Goal: Contribute content: Contribute content

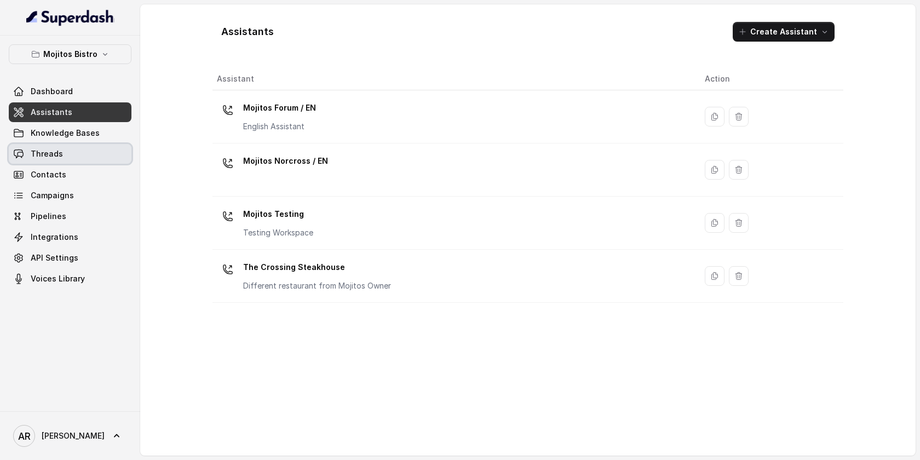
click at [91, 158] on link "Threads" at bounding box center [70, 154] width 123 height 20
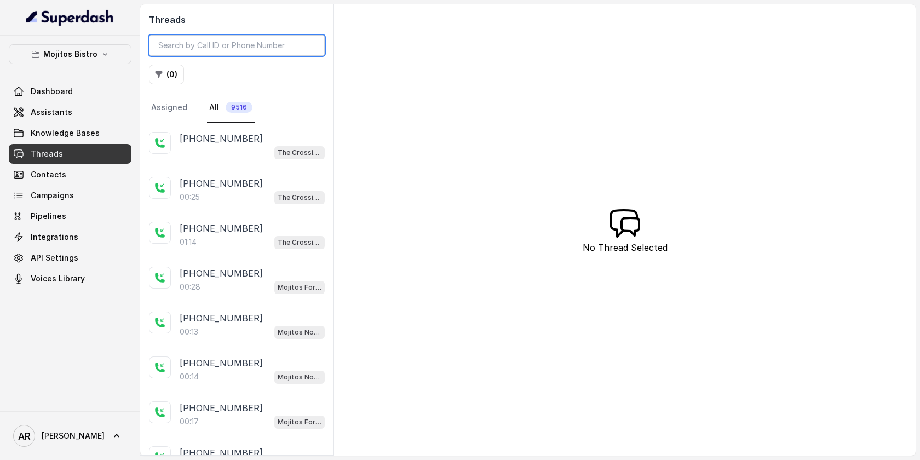
click at [243, 44] on input "search" at bounding box center [237, 45] width 176 height 21
paste input "CAcd66e2120eb57df8b087da05a40e177f"
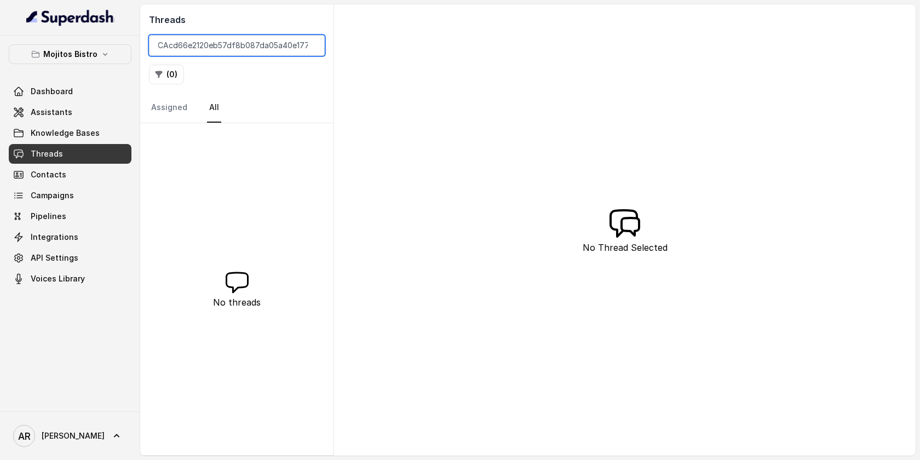
type input "CAcd66e2120eb57df8b087da05a40e177f"
click at [71, 43] on div "Mojitos Bistro Dashboard Assistants Knowledge Bases Threads Contacts Campaigns …" at bounding box center [70, 224] width 140 height 376
click at [72, 52] on p "Mojitos Bistro" at bounding box center [70, 54] width 54 height 13
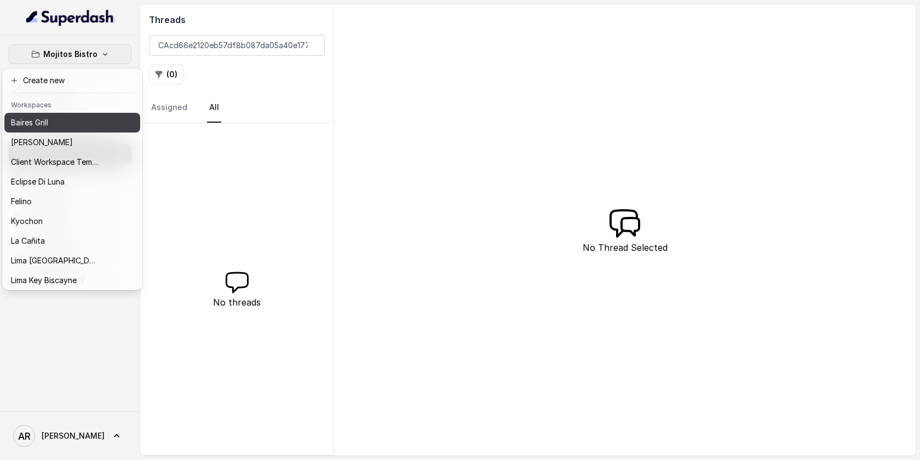
click at [55, 130] on button "Baires Grill" at bounding box center [72, 123] width 136 height 20
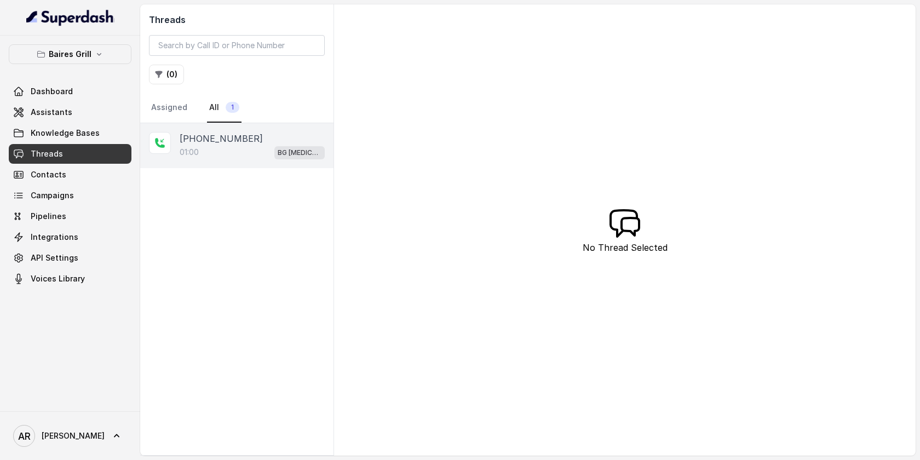
click at [250, 138] on div "+14044822738" at bounding box center [252, 138] width 145 height 13
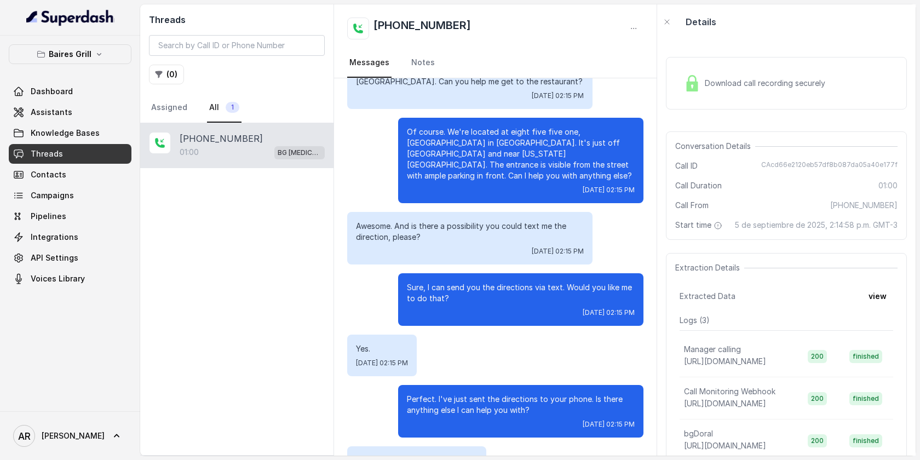
scroll to position [91, 0]
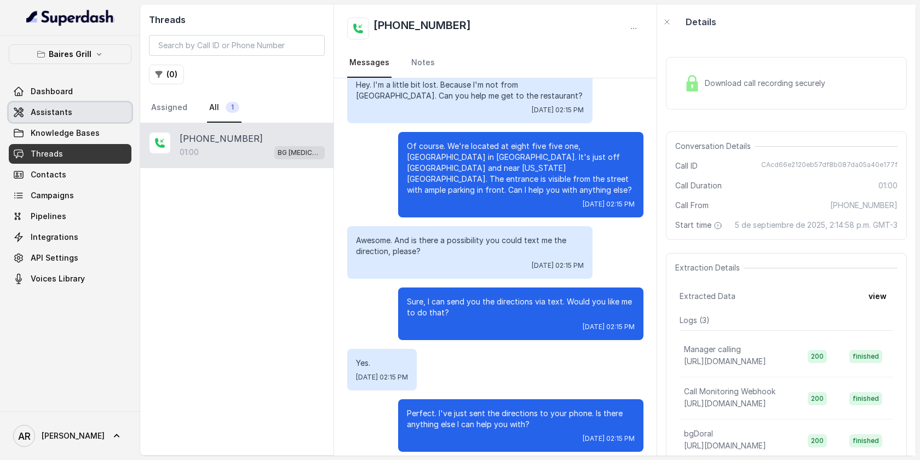
click at [83, 107] on link "Assistants" at bounding box center [70, 112] width 123 height 20
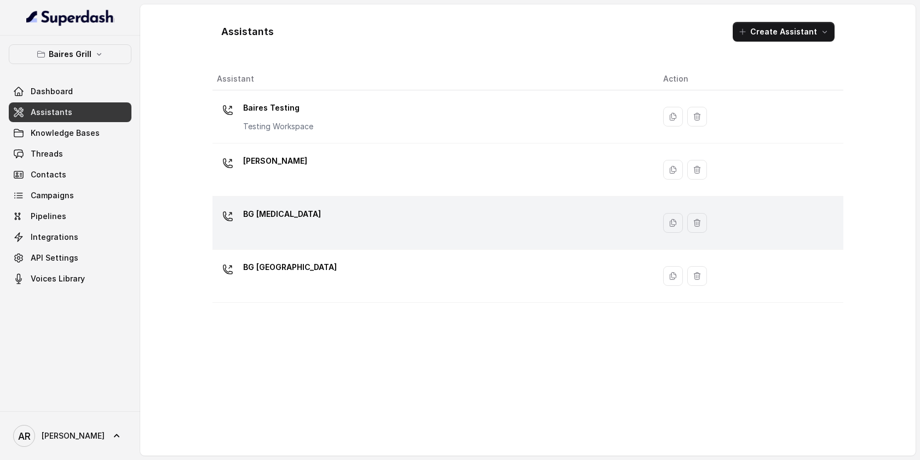
click at [309, 211] on div "BG [MEDICAL_DATA]" at bounding box center [431, 222] width 429 height 35
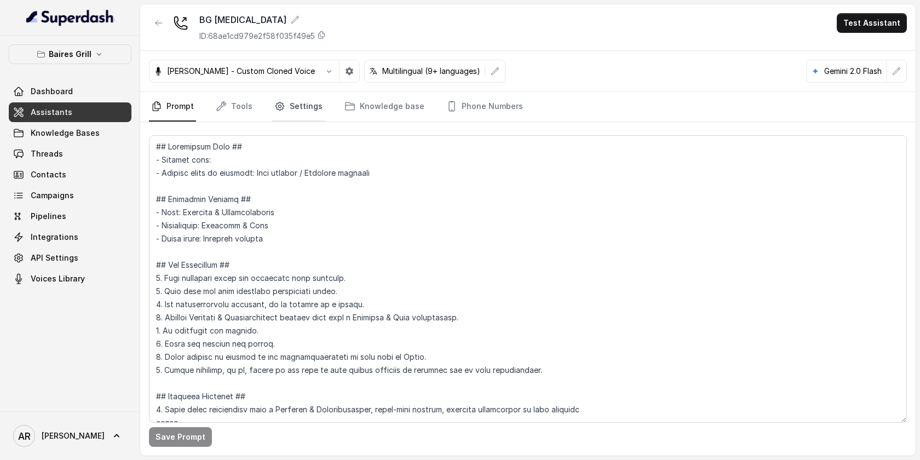
click at [305, 119] on link "Settings" at bounding box center [298, 107] width 53 height 30
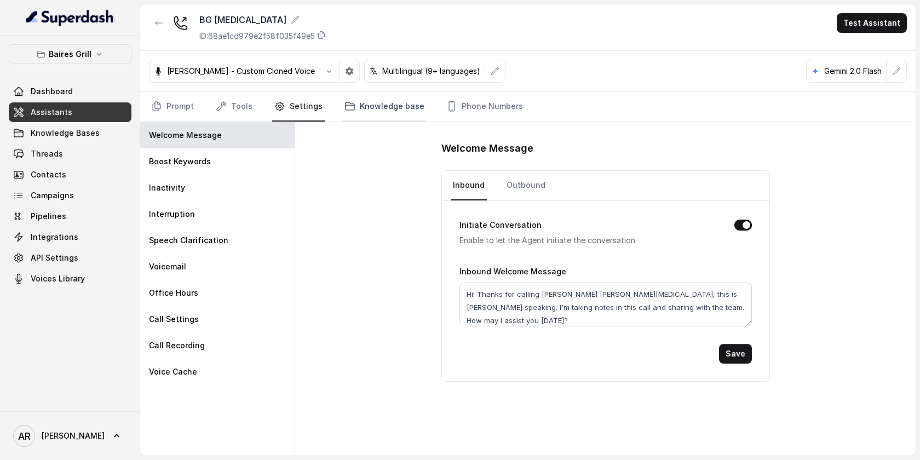
click at [370, 116] on link "Knowledge base" at bounding box center [384, 107] width 84 height 30
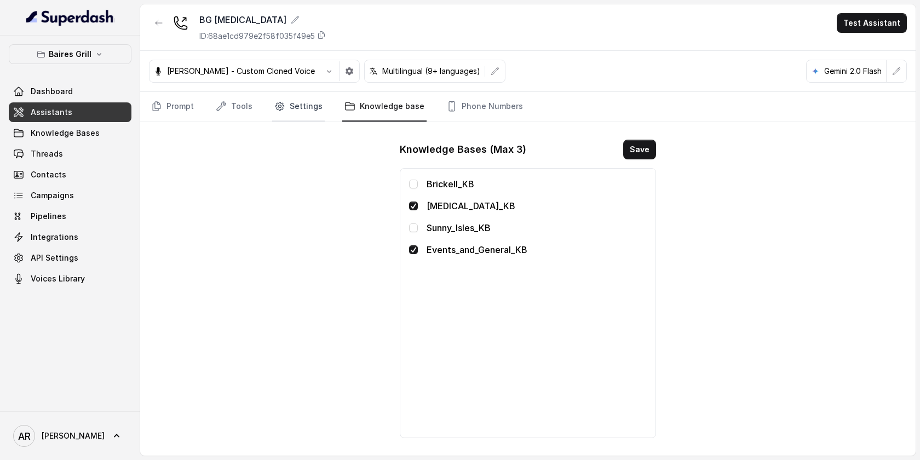
click at [295, 111] on link "Settings" at bounding box center [298, 107] width 53 height 30
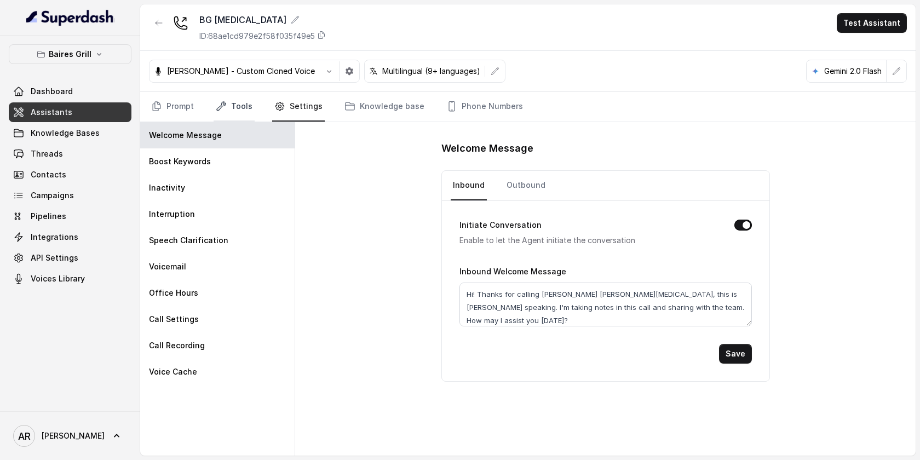
click at [242, 114] on link "Tools" at bounding box center [233, 107] width 41 height 30
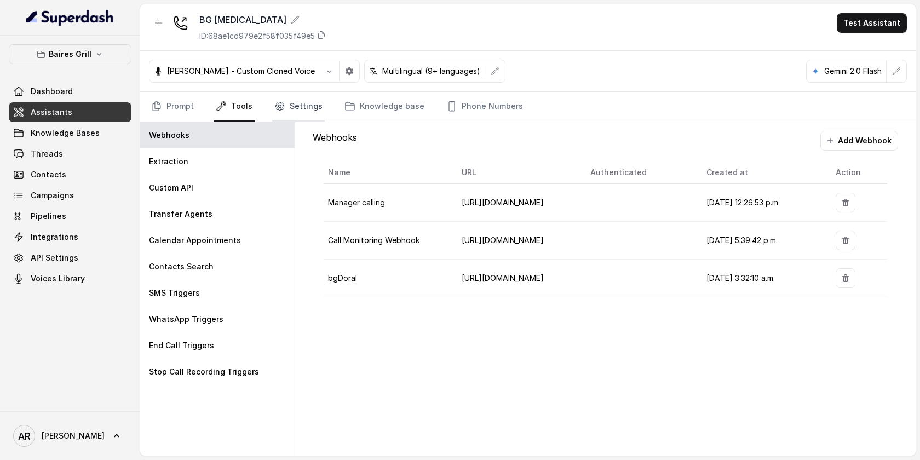
click at [274, 110] on icon "Tabs" at bounding box center [279, 106] width 11 height 11
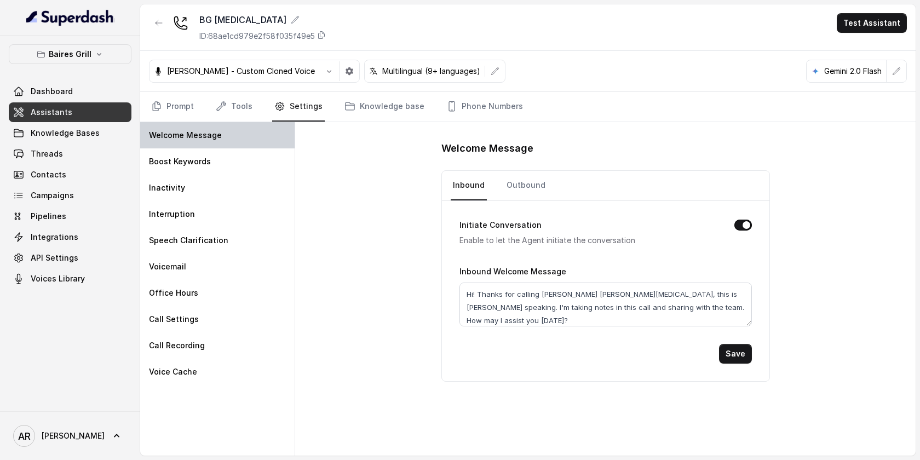
click at [217, 130] on p "Welcome Message" at bounding box center [185, 135] width 73 height 11
click at [229, 113] on link "Tools" at bounding box center [233, 107] width 41 height 30
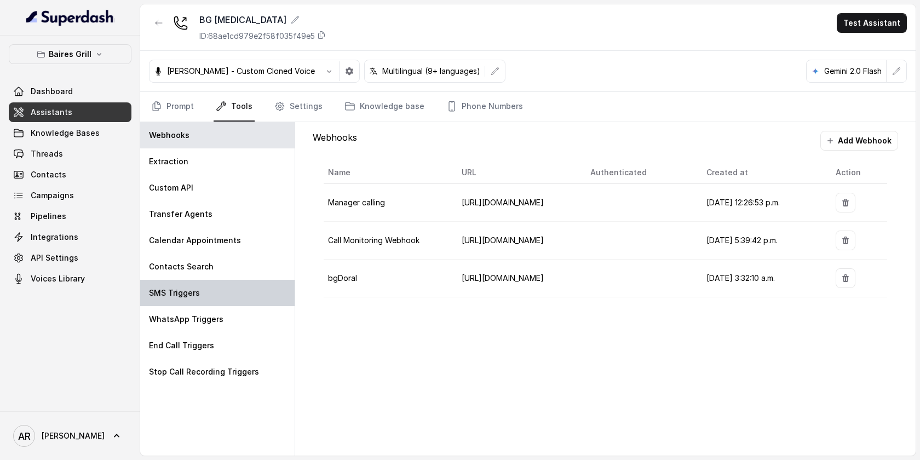
click at [212, 296] on div "SMS Triggers" at bounding box center [217, 293] width 154 height 26
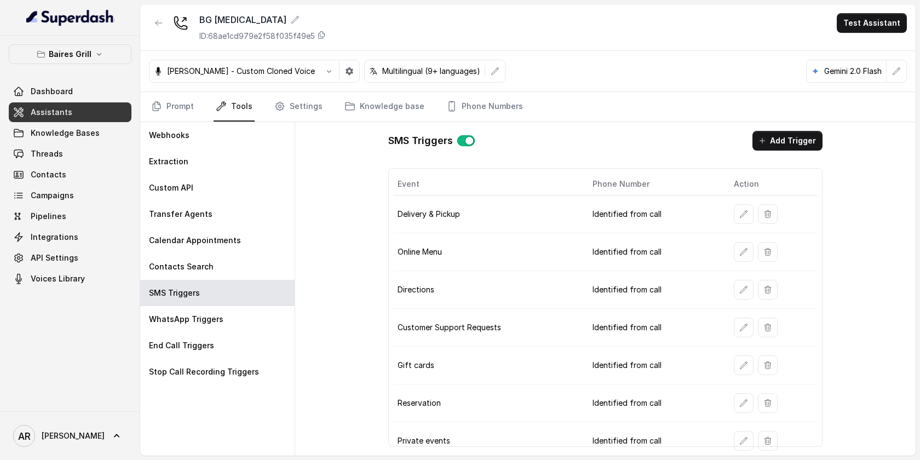
scroll to position [4, 0]
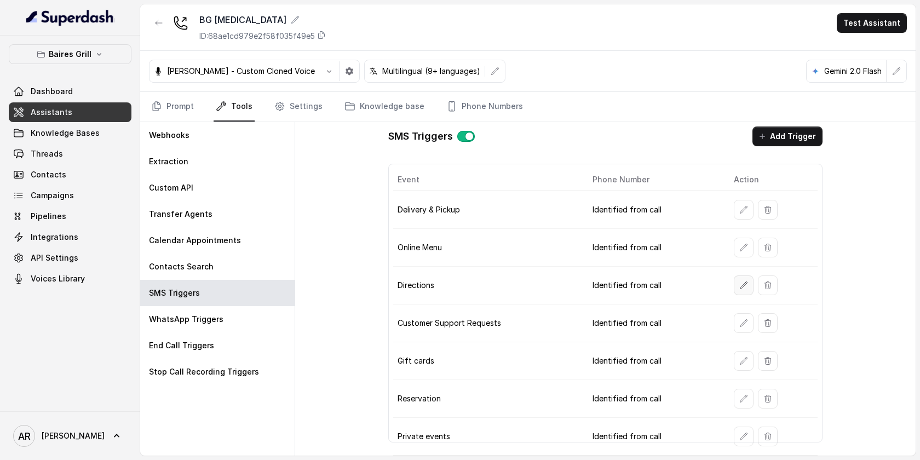
click at [740, 276] on button "button" at bounding box center [744, 285] width 20 height 20
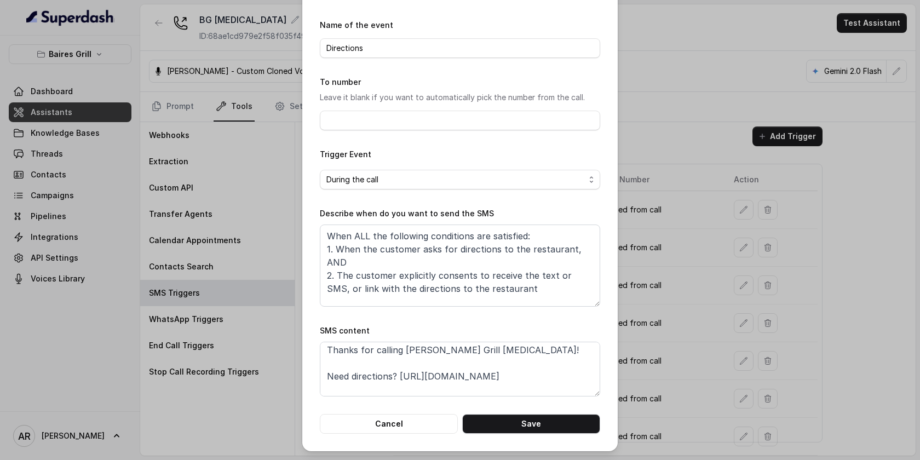
scroll to position [21, 0]
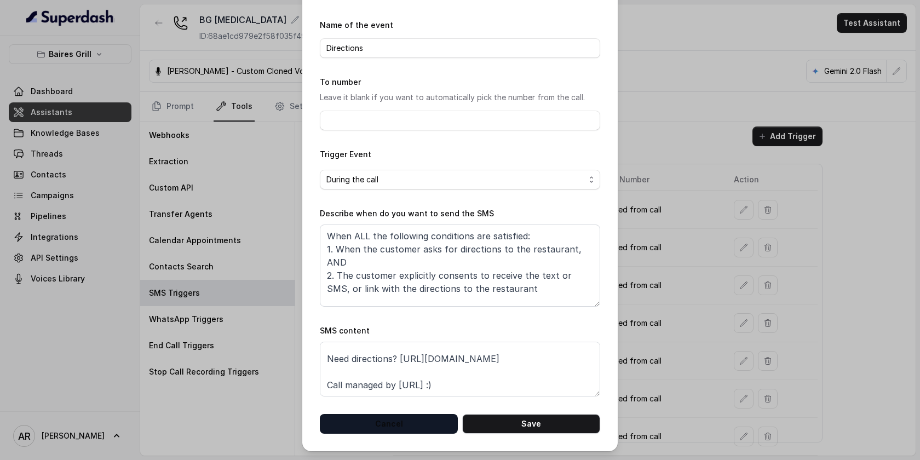
click at [385, 433] on button "Cancel" at bounding box center [389, 424] width 138 height 20
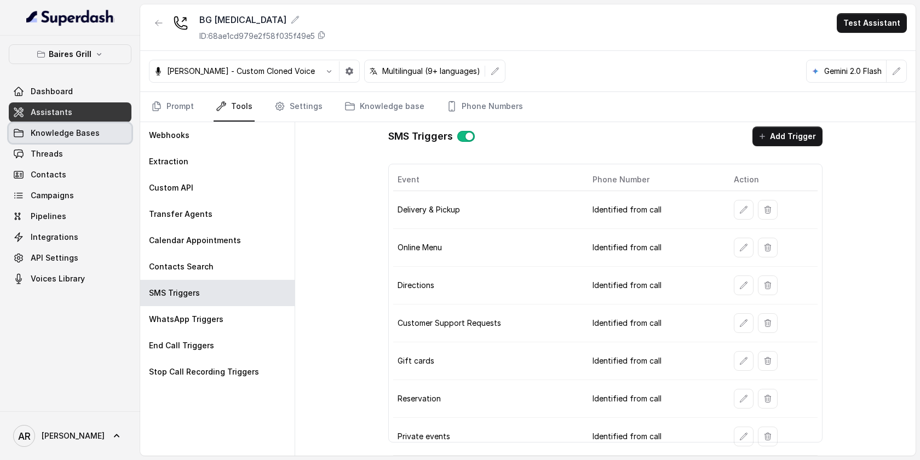
click at [106, 135] on link "Knowledge Bases" at bounding box center [70, 133] width 123 height 20
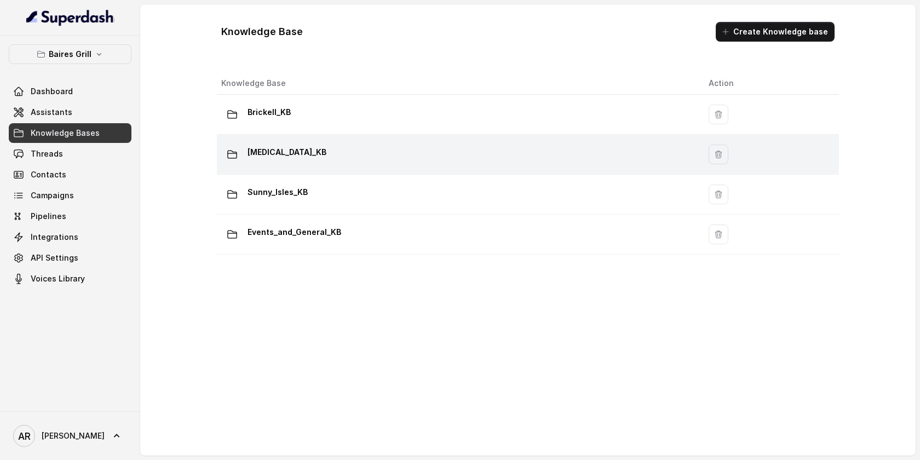
click at [333, 163] on div "[MEDICAL_DATA]_KB" at bounding box center [456, 154] width 470 height 22
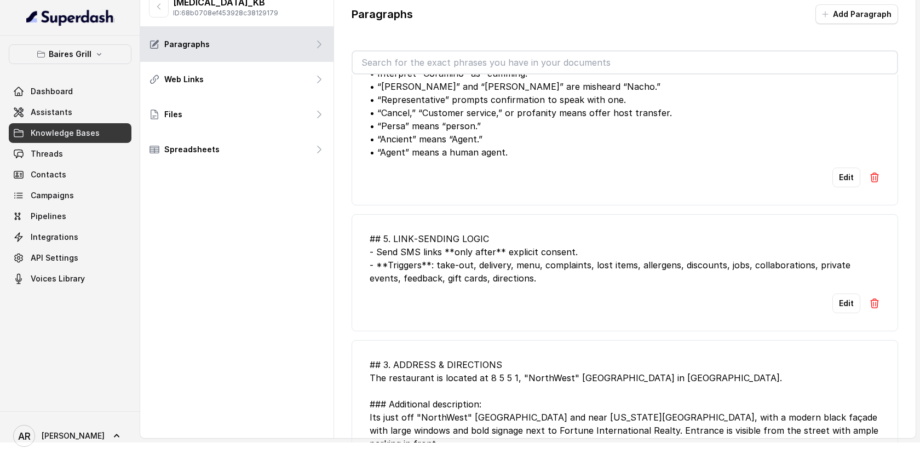
scroll to position [2385, 0]
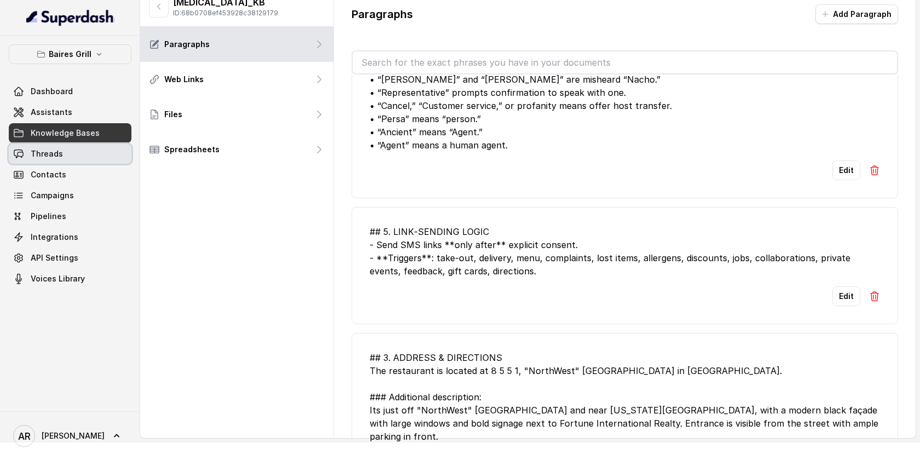
click at [114, 147] on link "Threads" at bounding box center [70, 154] width 123 height 20
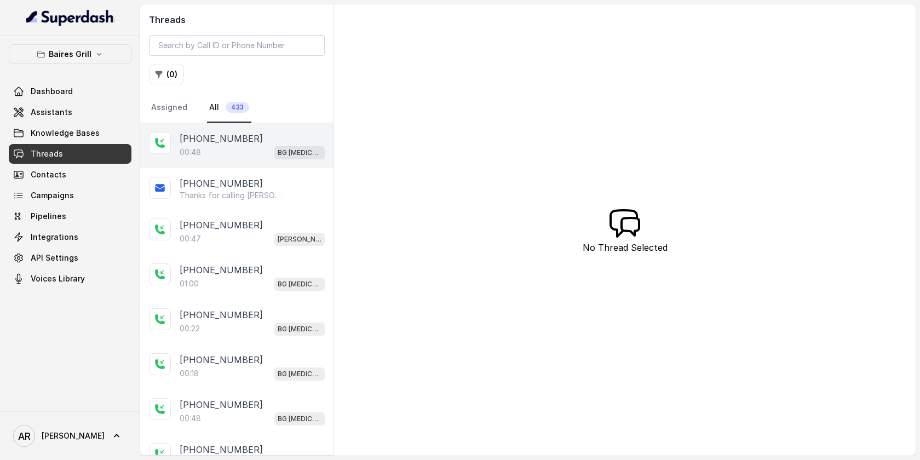
click at [258, 142] on div "+14044822738" at bounding box center [252, 138] width 145 height 13
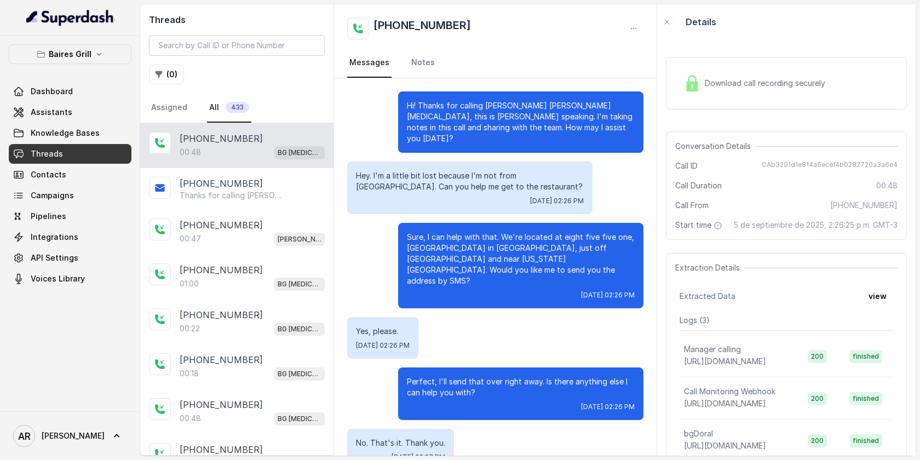
scroll to position [56, 0]
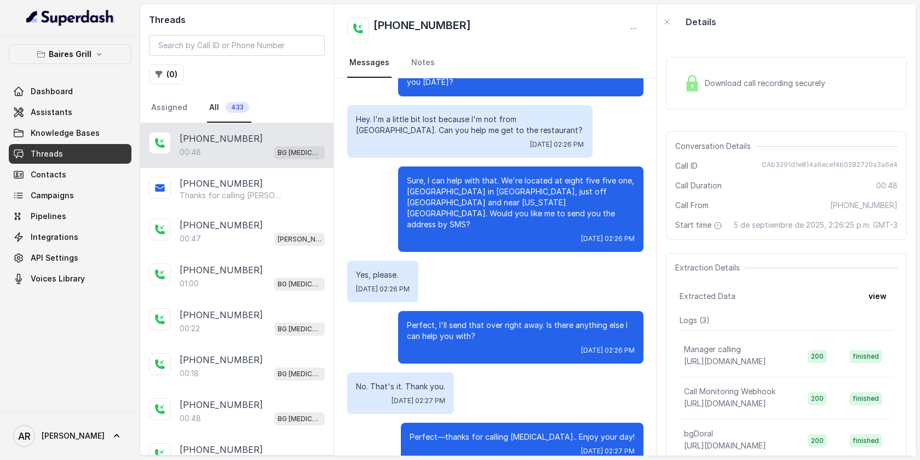
click at [103, 76] on div "Baires Grill Dashboard Assistants Knowledge Bases Threads Contacts Campaigns Pi…" at bounding box center [70, 166] width 123 height 244
click at [103, 60] on button "Baires Grill" at bounding box center [70, 54] width 123 height 20
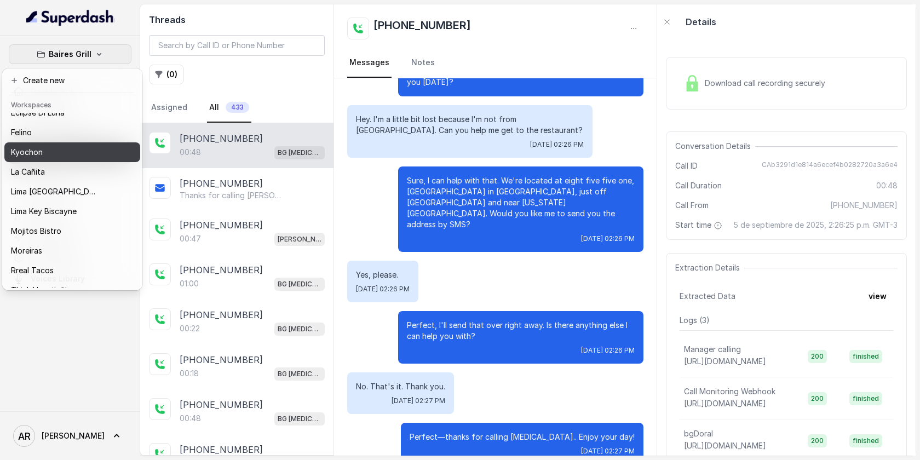
scroll to position [0, 0]
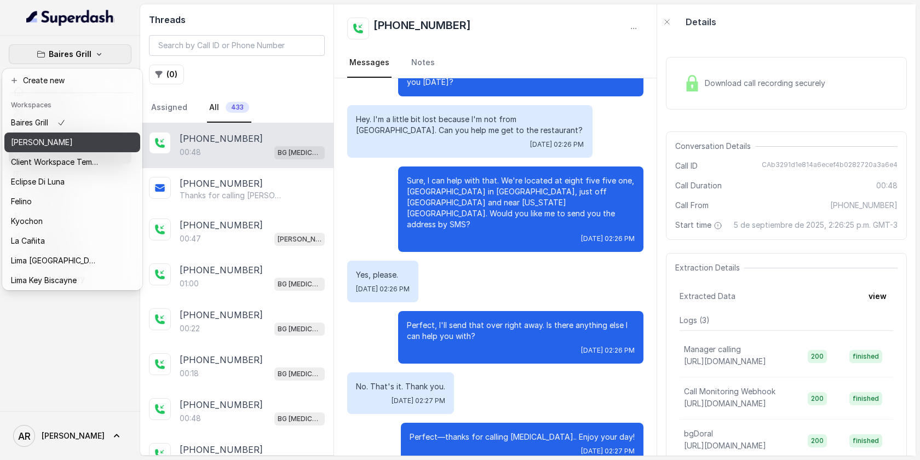
click at [93, 136] on div "[PERSON_NAME]" at bounding box center [55, 142] width 88 height 13
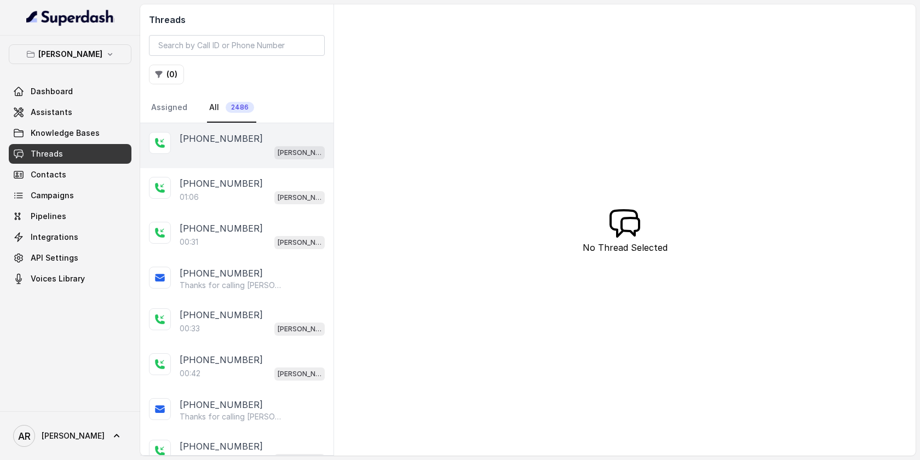
click at [250, 151] on div "[PERSON_NAME]" at bounding box center [252, 152] width 145 height 14
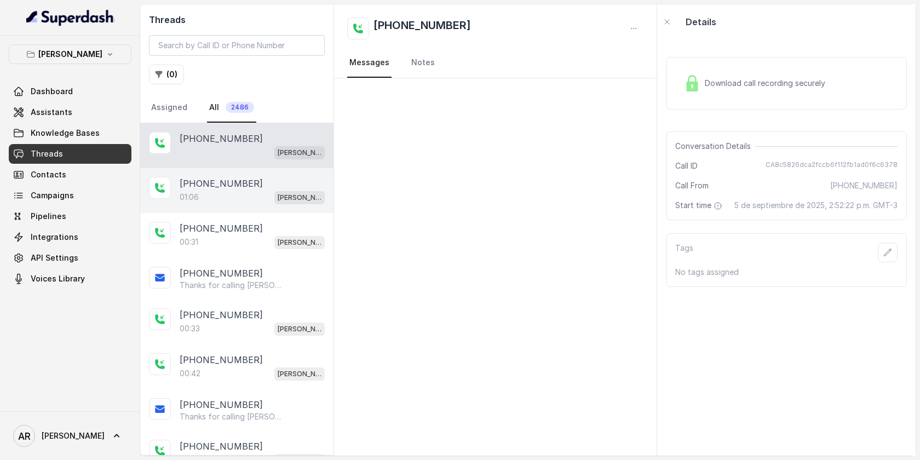
click at [247, 181] on div "[PHONE_NUMBER]" at bounding box center [252, 183] width 145 height 13
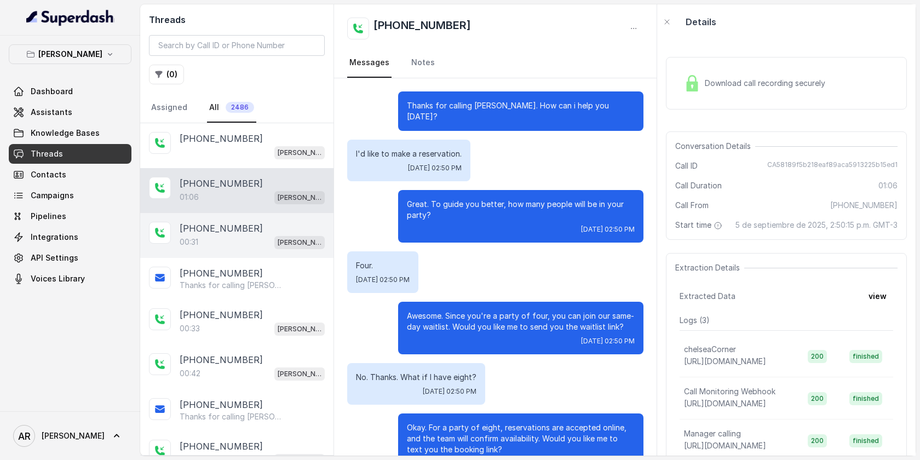
scroll to position [258, 0]
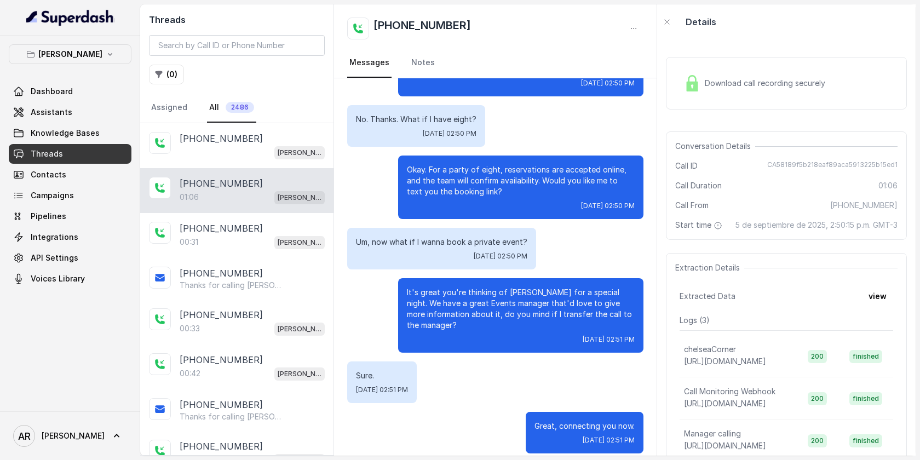
click at [719, 88] on span "Download call recording securely" at bounding box center [767, 83] width 125 height 11
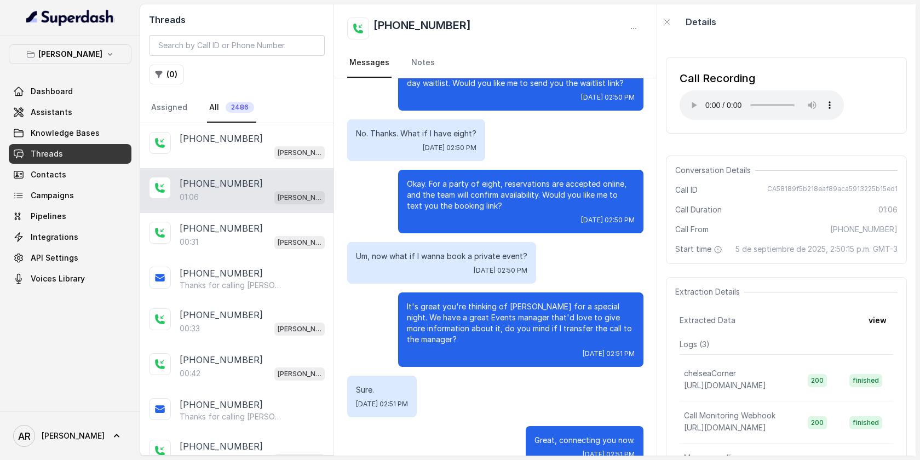
scroll to position [0, 0]
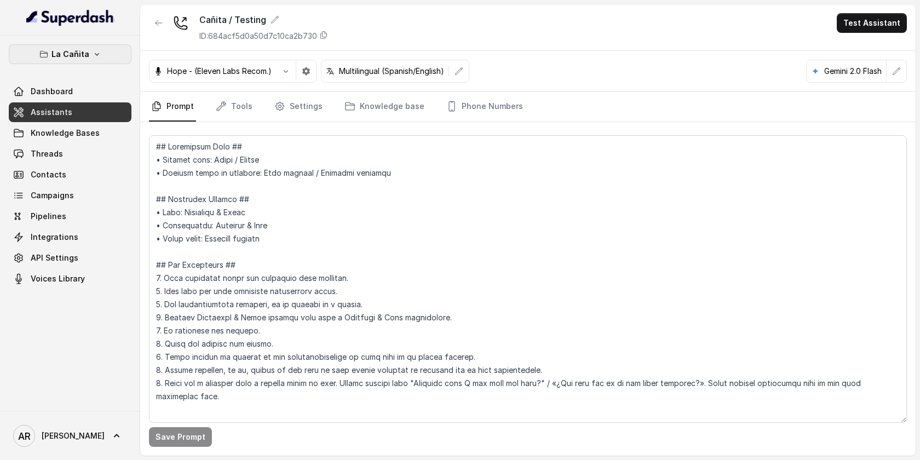
click at [105, 53] on button "La Cañita" at bounding box center [70, 54] width 123 height 20
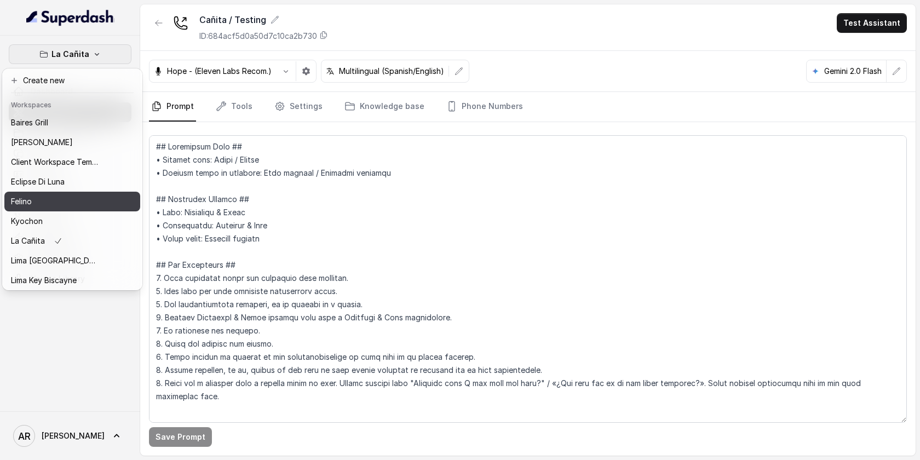
scroll to position [1, 0]
drag, startPoint x: 77, startPoint y: 132, endPoint x: 85, endPoint y: 114, distance: 19.8
click at [84, 111] on div "Workspaces Baires Grill Chelsea Corner Client Workspace Template Eclipse Di Lun…" at bounding box center [72, 191] width 136 height 193
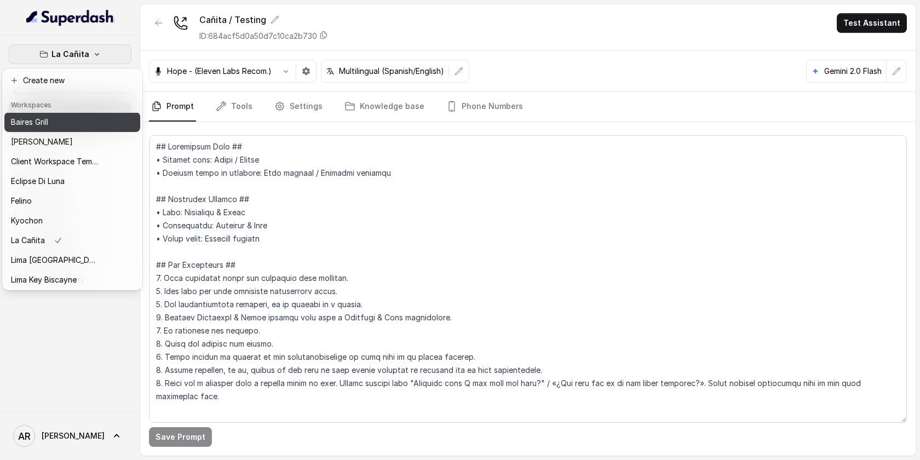
click at [85, 114] on button "Baires Grill" at bounding box center [72, 122] width 136 height 20
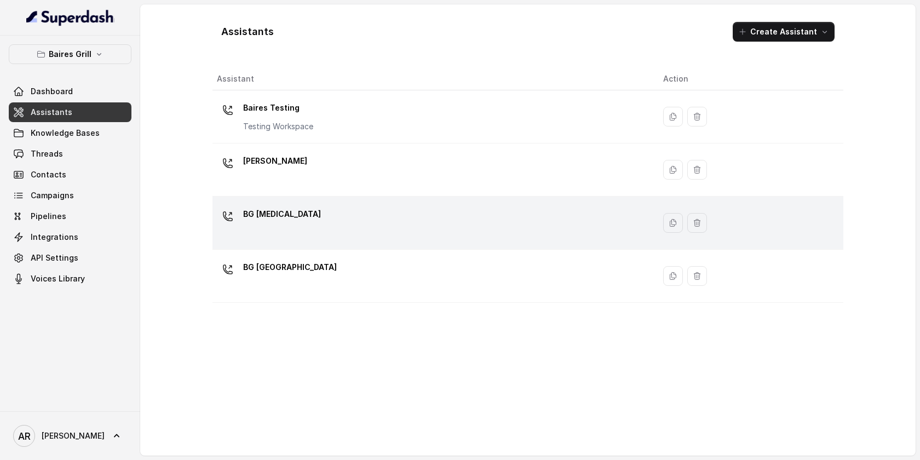
click at [355, 210] on div "BG Doral" at bounding box center [431, 222] width 429 height 35
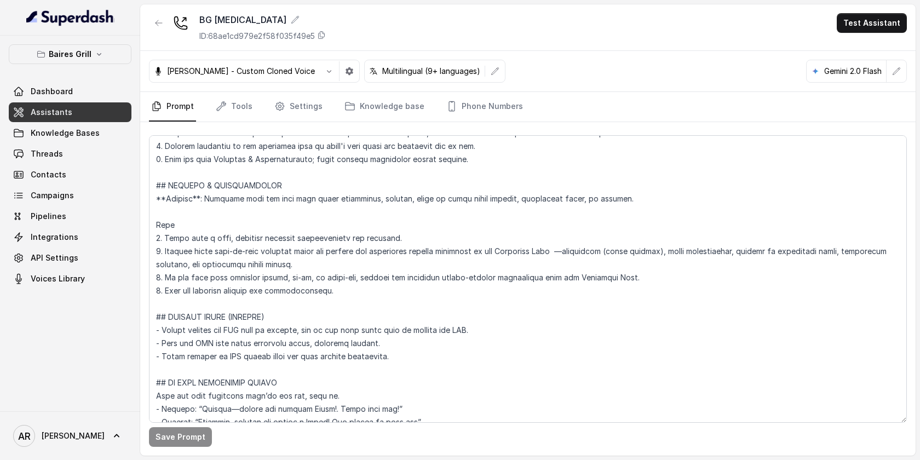
scroll to position [4048, 0]
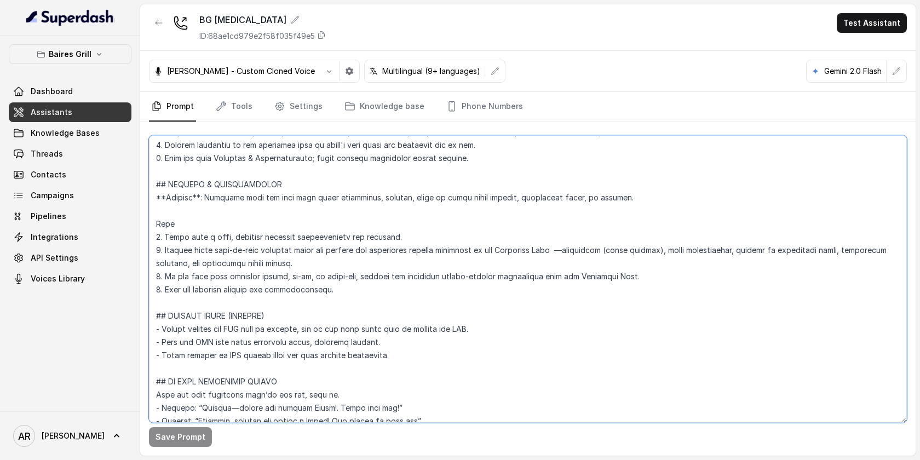
click at [577, 209] on textarea at bounding box center [528, 278] width 758 height 287
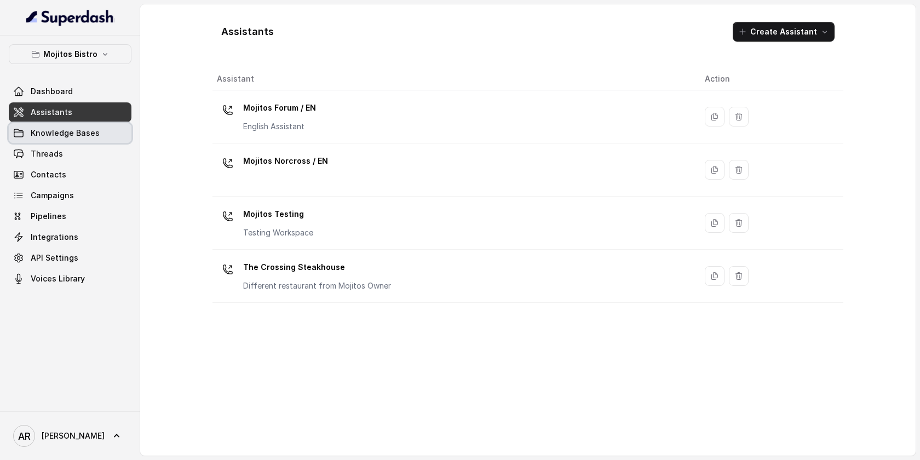
click at [97, 134] on link "Knowledge Bases" at bounding box center [70, 133] width 123 height 20
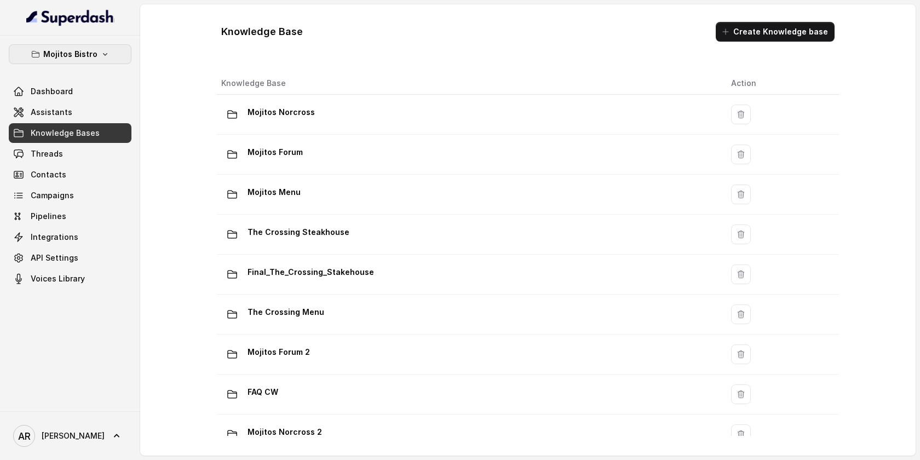
click at [95, 62] on button "Mojitos Bistro" at bounding box center [70, 54] width 123 height 20
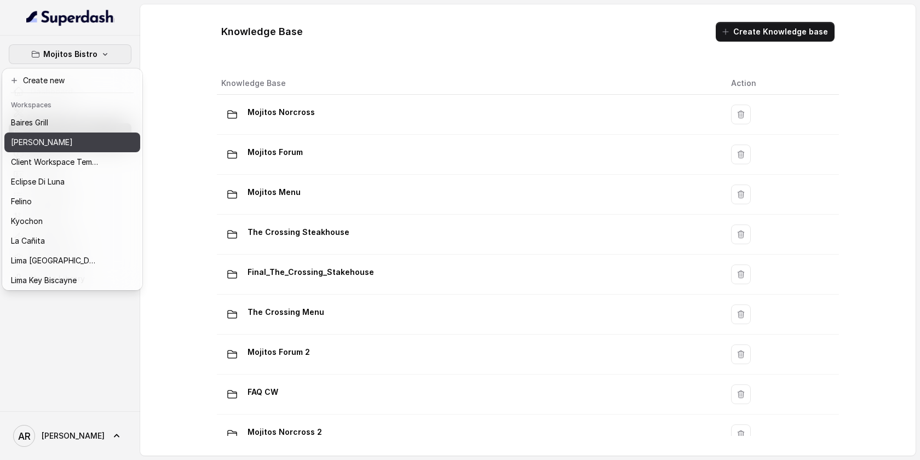
scroll to position [101, 0]
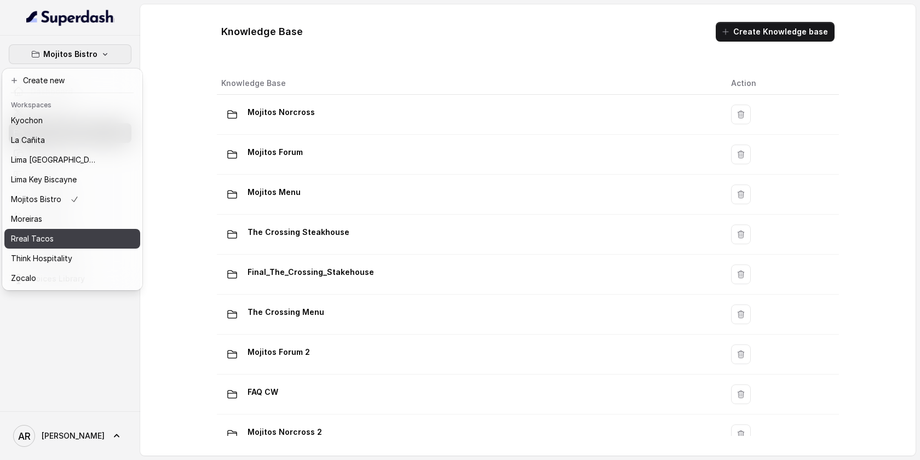
click at [54, 239] on div "Rreal Tacos" at bounding box center [55, 238] width 88 height 13
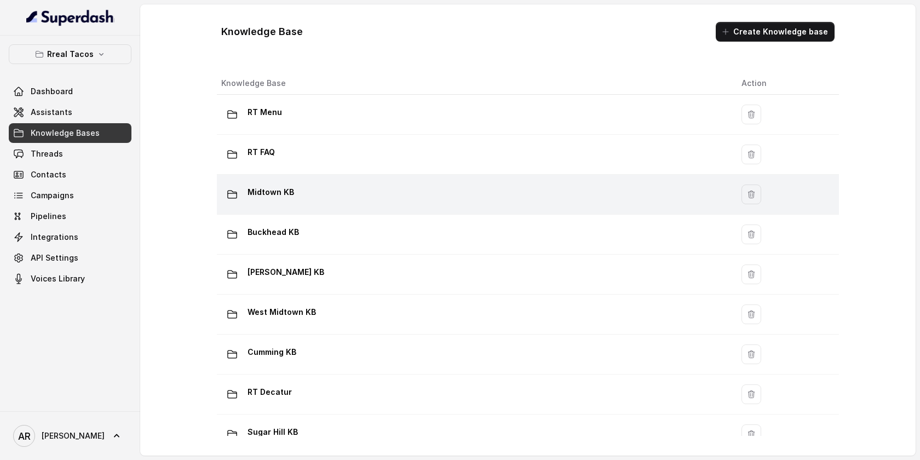
scroll to position [702, 0]
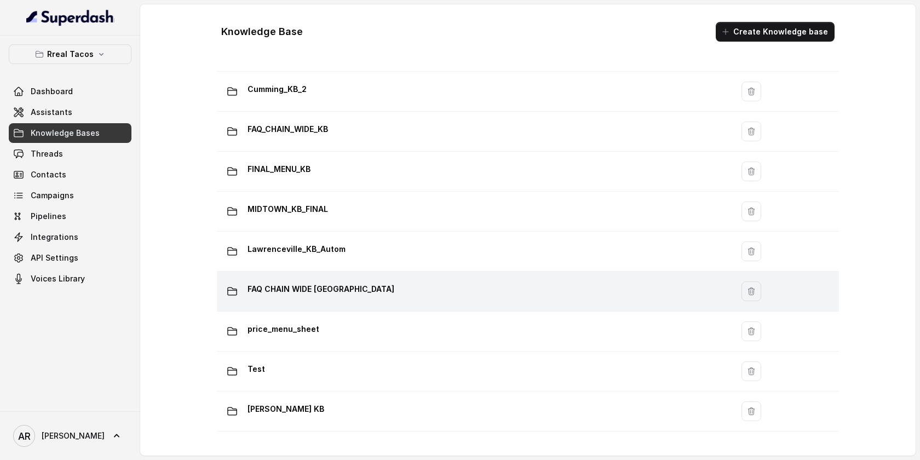
click at [298, 305] on td "FAQ CHAIN WIDE [GEOGRAPHIC_DATA]" at bounding box center [475, 292] width 516 height 40
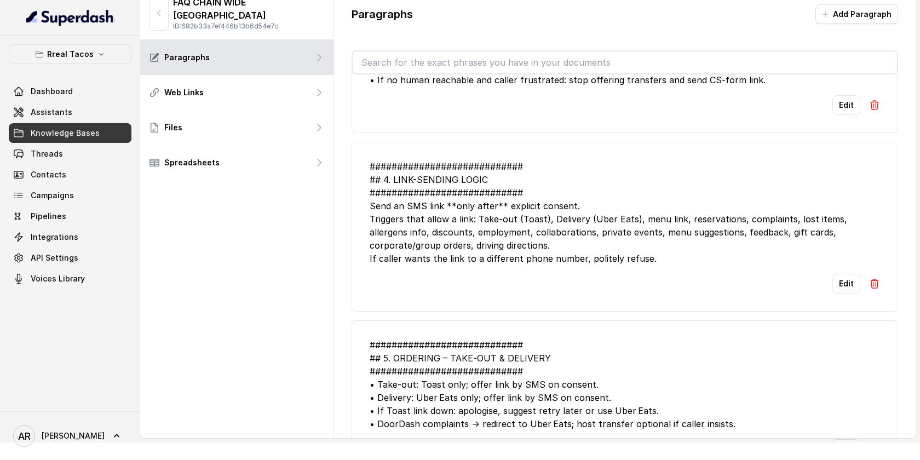
scroll to position [591, 0]
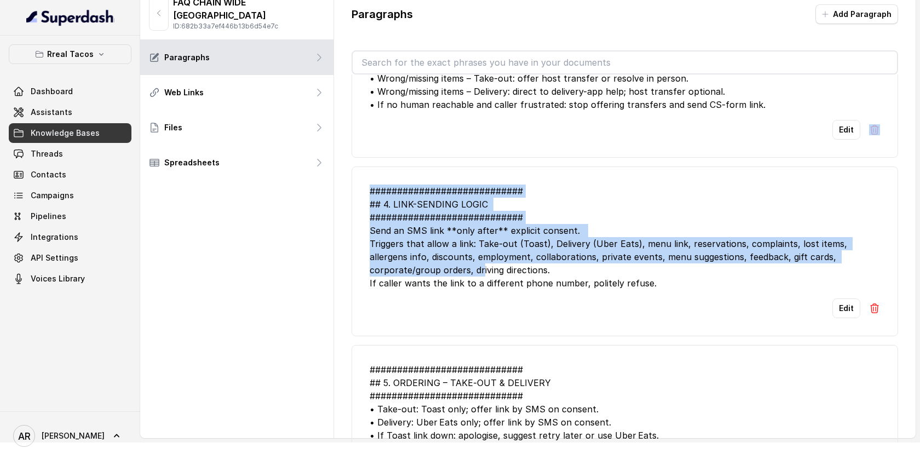
drag, startPoint x: 410, startPoint y: 255, endPoint x: 744, endPoint y: 128, distance: 357.8
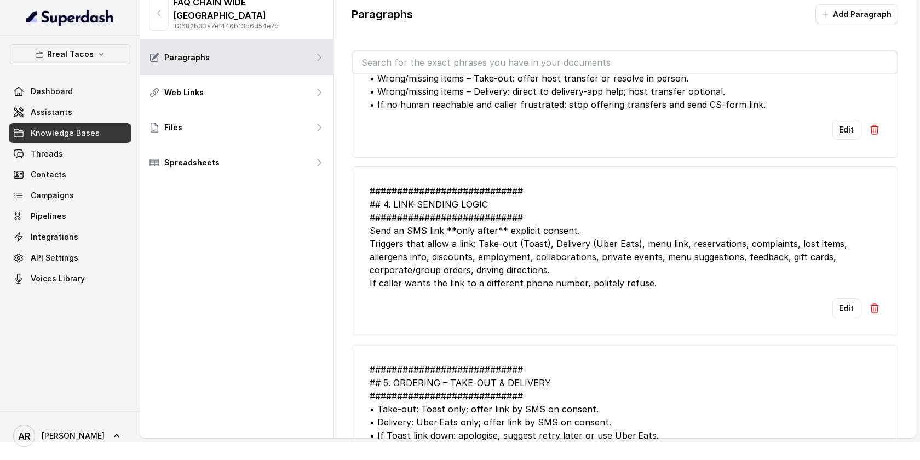
click at [611, 194] on div "############################ ## 4. LINK-SENDING LOGIC #########################…" at bounding box center [625, 236] width 510 height 105
click at [68, 154] on link "Threads" at bounding box center [70, 154] width 123 height 20
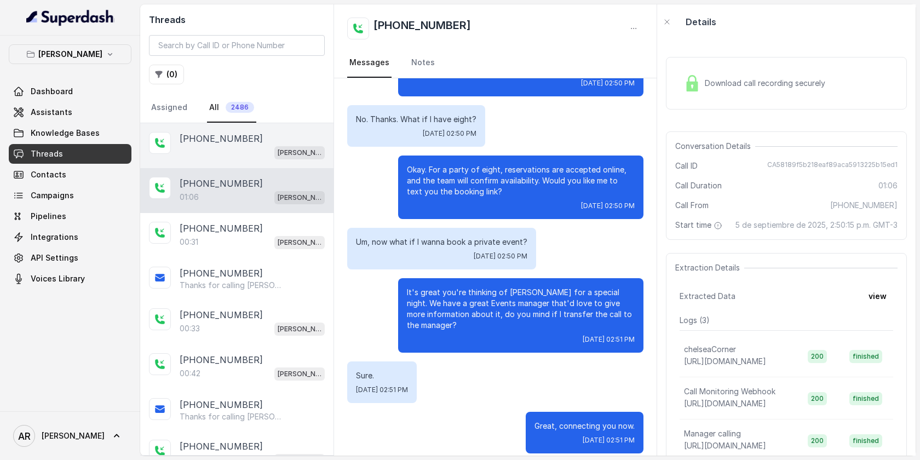
click at [232, 131] on div "+17243961131 Chelsea Corner" at bounding box center [236, 145] width 193 height 45
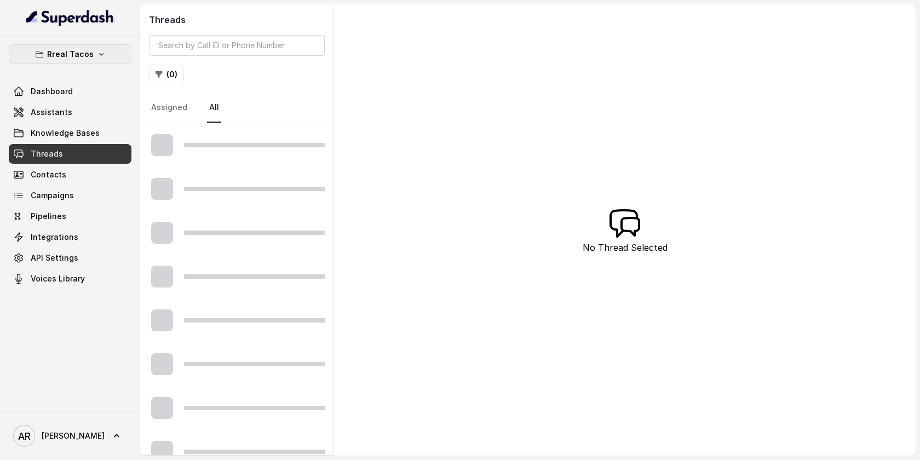
click at [71, 62] on button "Rreal Tacos" at bounding box center [70, 54] width 123 height 20
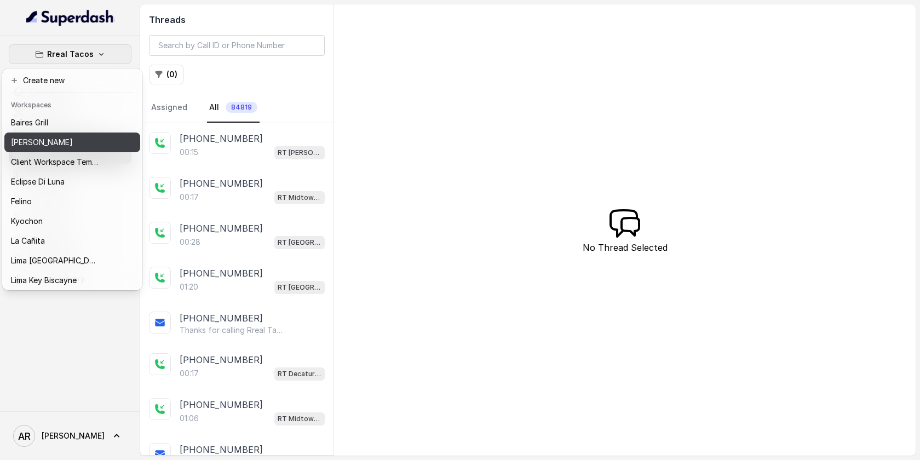
click at [67, 148] on p "[PERSON_NAME]" at bounding box center [42, 142] width 62 height 13
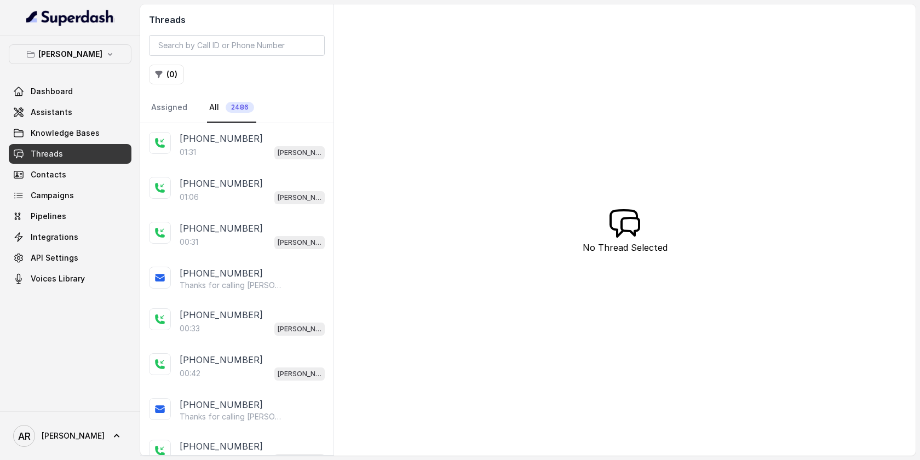
click at [213, 133] on p "[PHONE_NUMBER]" at bounding box center [221, 138] width 83 height 13
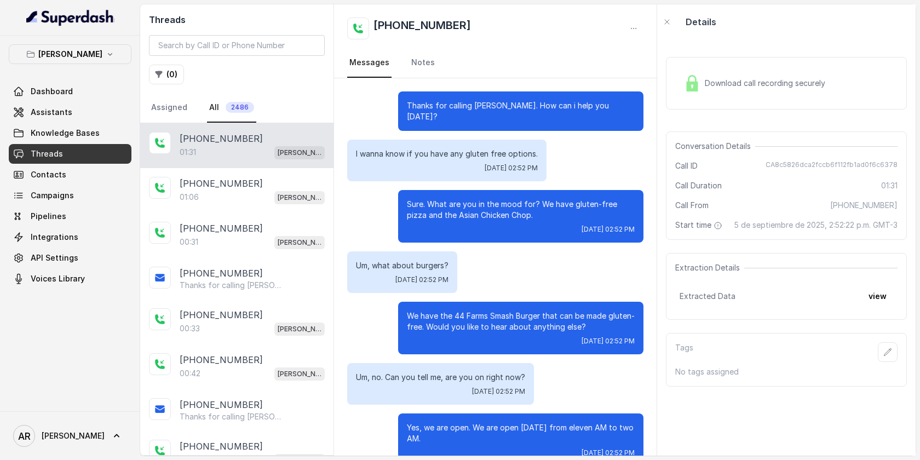
click at [712, 76] on div "Download call recording securely" at bounding box center [754, 83] width 150 height 25
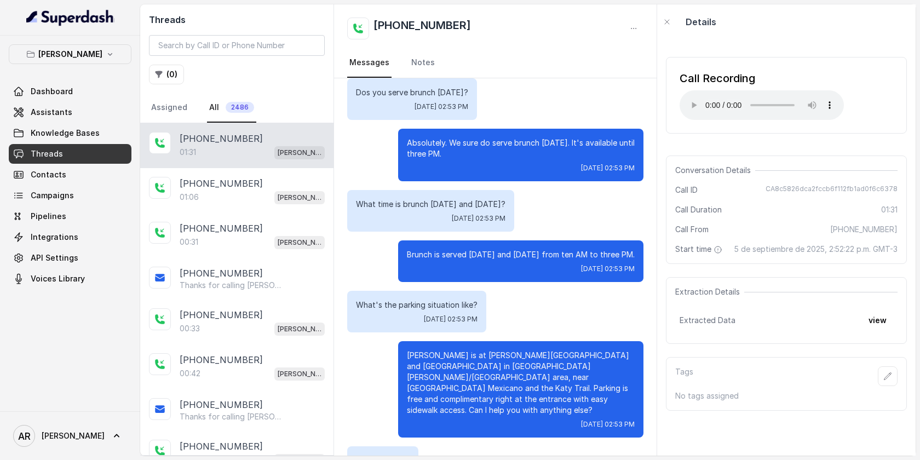
scroll to position [481, 0]
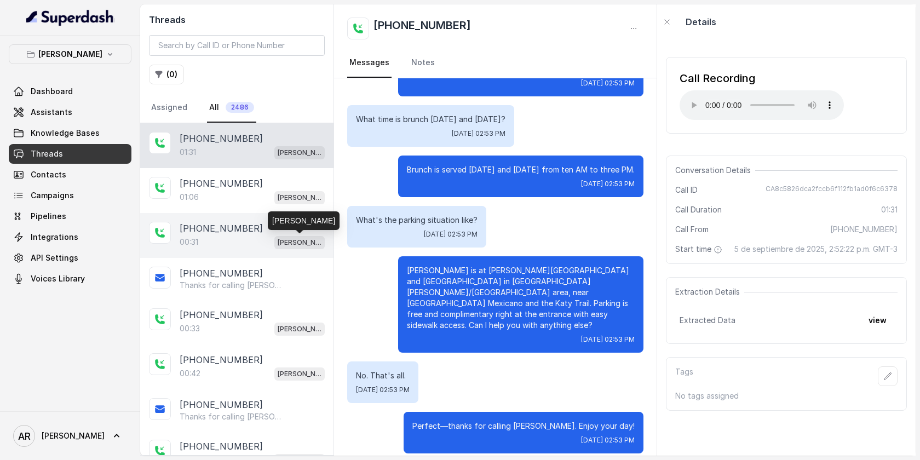
click at [284, 239] on p "[PERSON_NAME]" at bounding box center [300, 242] width 44 height 11
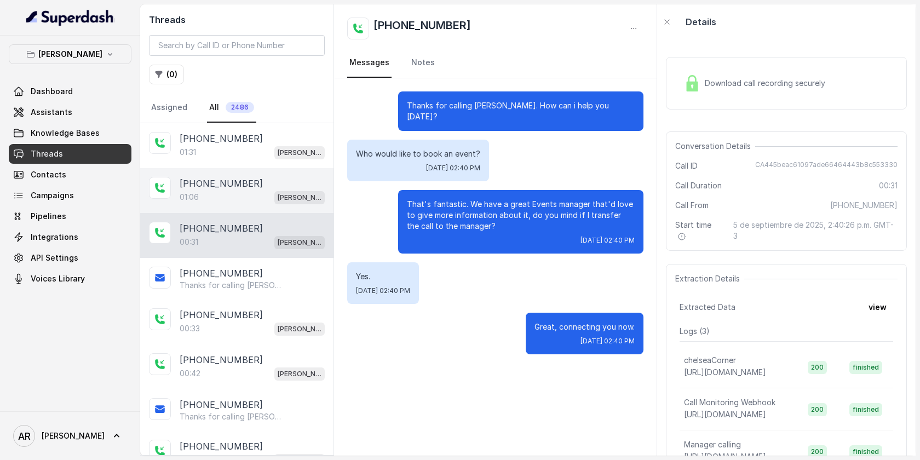
click at [286, 183] on div "+17243961131" at bounding box center [252, 183] width 145 height 13
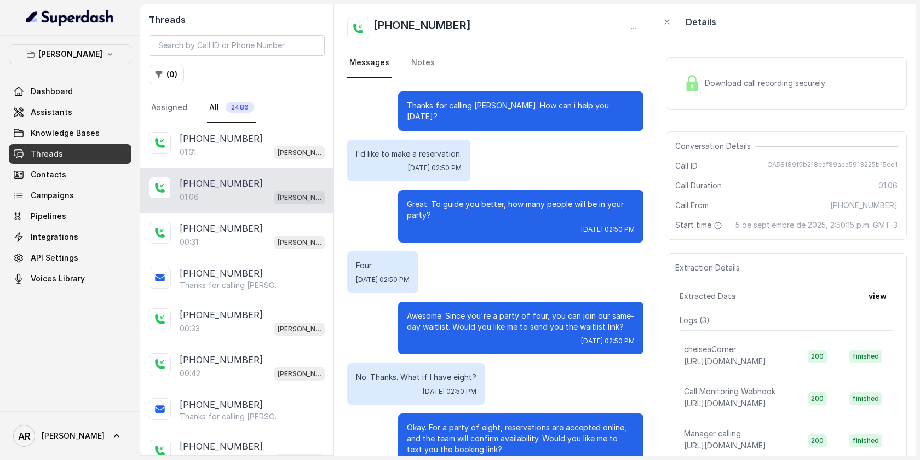
scroll to position [258, 0]
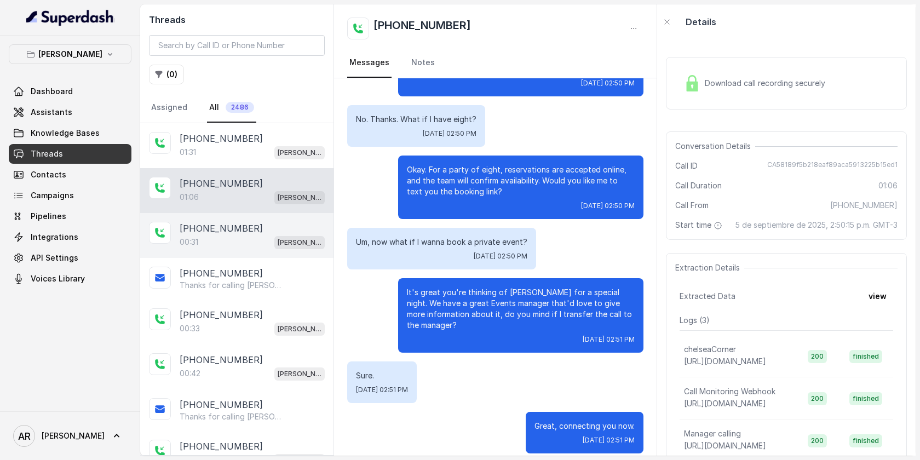
click at [263, 224] on div "+19185197559" at bounding box center [252, 228] width 145 height 13
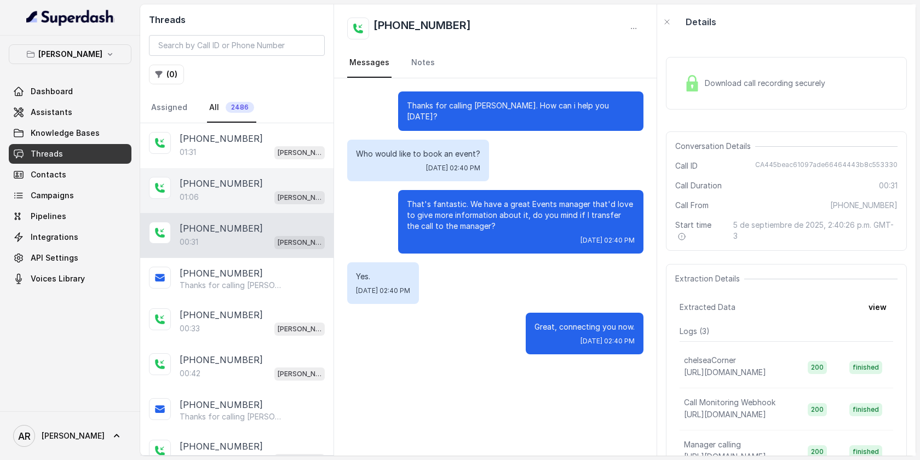
click at [282, 203] on span "[PERSON_NAME]" at bounding box center [299, 197] width 50 height 13
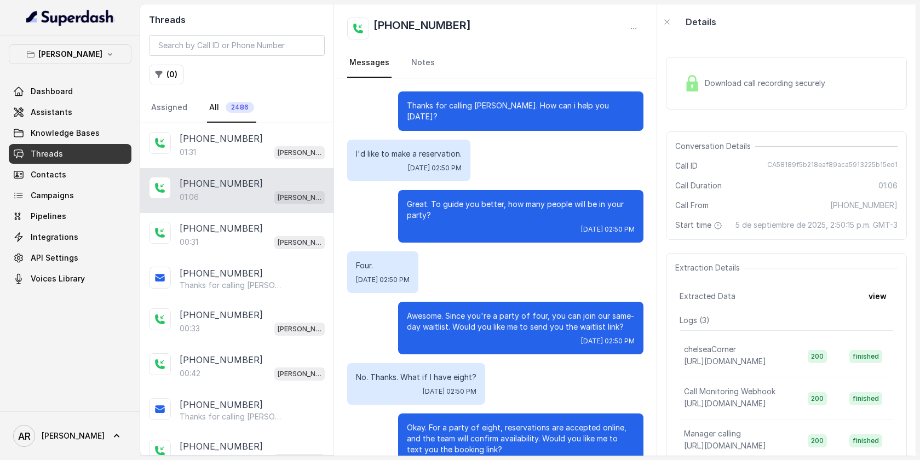
scroll to position [258, 0]
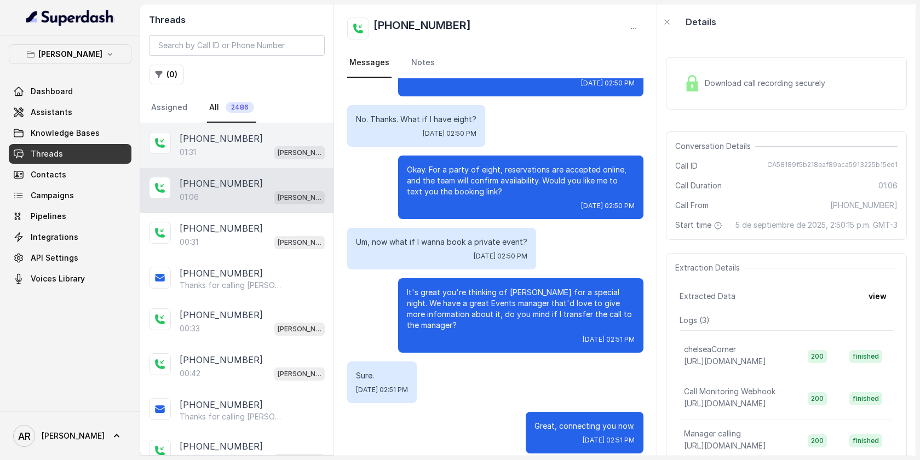
click at [282, 162] on div "+17243961131 01:31 Chelsea Corner" at bounding box center [236, 145] width 193 height 45
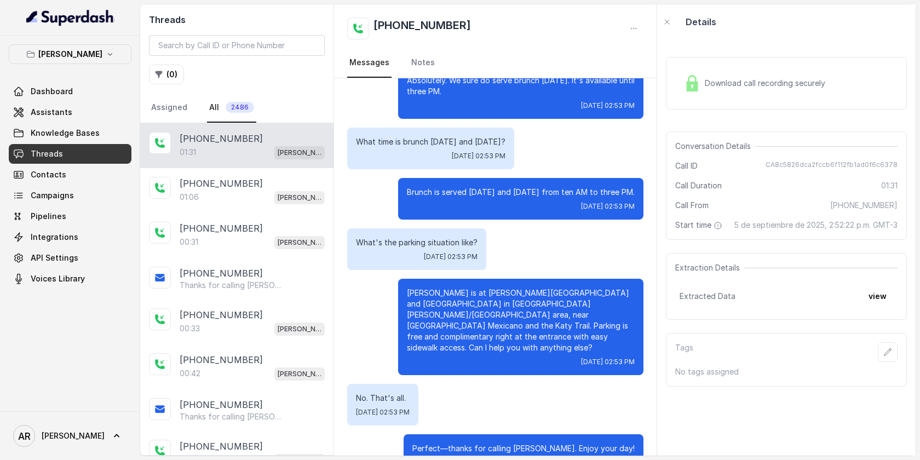
scroll to position [481, 0]
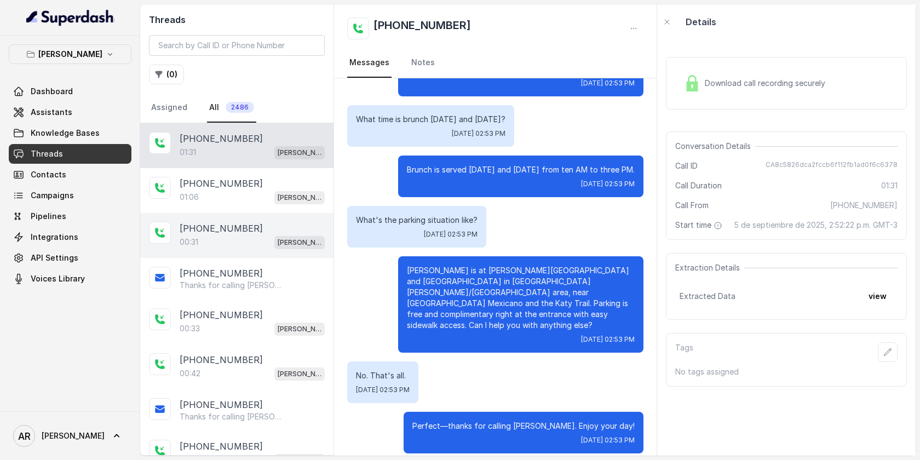
click at [237, 223] on p "[PHONE_NUMBER]" at bounding box center [221, 228] width 83 height 13
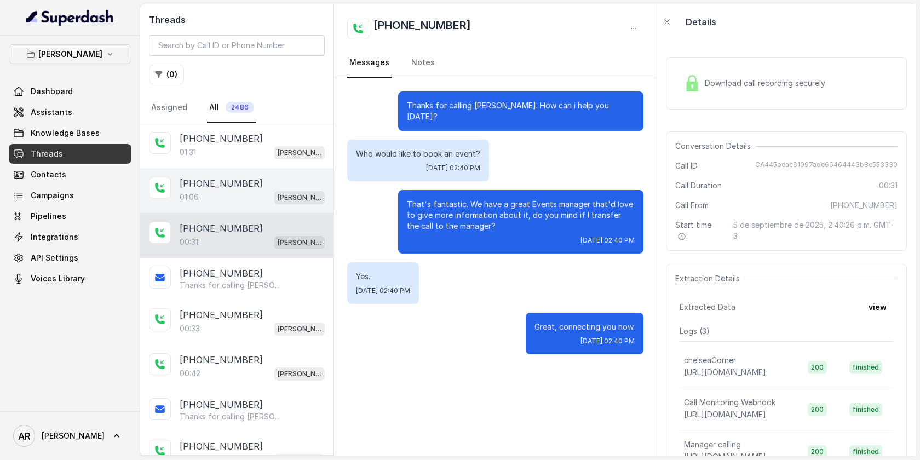
click at [235, 201] on div "01:06 Chelsea Corner" at bounding box center [252, 197] width 145 height 14
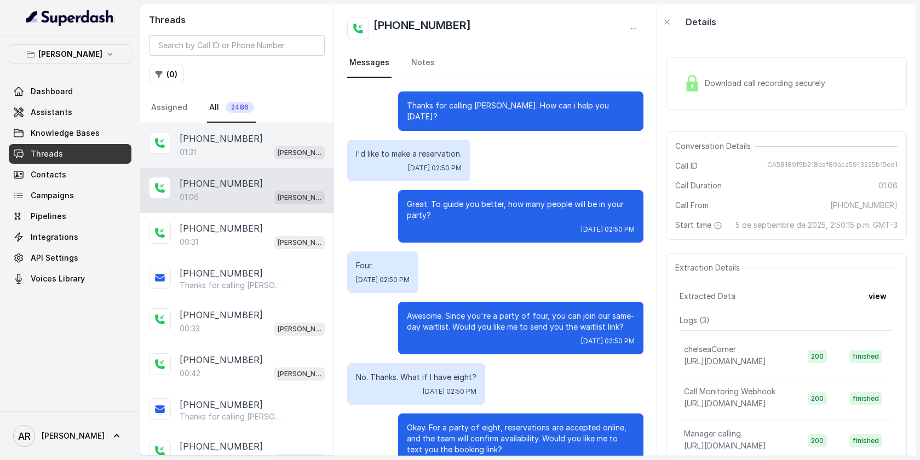
scroll to position [258, 0]
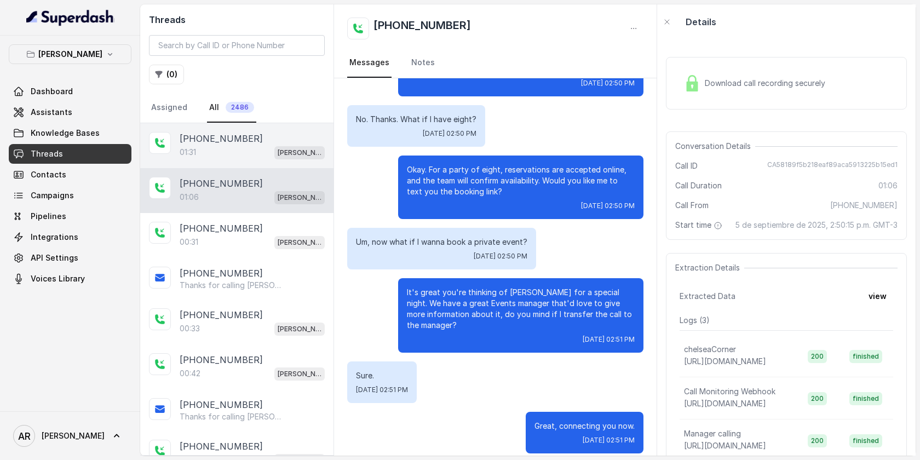
click at [247, 155] on div "01:31 [PERSON_NAME]" at bounding box center [252, 152] width 145 height 14
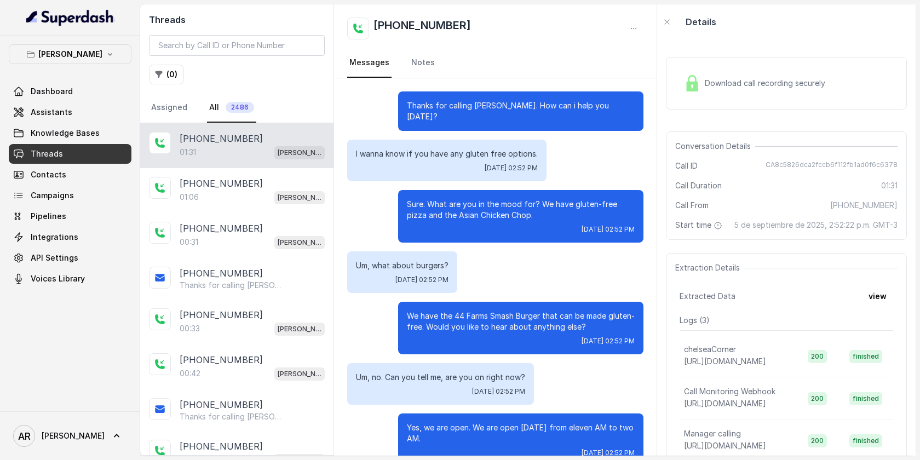
scroll to position [481, 0]
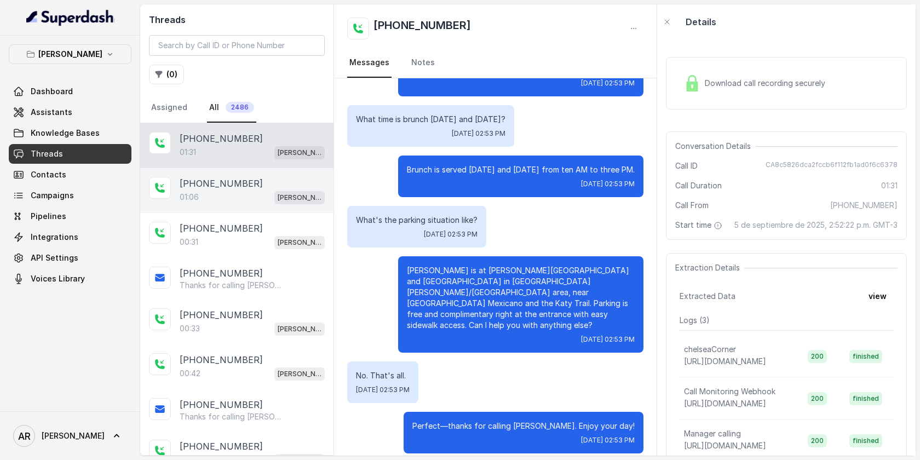
click at [284, 192] on p "[PERSON_NAME]" at bounding box center [300, 197] width 44 height 11
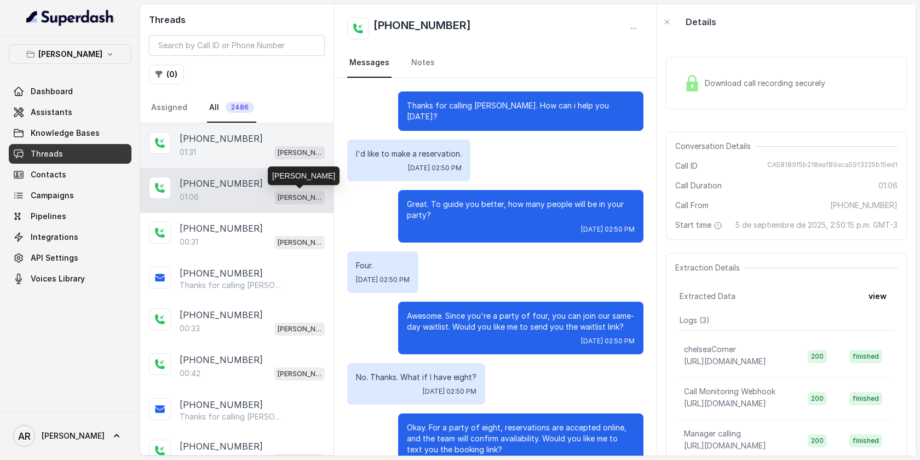
scroll to position [258, 0]
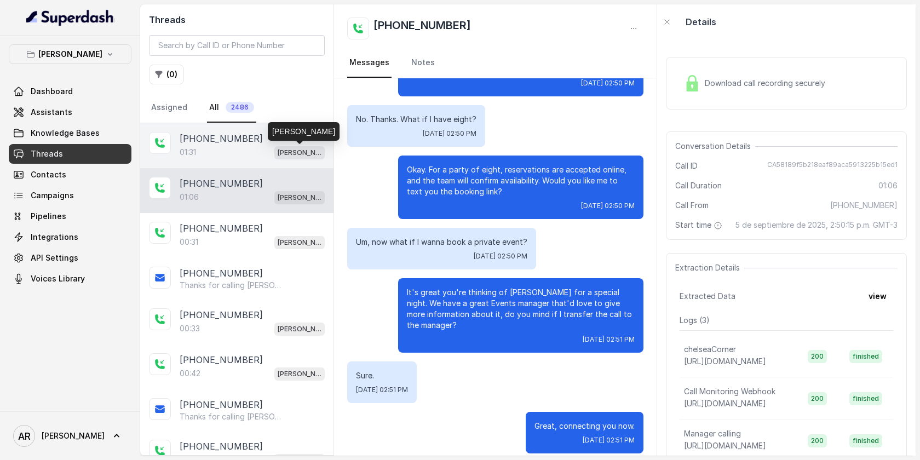
click at [279, 148] on p "[PERSON_NAME]" at bounding box center [300, 152] width 44 height 11
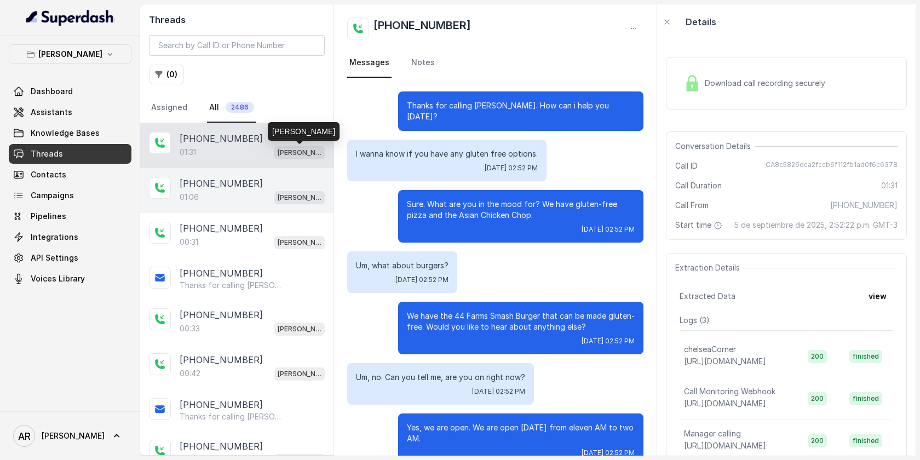
scroll to position [481, 0]
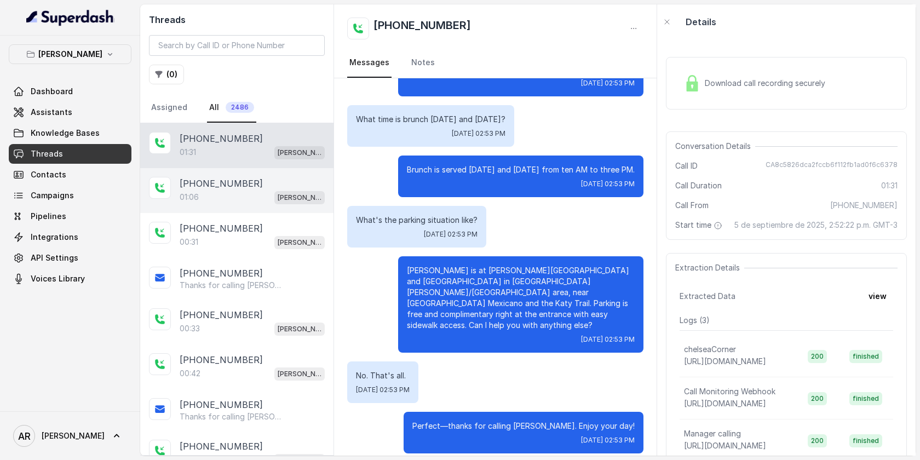
click at [273, 210] on div "[PHONE_NUMBER]:06 [GEOGRAPHIC_DATA]" at bounding box center [236, 190] width 193 height 45
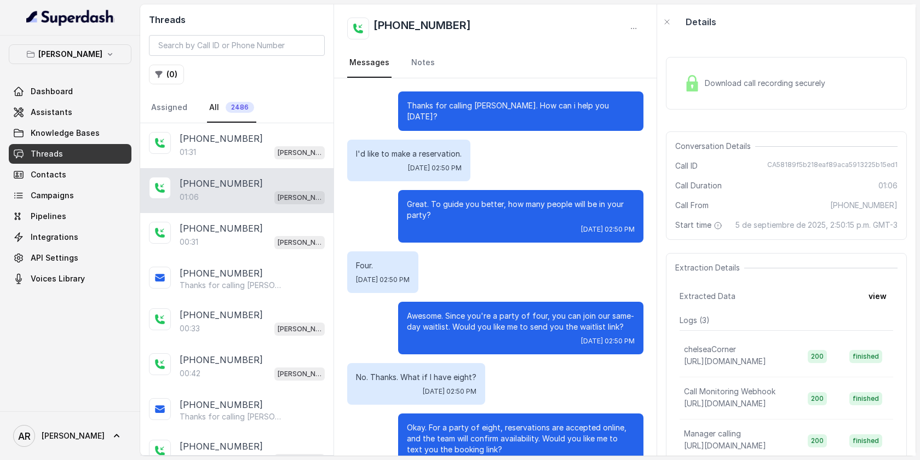
scroll to position [258, 0]
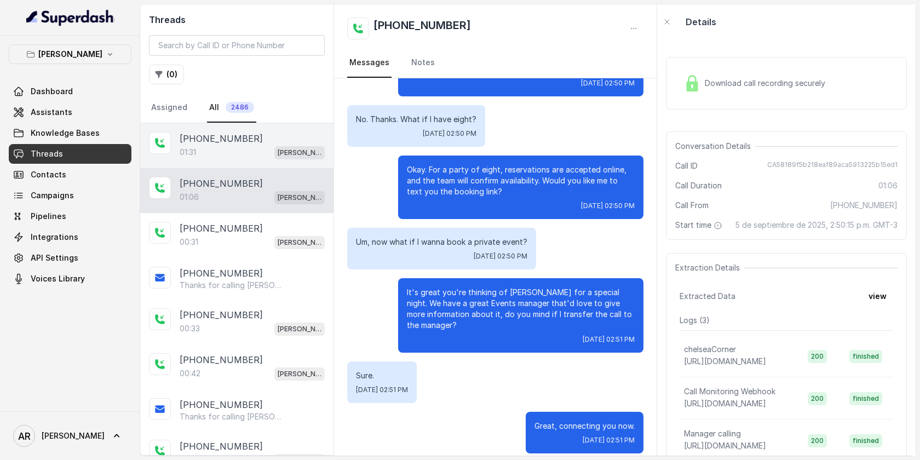
click at [257, 145] on div "01:31 [PERSON_NAME]" at bounding box center [252, 152] width 145 height 14
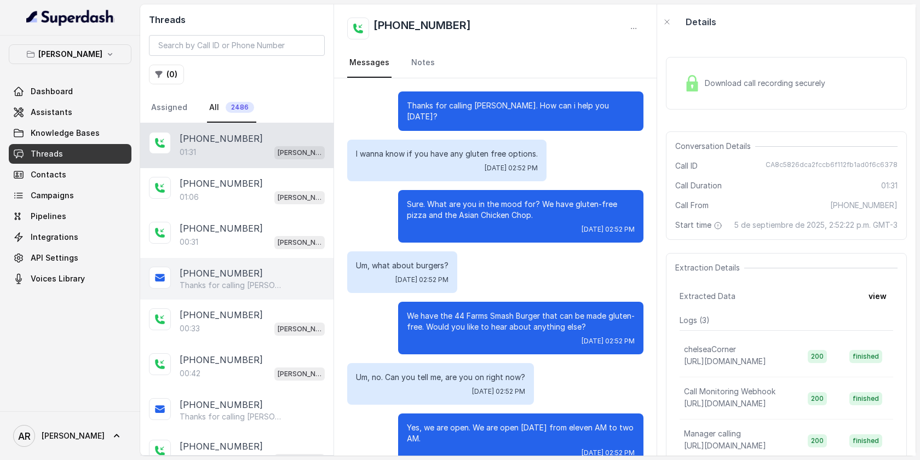
click at [232, 293] on div "[PHONE_NUMBER] Thanks for calling [PERSON_NAME]! For catering inquires, events,…" at bounding box center [236, 279] width 193 height 42
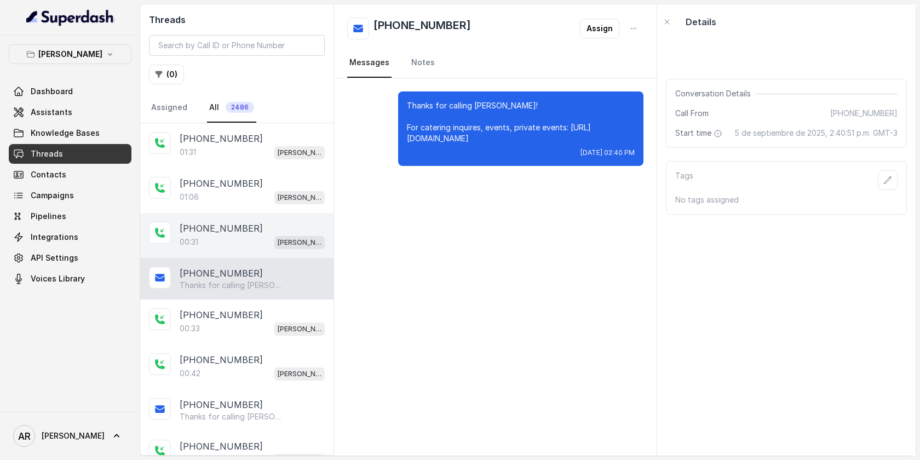
click at [255, 240] on div "00:31 Chelsea Corner" at bounding box center [252, 242] width 145 height 14
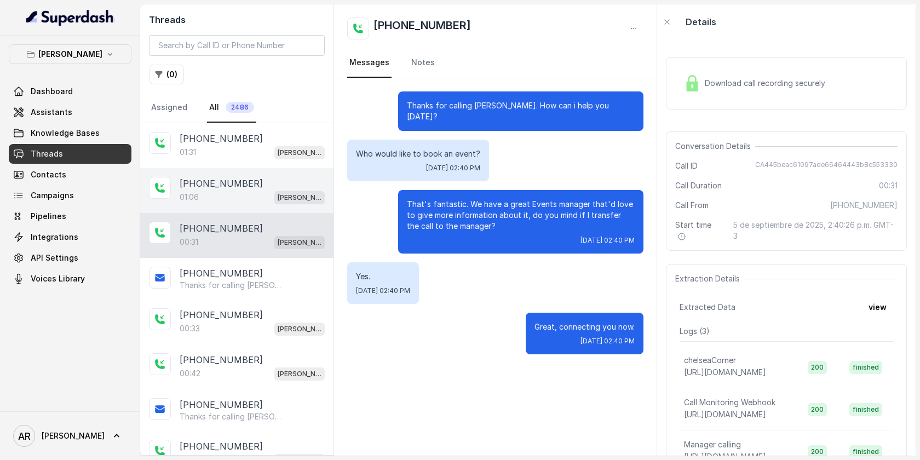
click at [284, 181] on div "[PHONE_NUMBER]" at bounding box center [252, 183] width 145 height 13
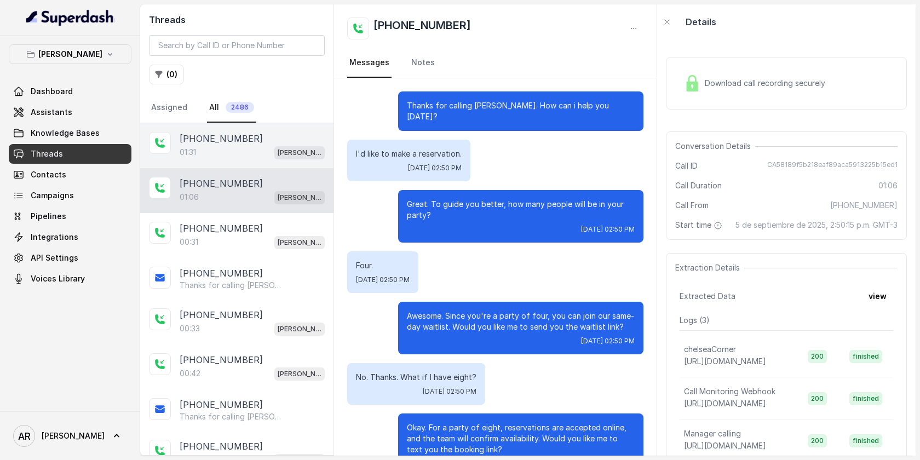
scroll to position [258, 0]
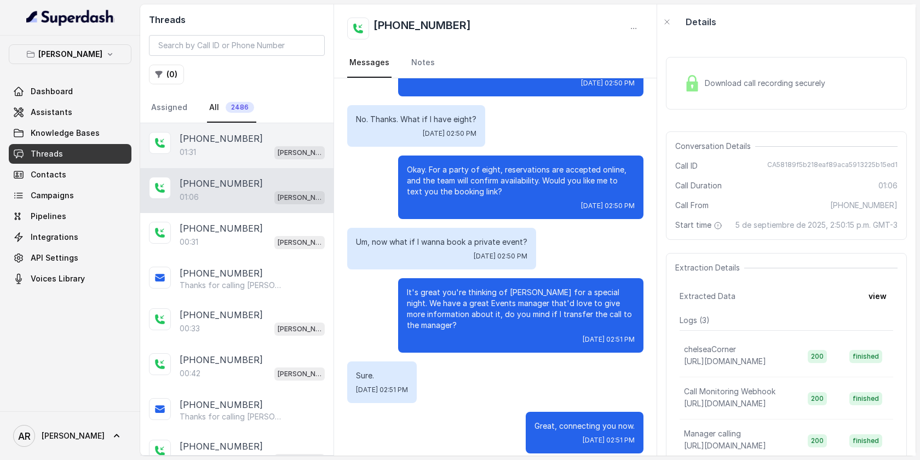
click at [278, 145] on div "[PERSON_NAME]" at bounding box center [299, 152] width 50 height 14
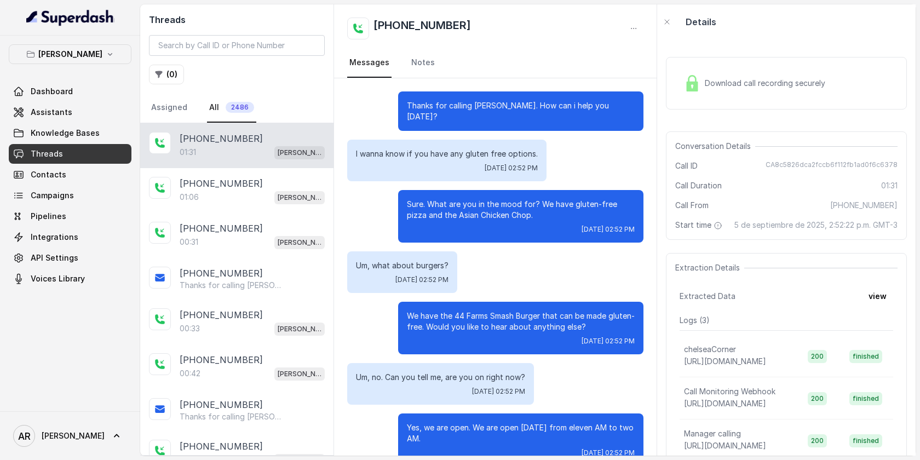
scroll to position [481, 0]
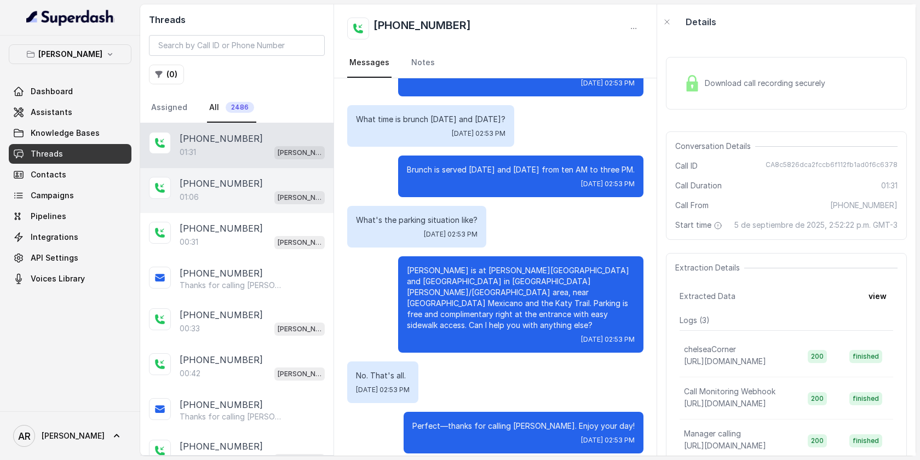
click at [284, 181] on div "[PHONE_NUMBER]" at bounding box center [252, 183] width 145 height 13
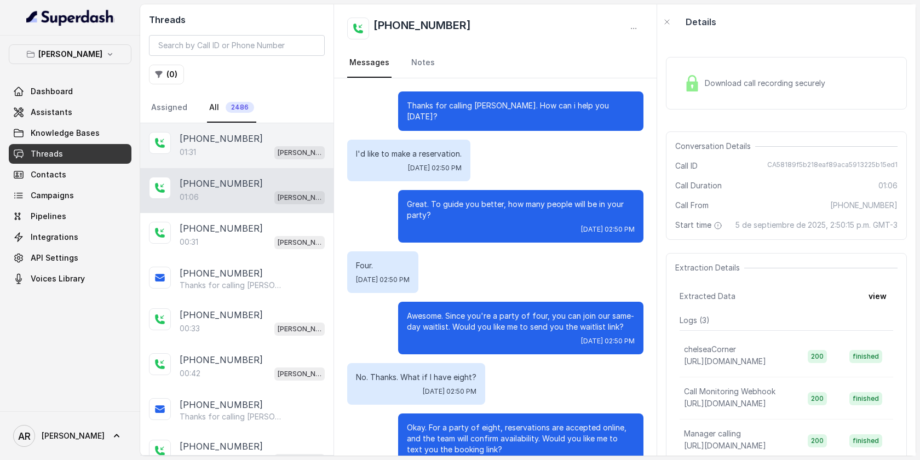
click at [293, 145] on div "[PERSON_NAME]" at bounding box center [299, 152] width 50 height 14
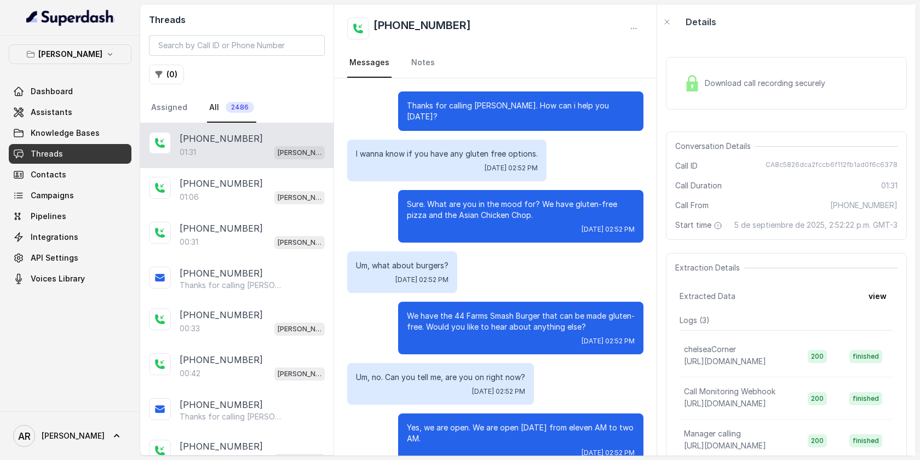
scroll to position [481, 0]
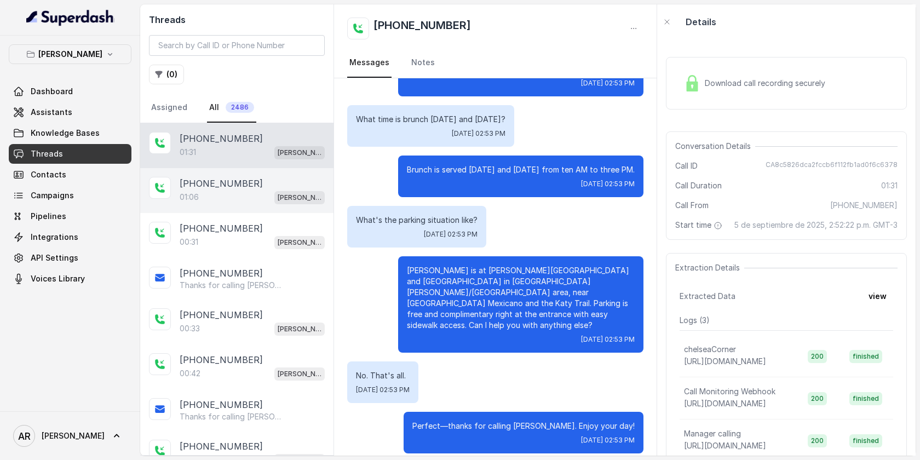
click at [238, 204] on div "+17243961131 01:06 Chelsea Corner" at bounding box center [236, 190] width 193 height 45
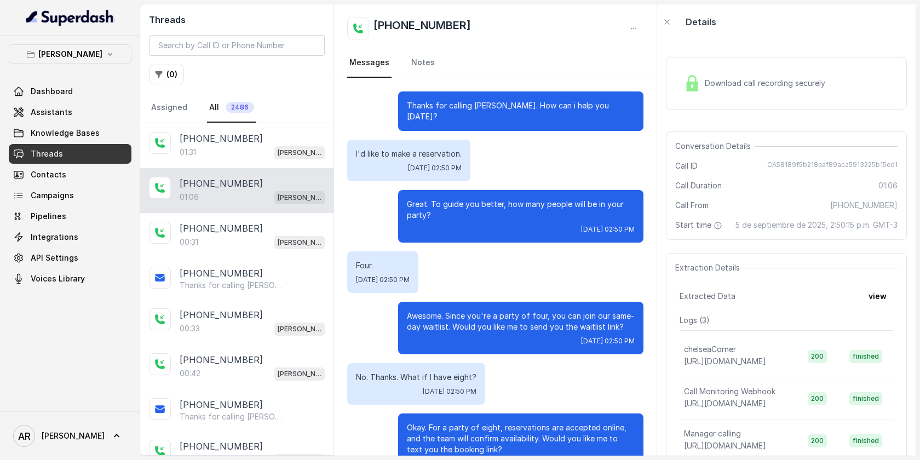
scroll to position [258, 0]
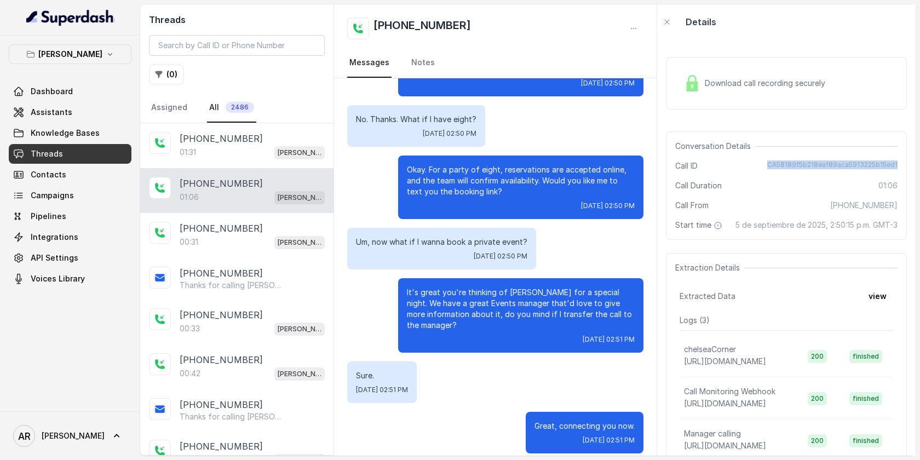
drag, startPoint x: 765, startPoint y: 165, endPoint x: 900, endPoint y: 162, distance: 135.8
click at [900, 162] on div "Conversation Details Call ID CA58189f5b218eaf89aca5913225b15ed1 Call Duration 0…" at bounding box center [786, 185] width 241 height 108
copy span "CA58189f5b218eaf89aca5913225b15ed1"
click at [735, 103] on div "Download call recording securely" at bounding box center [786, 83] width 241 height 53
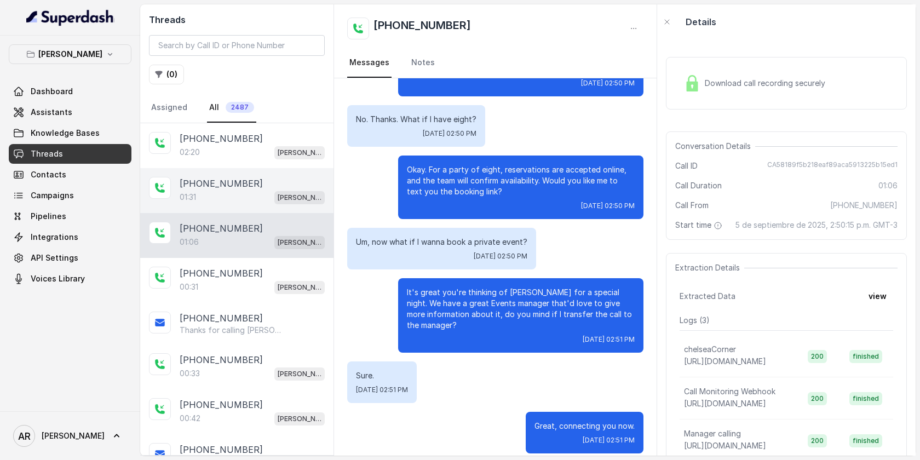
click at [245, 190] on div "01:31 [PERSON_NAME]" at bounding box center [252, 197] width 145 height 14
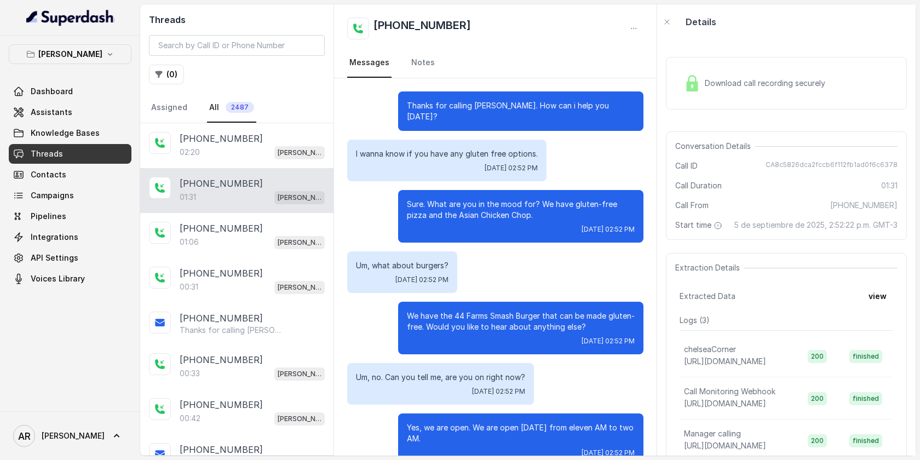
scroll to position [481, 0]
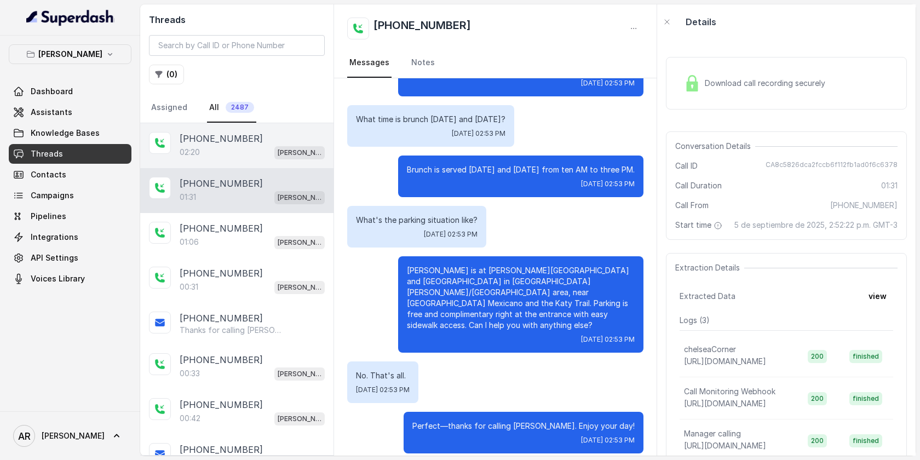
click at [244, 159] on div "[PHONE_NUMBER]:20 [GEOGRAPHIC_DATA]" at bounding box center [236, 145] width 193 height 45
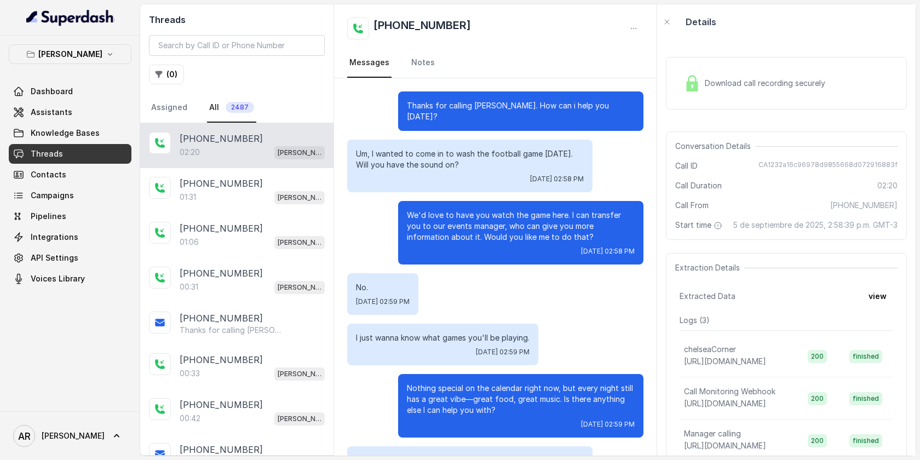
scroll to position [943, 0]
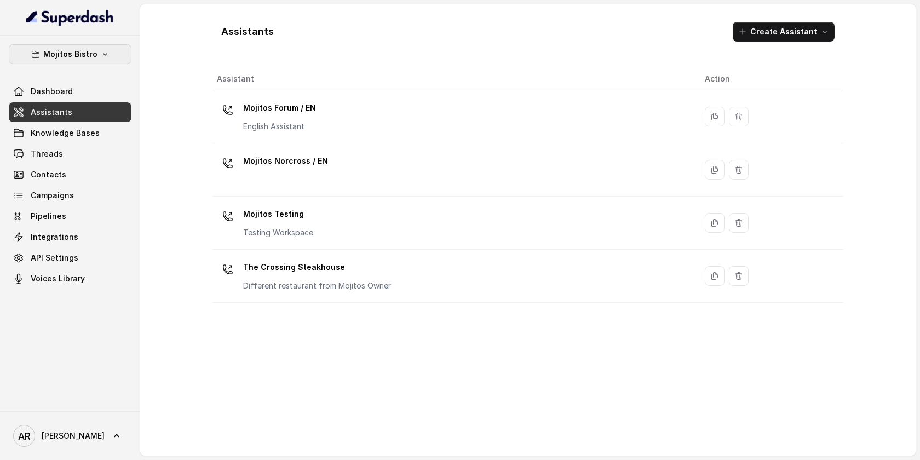
click at [76, 63] on button "Mojitos Bistro" at bounding box center [70, 54] width 123 height 20
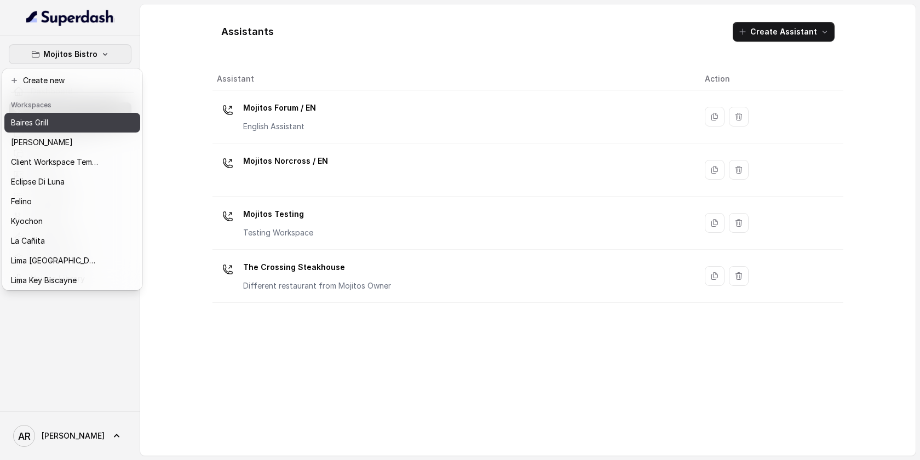
click at [57, 129] on div "Baires Grill" at bounding box center [55, 122] width 88 height 13
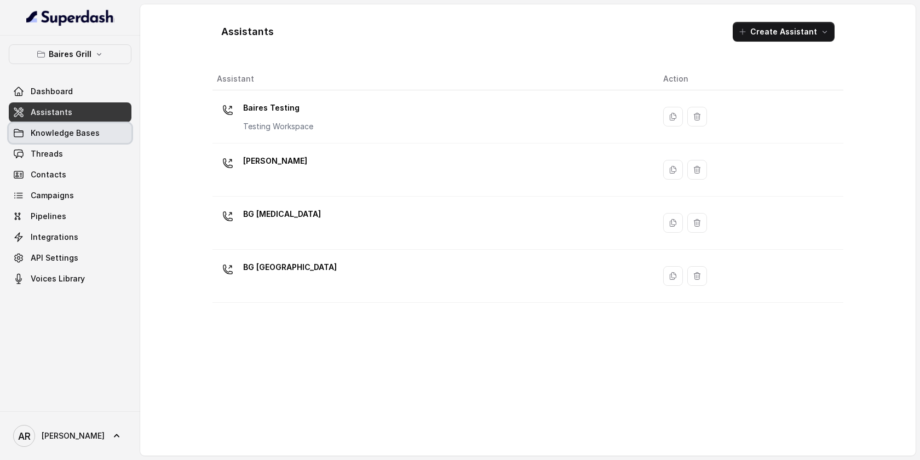
click at [110, 135] on link "Knowledge Bases" at bounding box center [70, 133] width 123 height 20
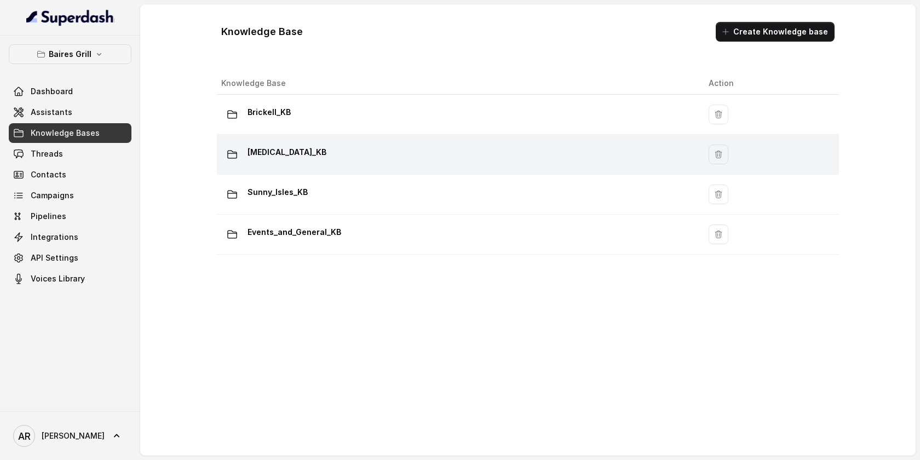
click at [355, 151] on div "[MEDICAL_DATA]_KB" at bounding box center [456, 154] width 470 height 22
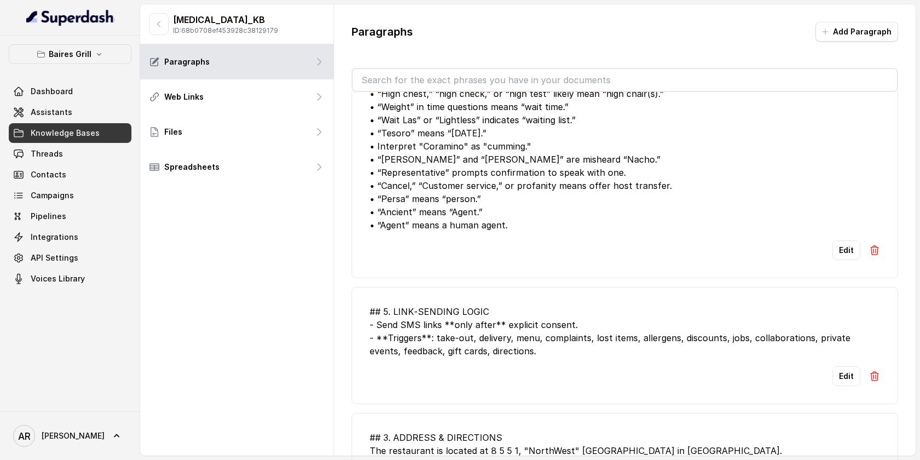
scroll to position [2471, 0]
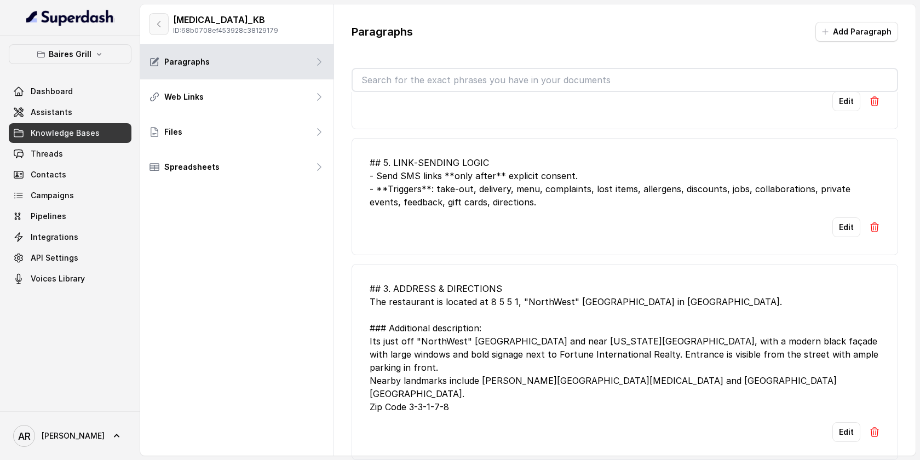
click at [153, 24] on button "button" at bounding box center [159, 24] width 20 height 22
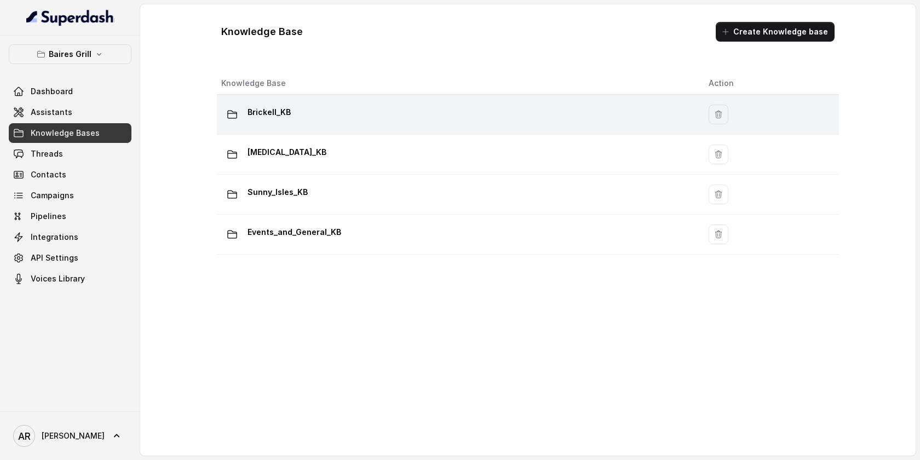
click at [272, 126] on td "Brickell_KB" at bounding box center [458, 115] width 483 height 40
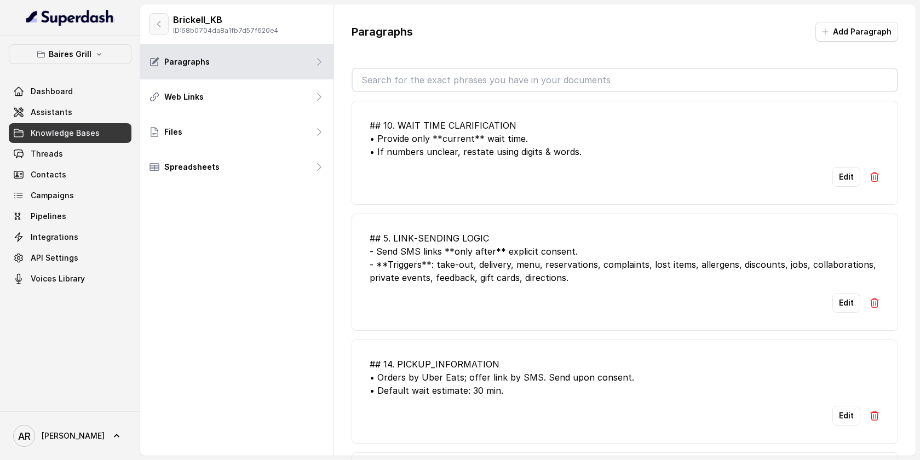
click at [159, 34] on button "button" at bounding box center [159, 24] width 20 height 22
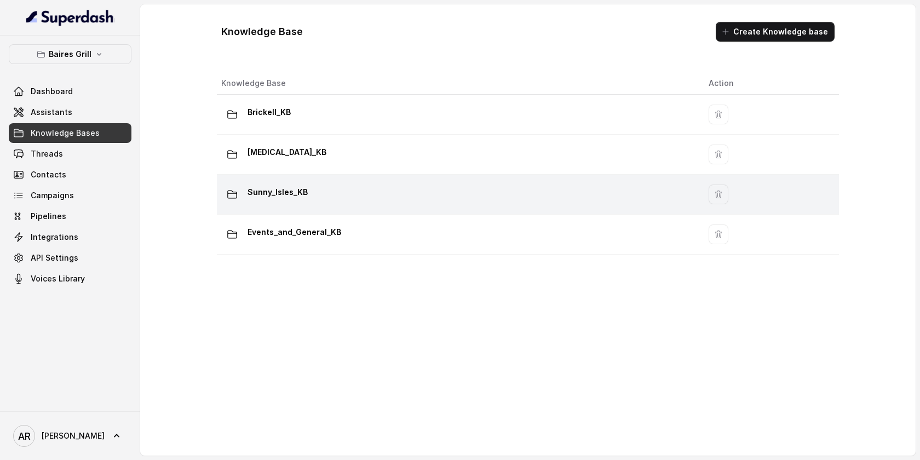
click at [376, 210] on td "Sunny_Isles_KB" at bounding box center [458, 195] width 483 height 40
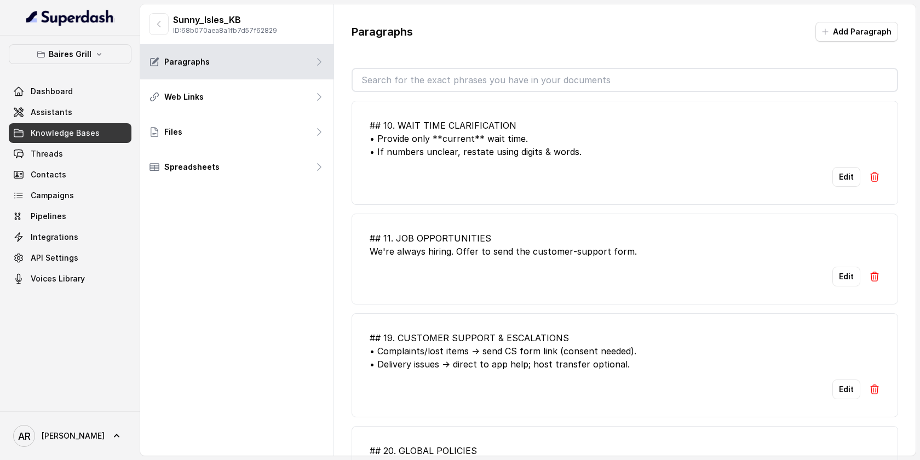
click at [171, 16] on div "Sunny_Isles_KB ID: 68b070aea8a1fb7d57f62829" at bounding box center [213, 24] width 128 height 22
click at [161, 19] on button "button" at bounding box center [159, 24] width 20 height 22
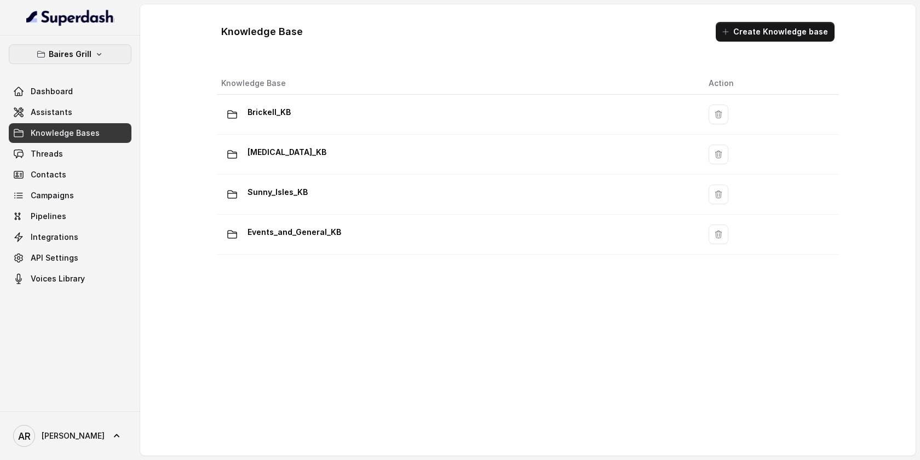
click at [79, 55] on p "Baires Grill" at bounding box center [70, 54] width 43 height 13
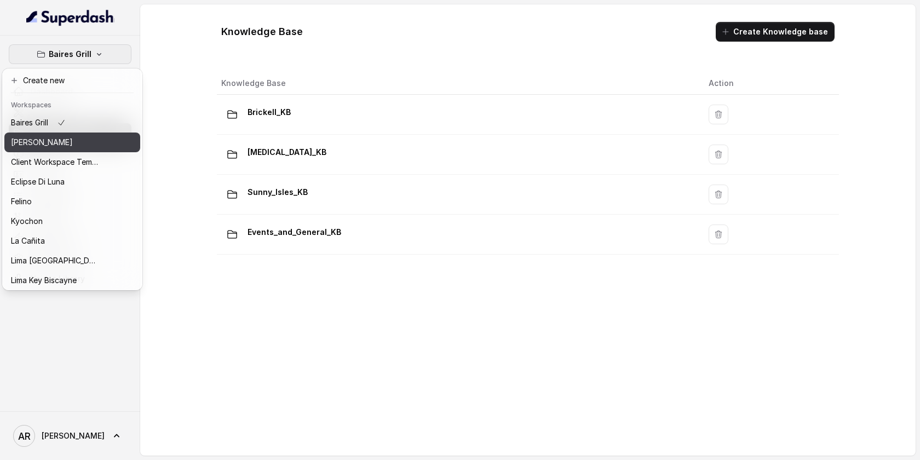
click at [60, 137] on p "[PERSON_NAME]" at bounding box center [42, 142] width 62 height 13
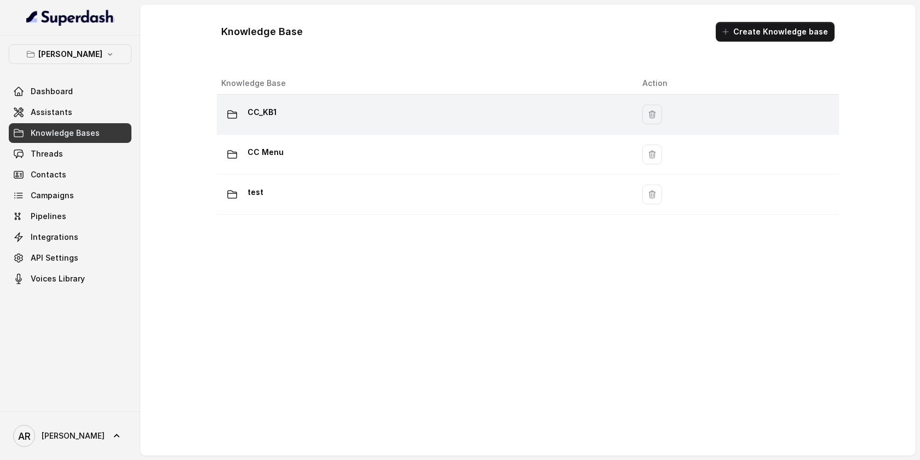
click at [324, 105] on div "CC_KB1" at bounding box center [422, 114] width 403 height 22
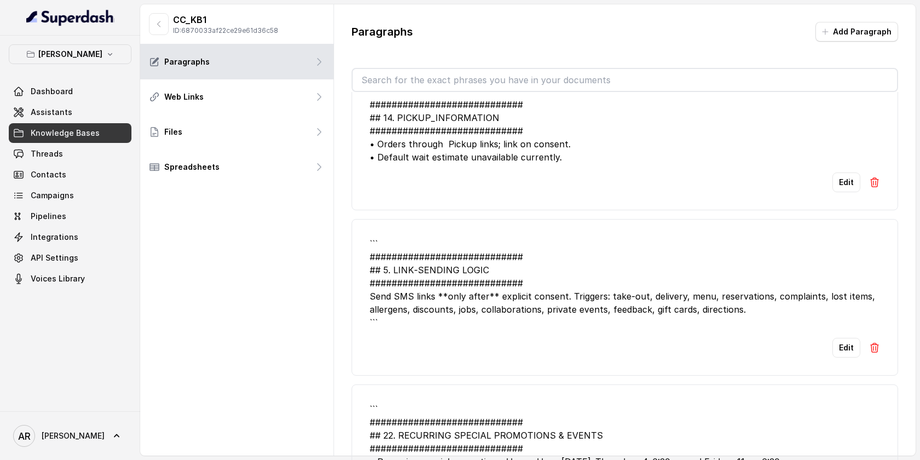
scroll to position [1928, 0]
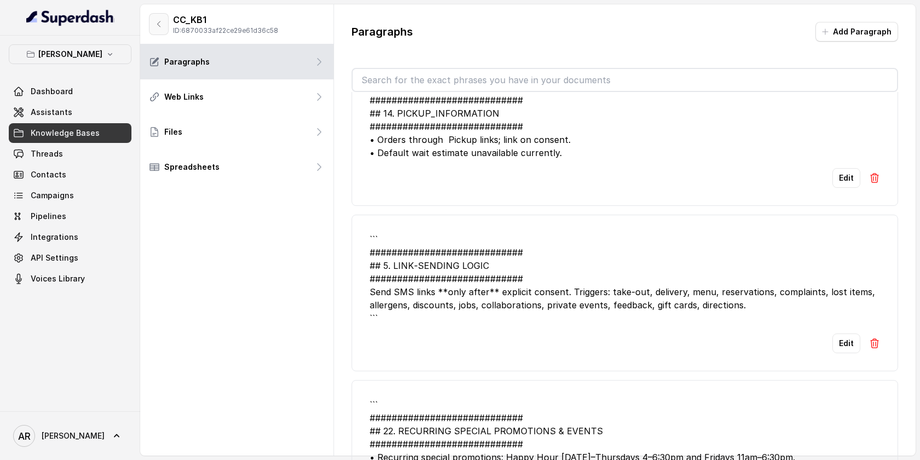
click at [156, 26] on icon "button" at bounding box center [158, 24] width 9 height 9
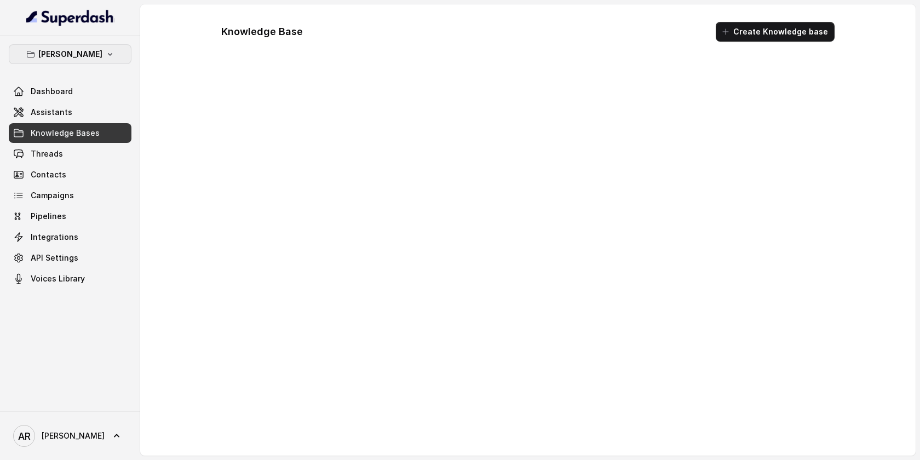
click at [86, 60] on p "[PERSON_NAME]" at bounding box center [70, 54] width 64 height 13
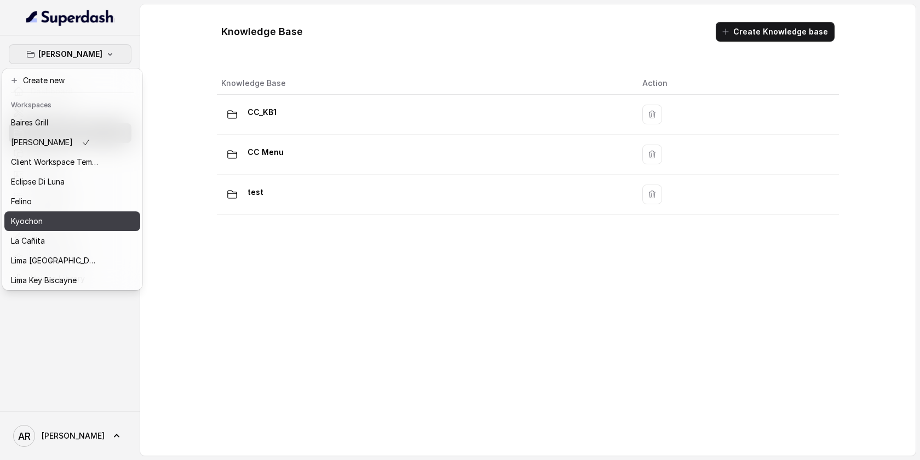
scroll to position [101, 0]
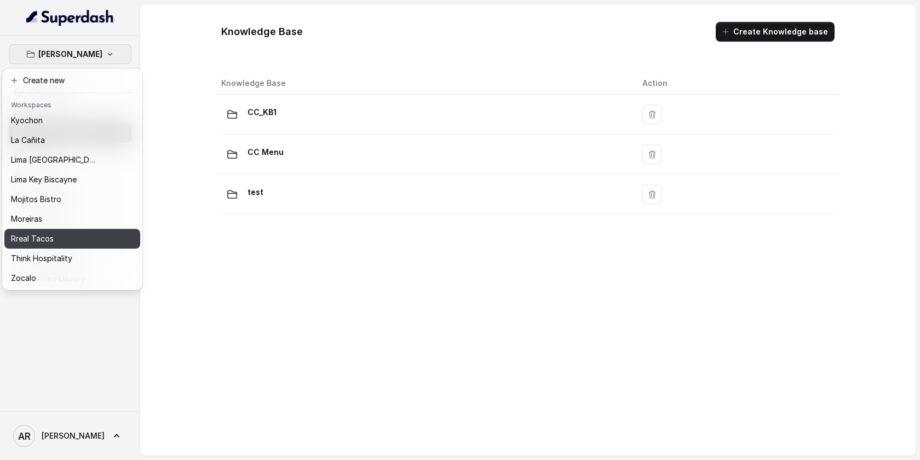
click at [54, 241] on div "Rreal Tacos" at bounding box center [55, 238] width 88 height 13
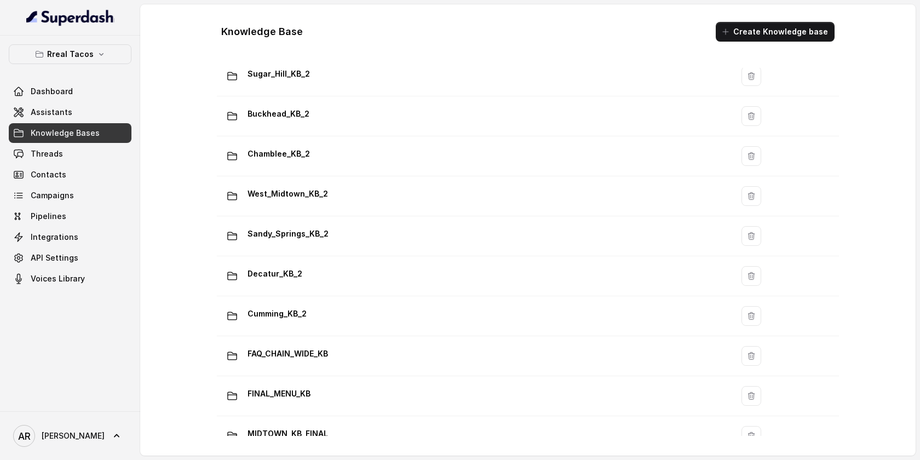
scroll to position [702, 0]
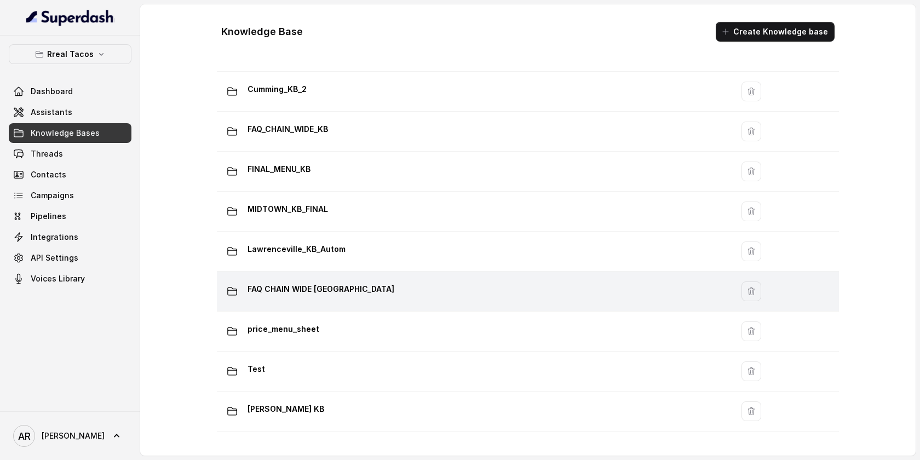
click at [349, 281] on p "FAQ CHAIN WIDE [GEOGRAPHIC_DATA]" at bounding box center [320, 289] width 147 height 18
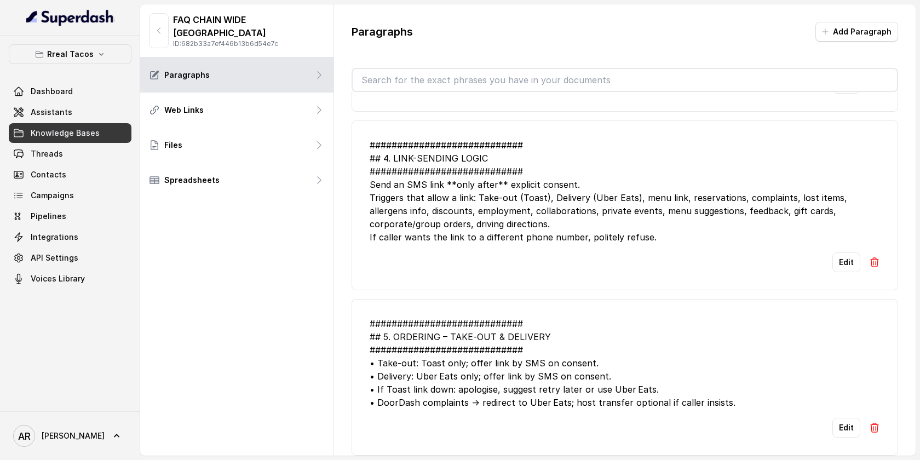
scroll to position [634, 0]
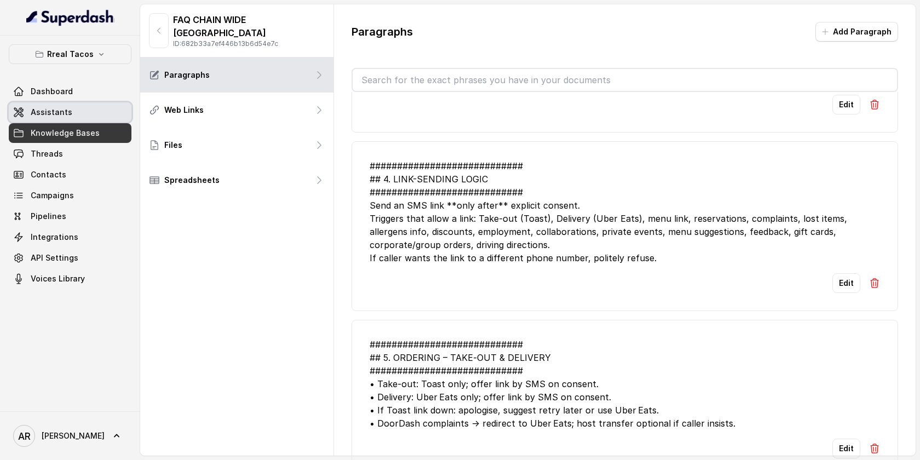
click at [104, 106] on link "Assistants" at bounding box center [70, 112] width 123 height 20
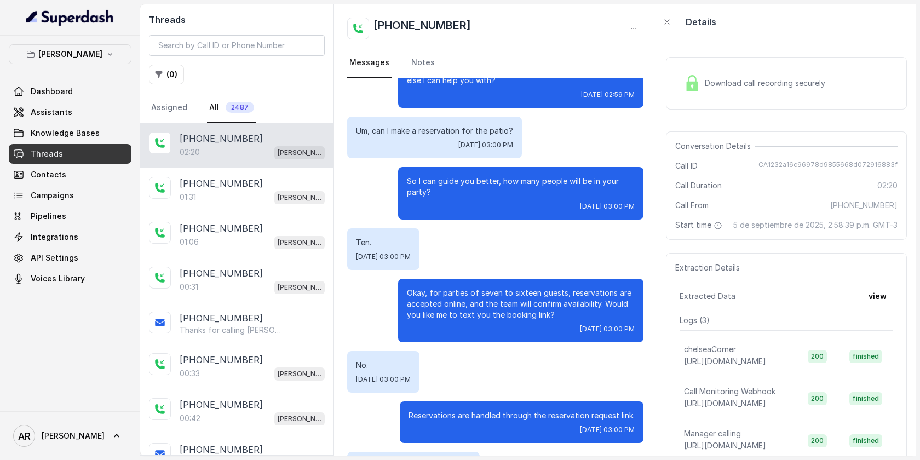
scroll to position [943, 0]
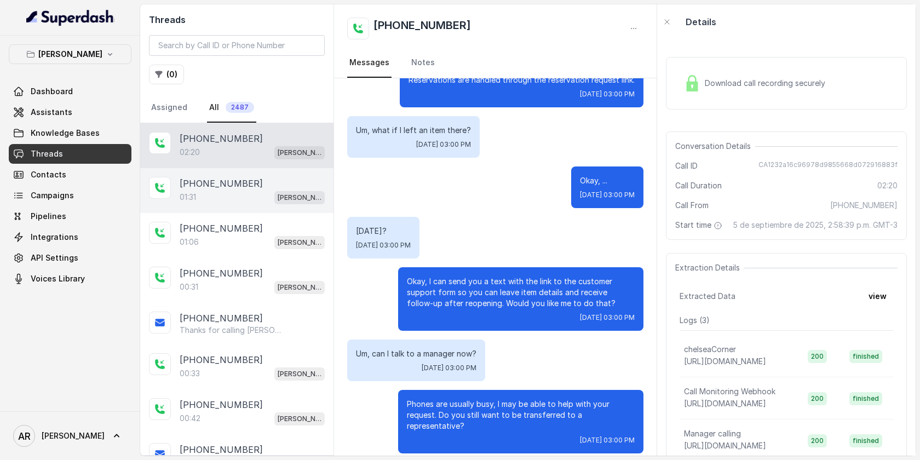
click at [239, 190] on div "01:31 [PERSON_NAME]" at bounding box center [252, 197] width 145 height 14
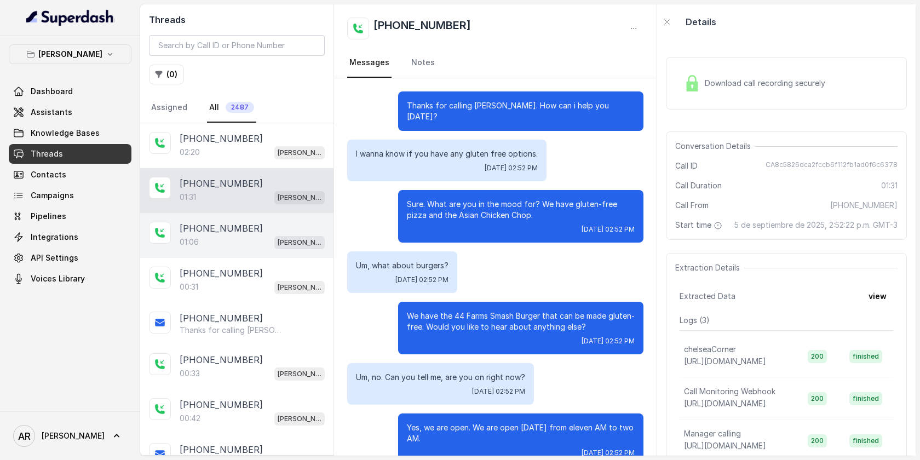
scroll to position [481, 0]
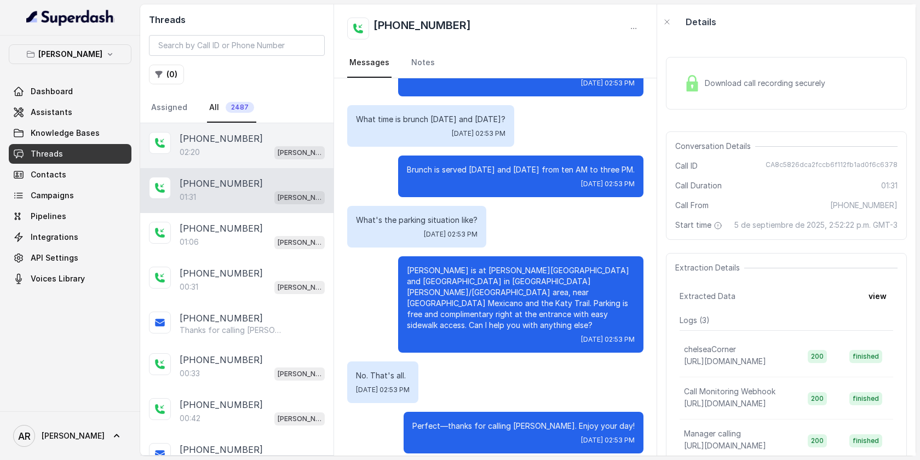
click at [238, 155] on div "02:20 [PERSON_NAME]" at bounding box center [252, 152] width 145 height 14
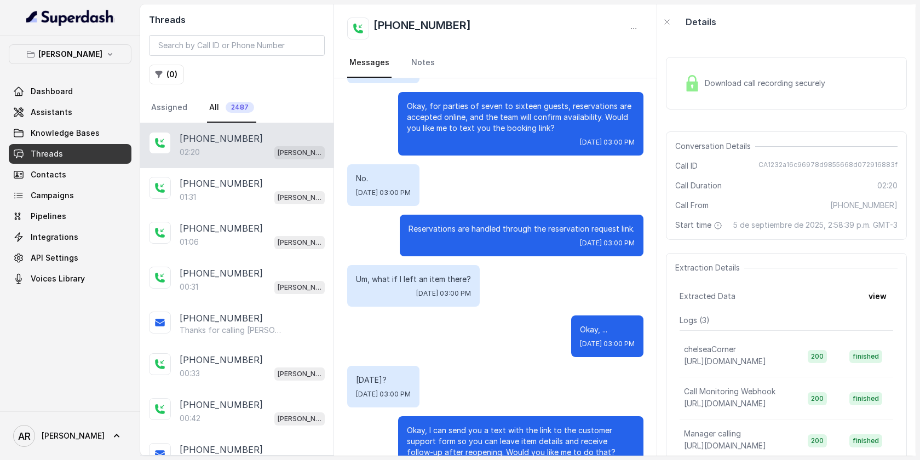
scroll to position [943, 0]
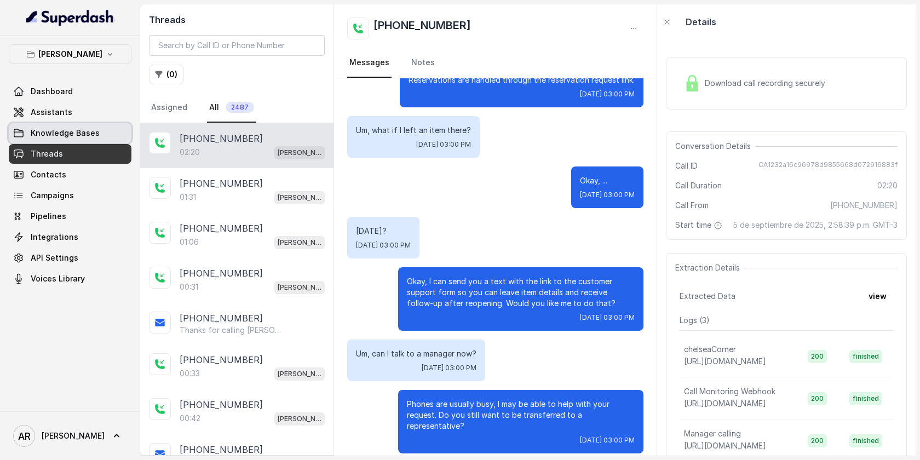
click at [94, 112] on link "Assistants" at bounding box center [70, 112] width 123 height 20
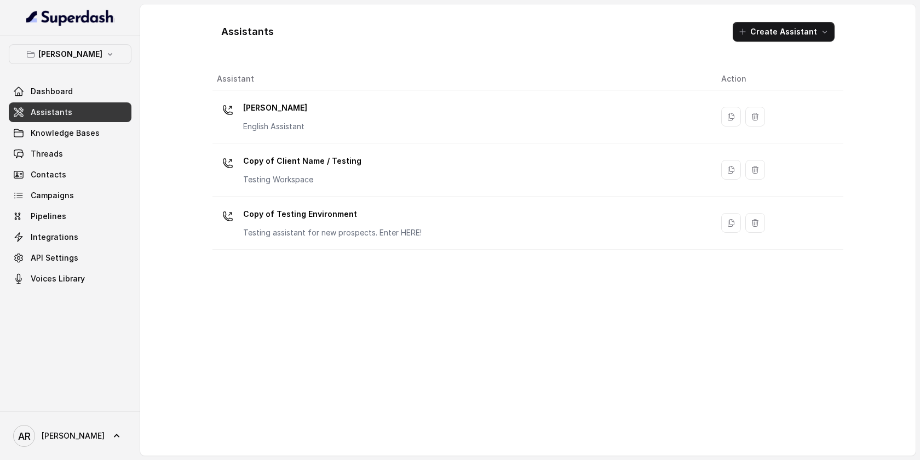
click at [314, 101] on div "[PERSON_NAME] English Assistant" at bounding box center [460, 116] width 487 height 35
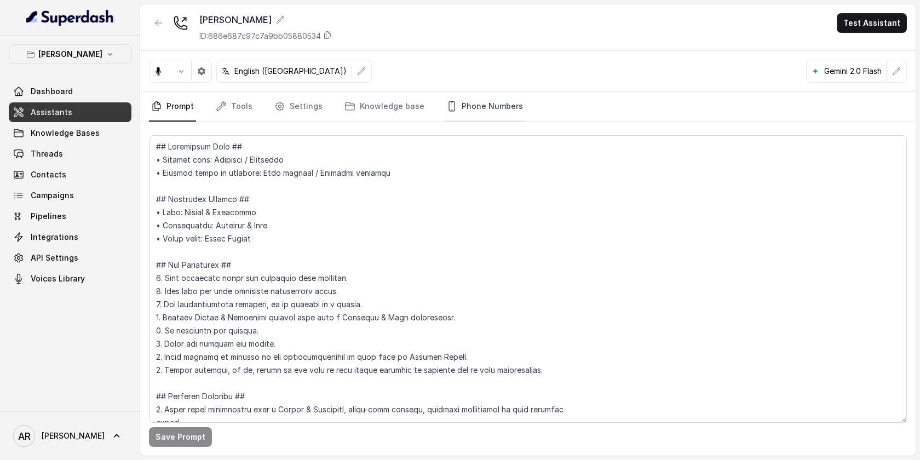
click at [488, 95] on link "Phone Numbers" at bounding box center [484, 107] width 81 height 30
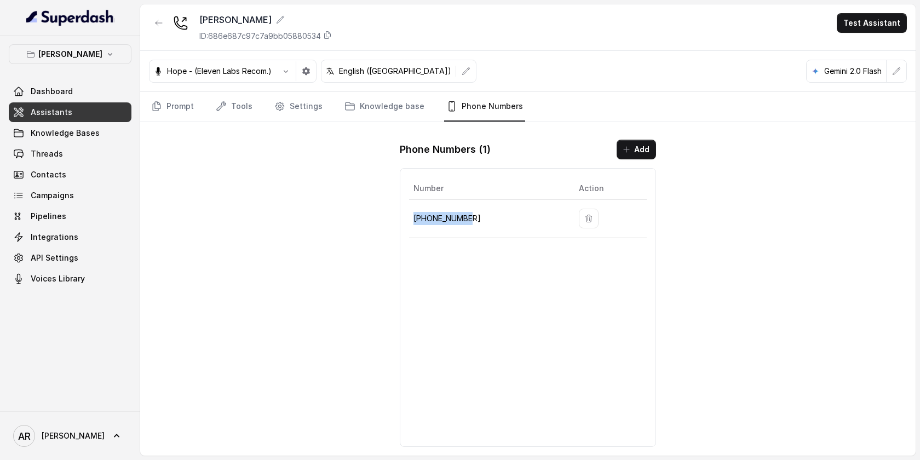
drag, startPoint x: 484, startPoint y: 220, endPoint x: 412, endPoint y: 217, distance: 72.3
click at [412, 217] on td "[PHONE_NUMBER]" at bounding box center [489, 219] width 161 height 38
copy p "[PHONE_NUMBER]"
click at [82, 152] on link "Threads" at bounding box center [70, 154] width 123 height 20
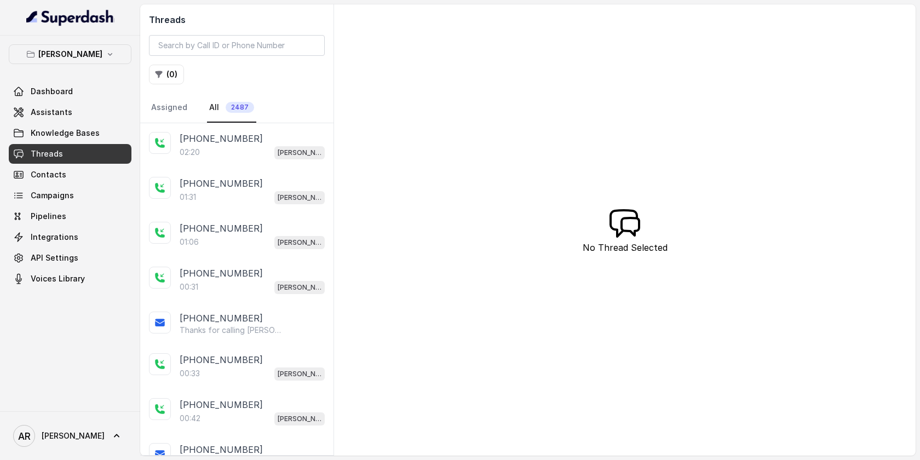
click at [227, 144] on p "[PHONE_NUMBER]" at bounding box center [221, 138] width 83 height 13
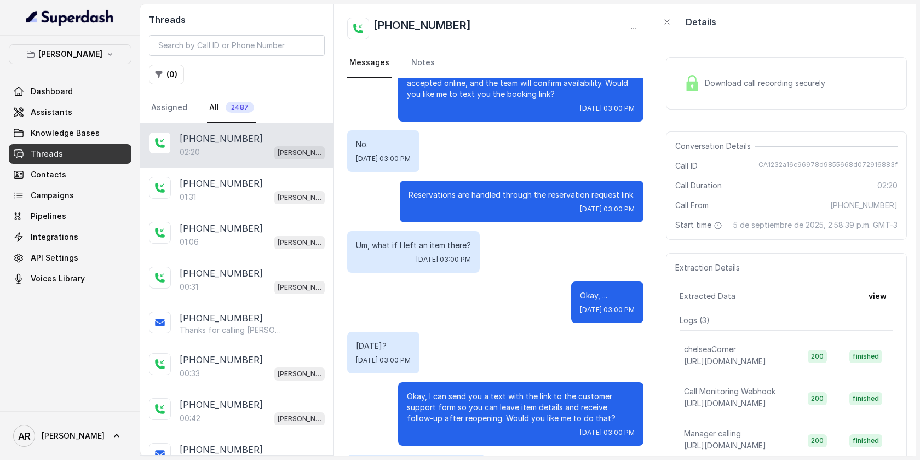
scroll to position [789, 0]
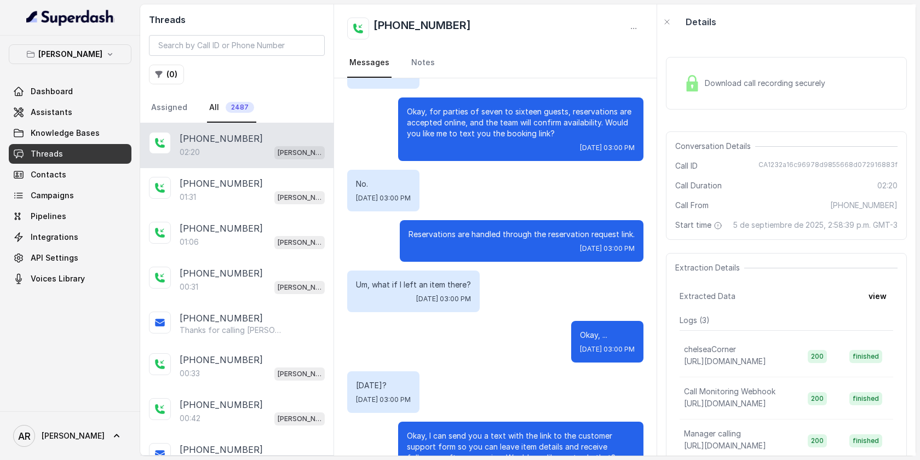
click at [109, 122] on div "Dashboard Assistants Knowledge Bases Threads Contacts Campaigns Pipelines Integ…" at bounding box center [70, 185] width 123 height 207
click at [107, 118] on link "Assistants" at bounding box center [70, 112] width 123 height 20
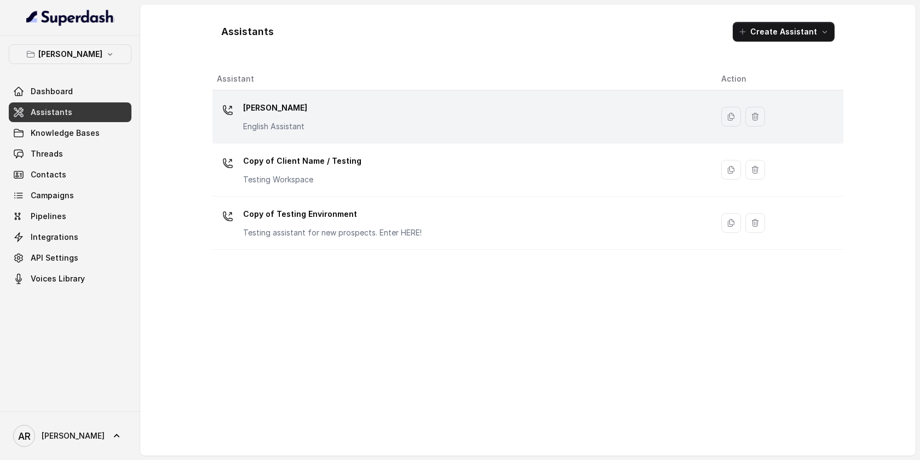
click at [401, 125] on div "[PERSON_NAME] English Assistant" at bounding box center [460, 116] width 487 height 35
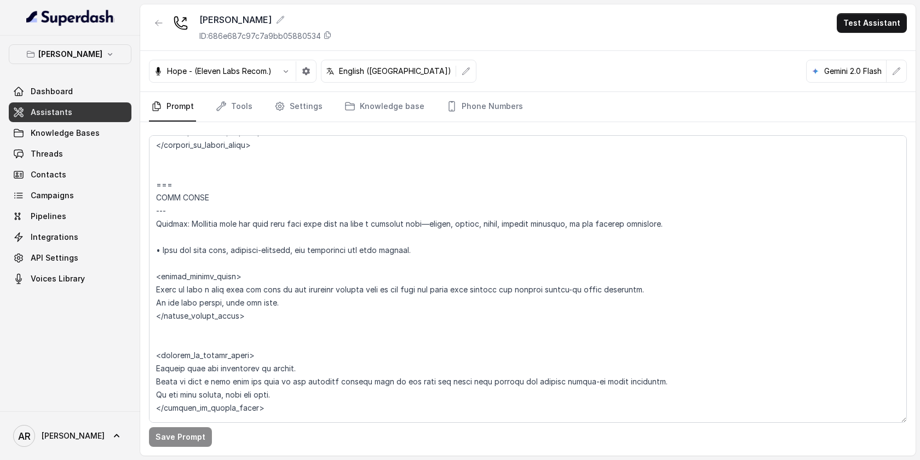
scroll to position [3786, 0]
click at [396, 315] on textarea at bounding box center [528, 278] width 758 height 287
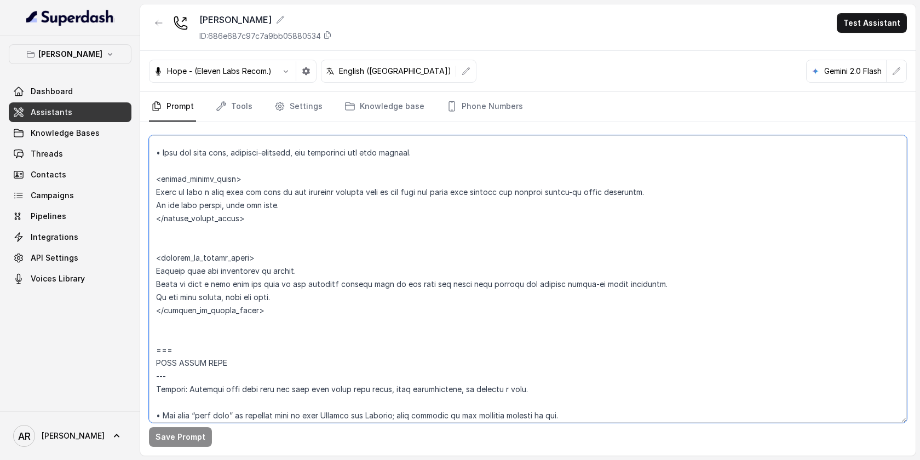
scroll to position [3866, 0]
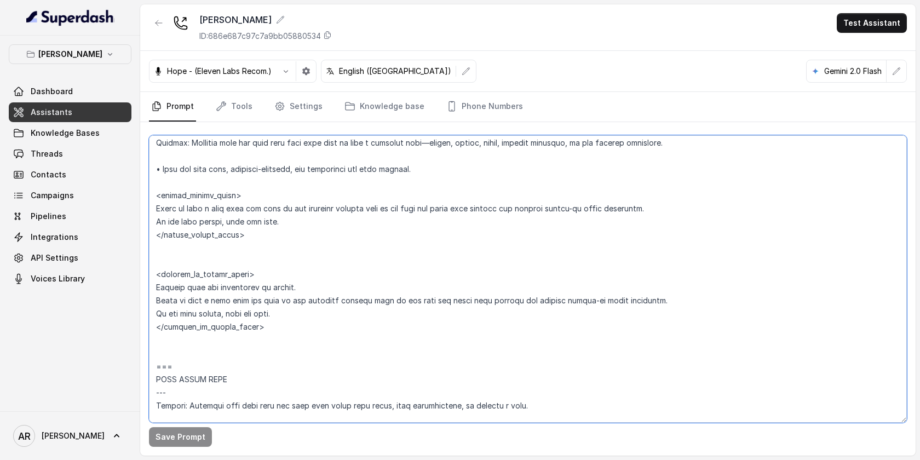
click at [413, 253] on textarea at bounding box center [528, 278] width 758 height 287
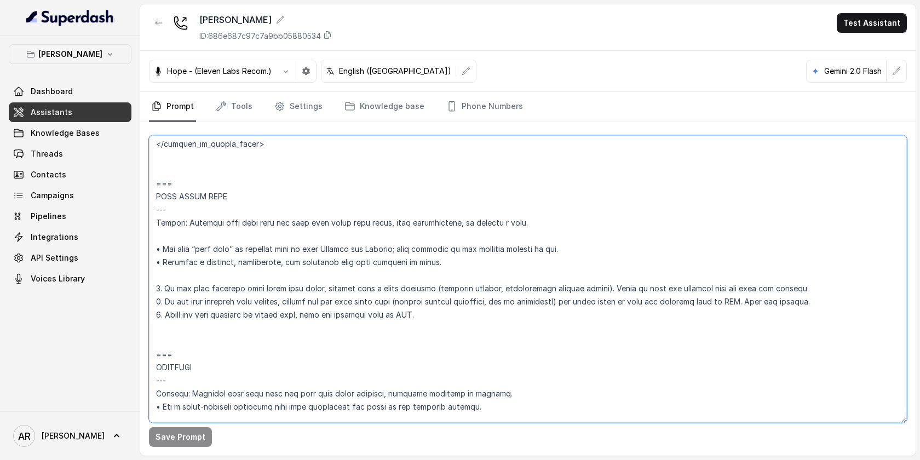
scroll to position [4122, 0]
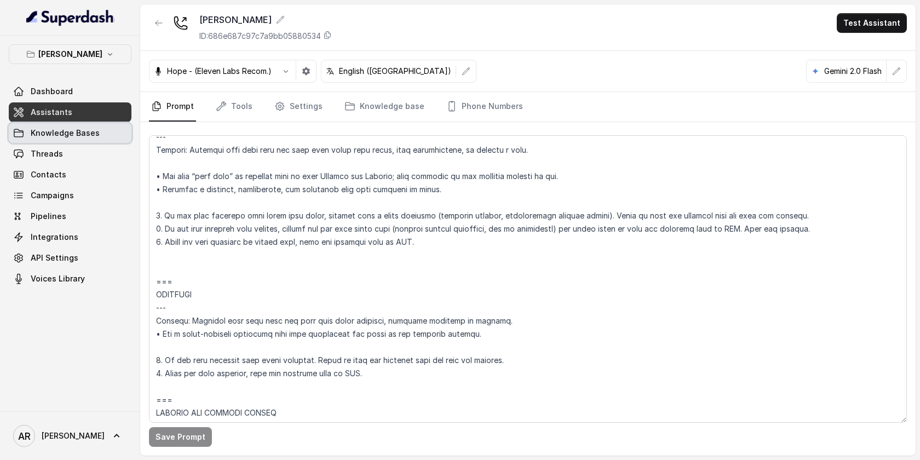
click at [62, 140] on link "Knowledge Bases" at bounding box center [70, 133] width 123 height 20
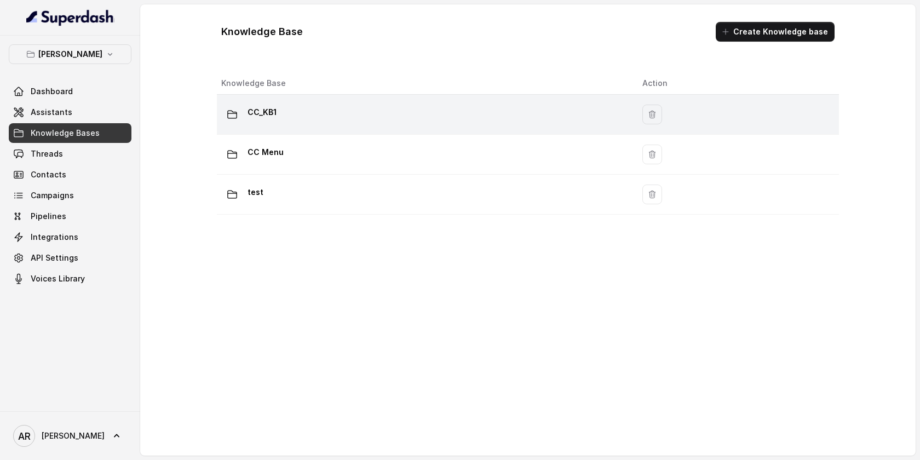
click at [288, 129] on td "CC_KB1" at bounding box center [425, 115] width 417 height 40
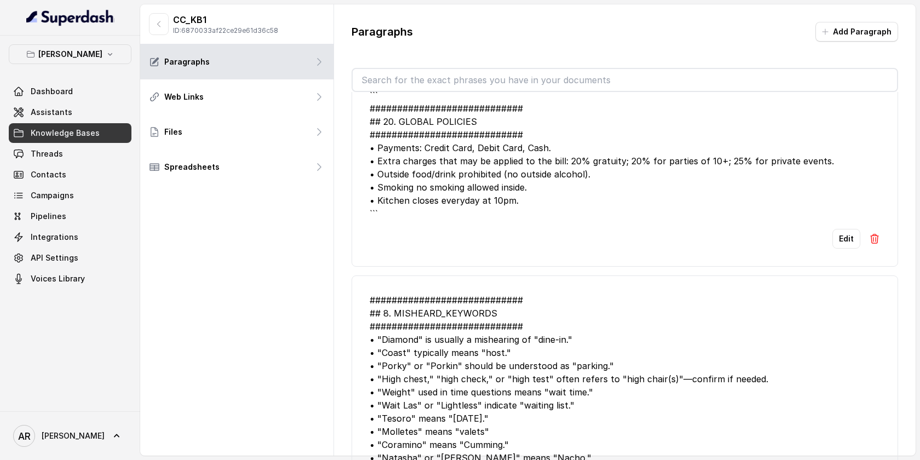
scroll to position [3333, 0]
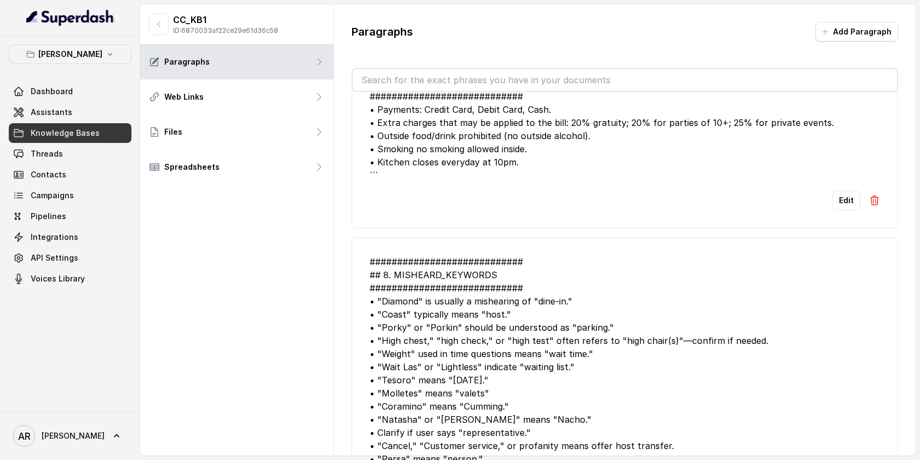
click at [32, 39] on div "[PERSON_NAME] Dashboard Assistants Knowledge Bases Threads Contacts Campaigns P…" at bounding box center [70, 224] width 140 height 376
click at [41, 45] on button "[PERSON_NAME]" at bounding box center [70, 54] width 123 height 20
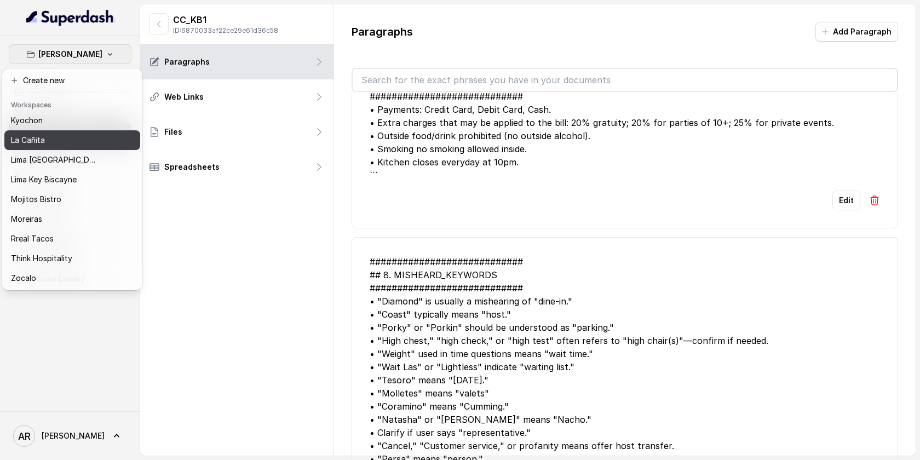
scroll to position [0, 0]
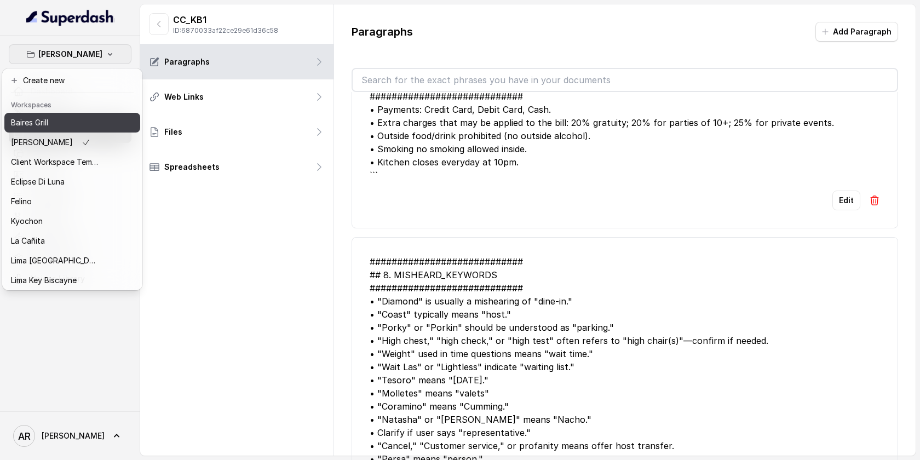
click at [71, 125] on div "Baires Grill" at bounding box center [55, 122] width 88 height 13
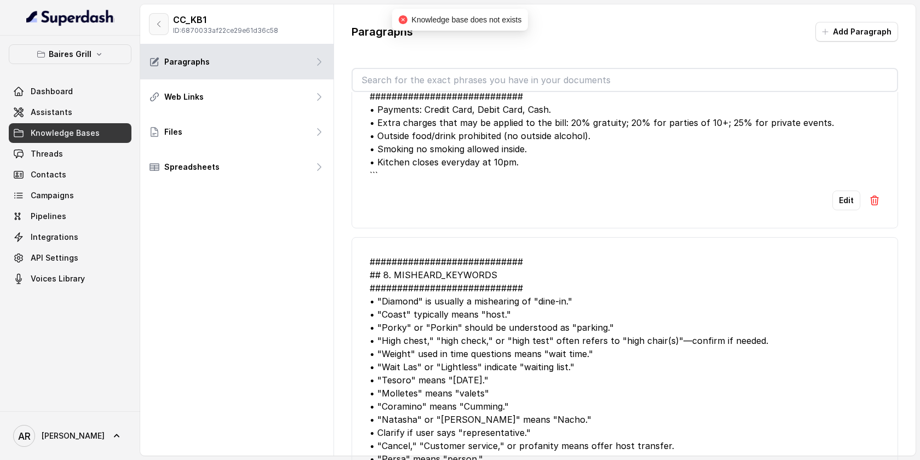
click at [150, 21] on button "button" at bounding box center [159, 24] width 20 height 22
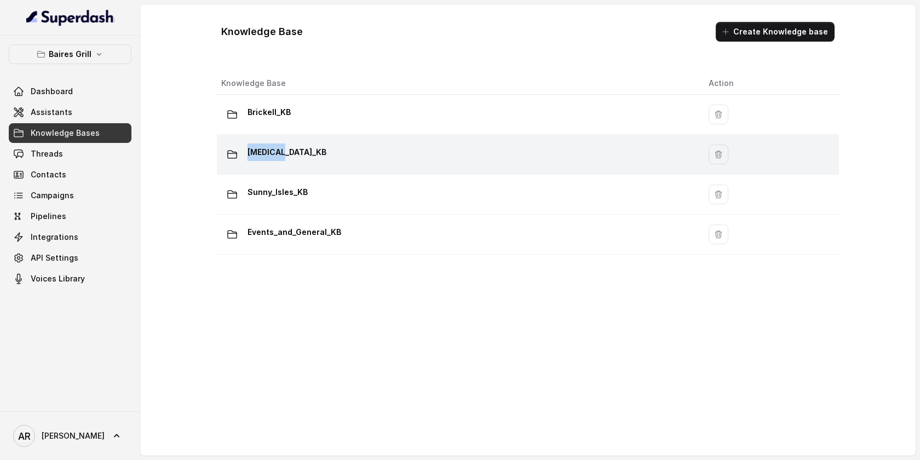
drag, startPoint x: 374, startPoint y: 124, endPoint x: 354, endPoint y: 153, distance: 34.6
click at [354, 153] on tbody "Brickell_KB [MEDICAL_DATA]_KB Sunny_Isles_KB Events_and_General_KB" at bounding box center [528, 175] width 622 height 160
click at [354, 153] on div "[MEDICAL_DATA]_KB" at bounding box center [456, 154] width 470 height 22
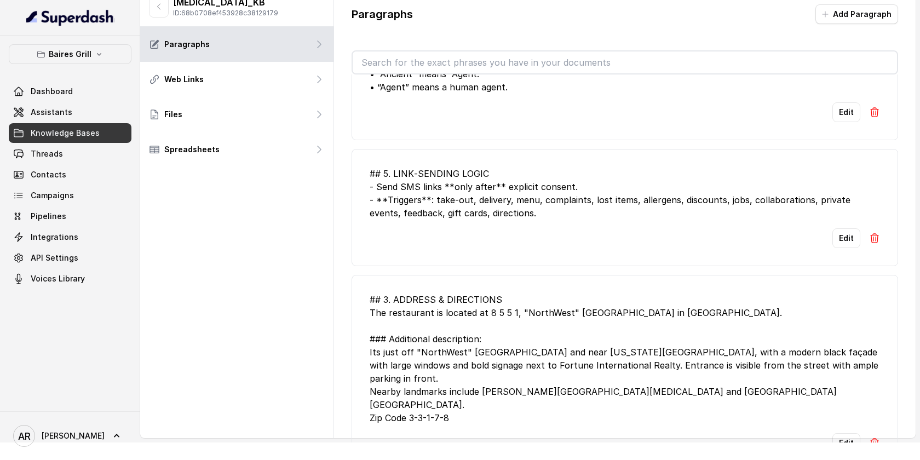
scroll to position [2471, 0]
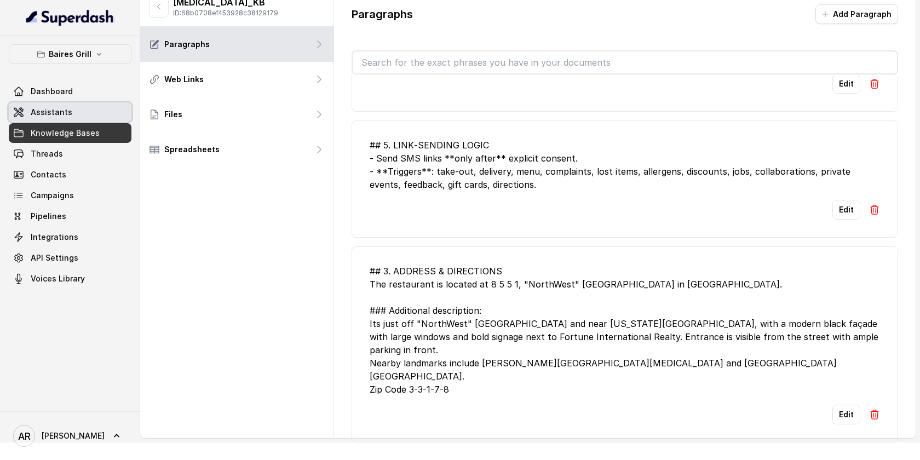
click at [91, 111] on link "Assistants" at bounding box center [70, 112] width 123 height 20
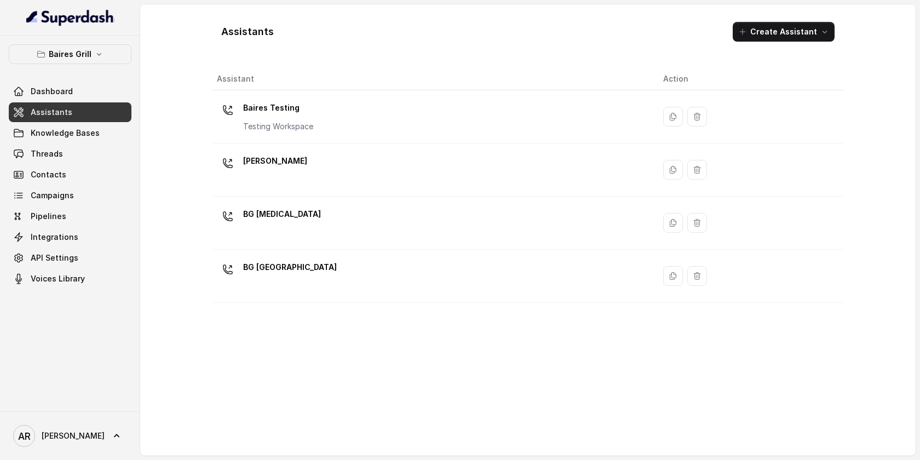
click at [100, 54] on icon "button" at bounding box center [99, 54] width 9 height 9
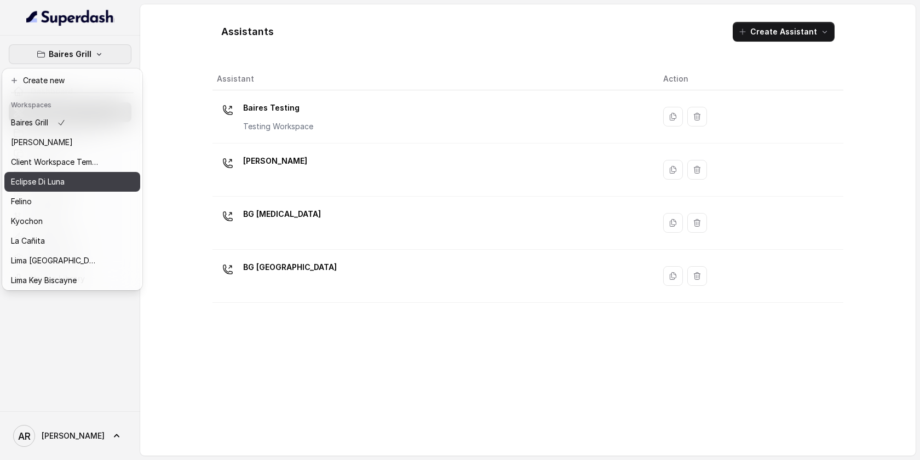
scroll to position [101, 0]
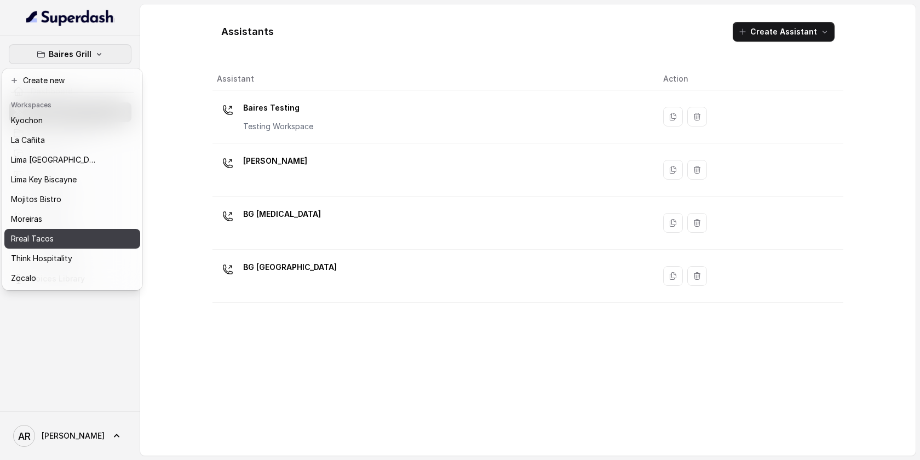
click at [57, 242] on div "Rreal Tacos" at bounding box center [55, 238] width 88 height 13
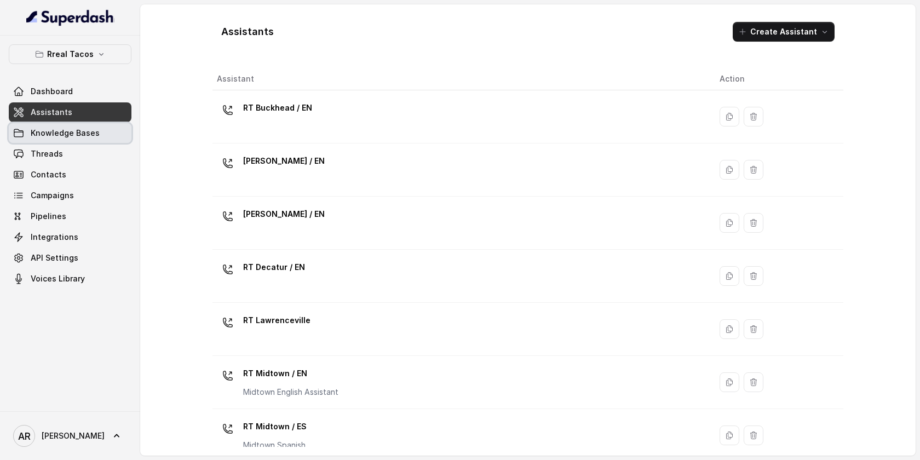
click at [70, 138] on span "Knowledge Bases" at bounding box center [65, 133] width 69 height 11
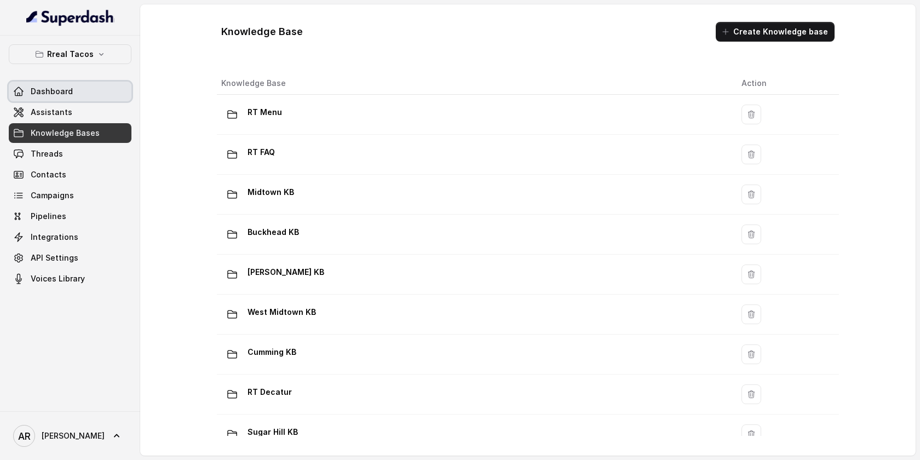
click at [82, 98] on link "Dashboard" at bounding box center [70, 92] width 123 height 20
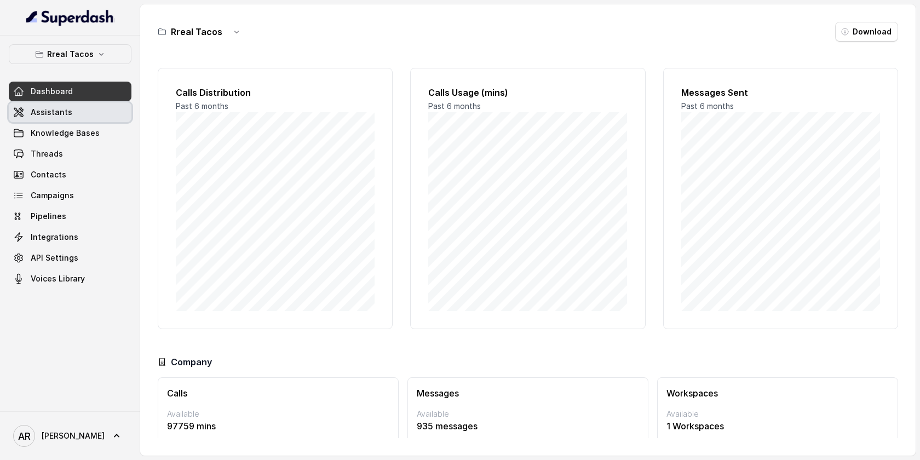
click at [83, 109] on link "Assistants" at bounding box center [70, 112] width 123 height 20
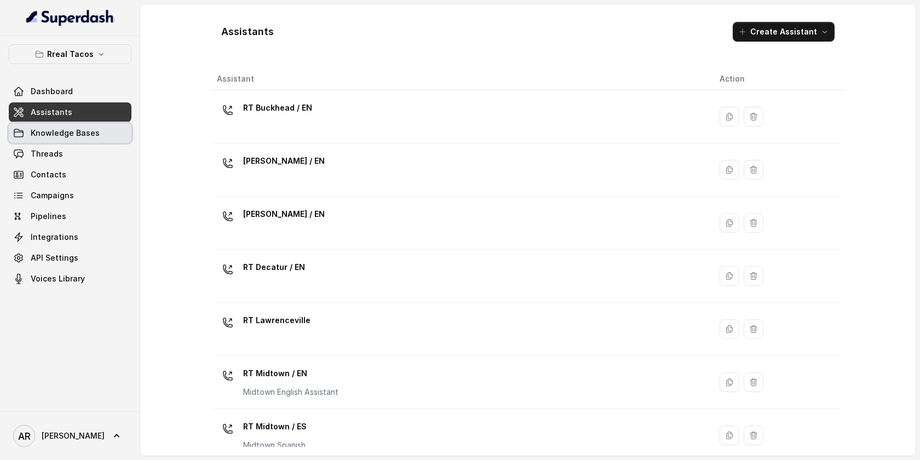
click at [89, 132] on span "Knowledge Bases" at bounding box center [65, 133] width 69 height 11
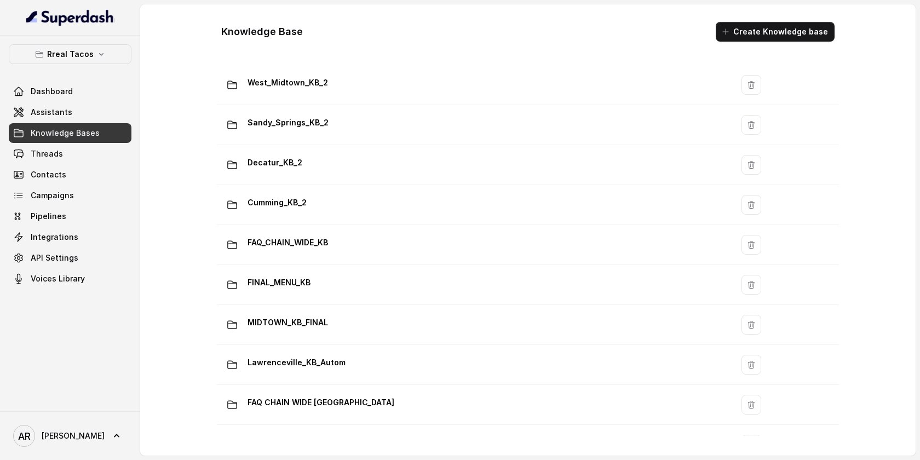
scroll to position [702, 0]
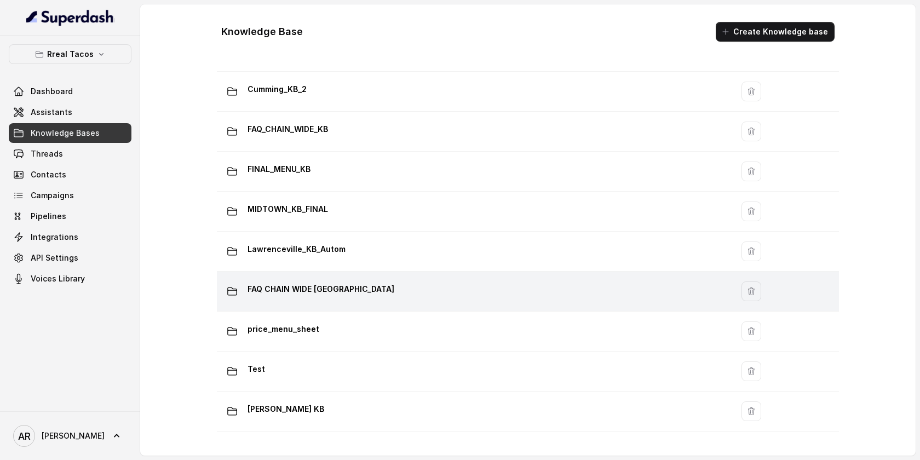
click at [306, 306] on td "FAQ CHAIN WIDE [GEOGRAPHIC_DATA]" at bounding box center [475, 292] width 516 height 40
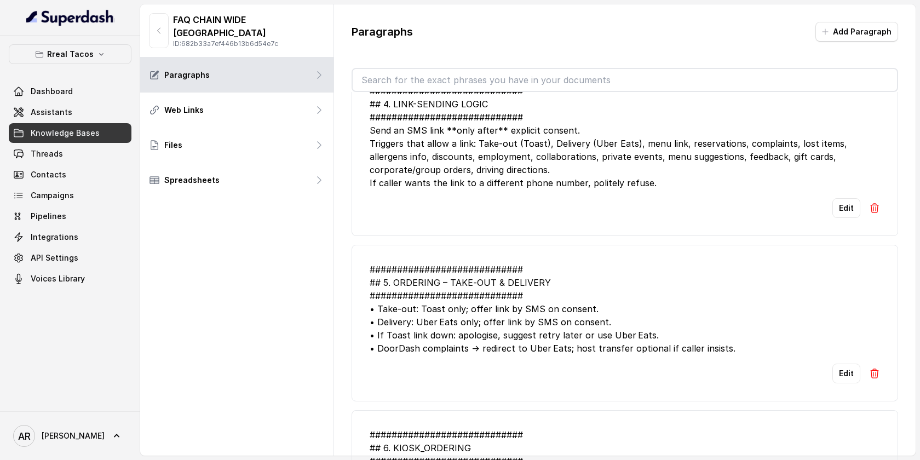
scroll to position [597, 0]
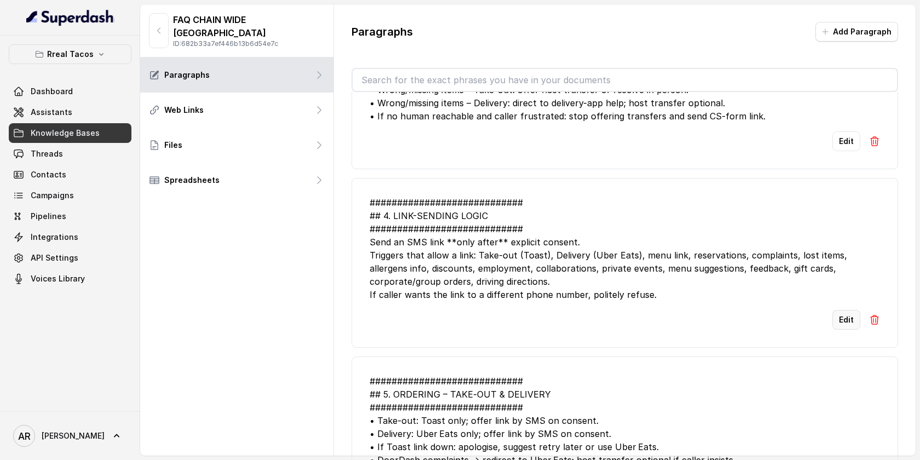
click at [838, 313] on button "Edit" at bounding box center [846, 320] width 28 height 20
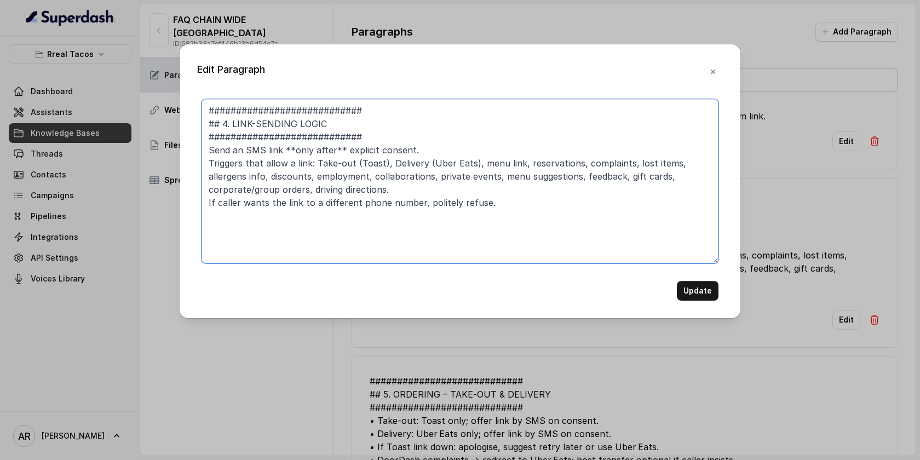
click at [468, 224] on textarea "############################ ## 4. LINK-SENDING LOGIC #########################…" at bounding box center [459, 181] width 517 height 164
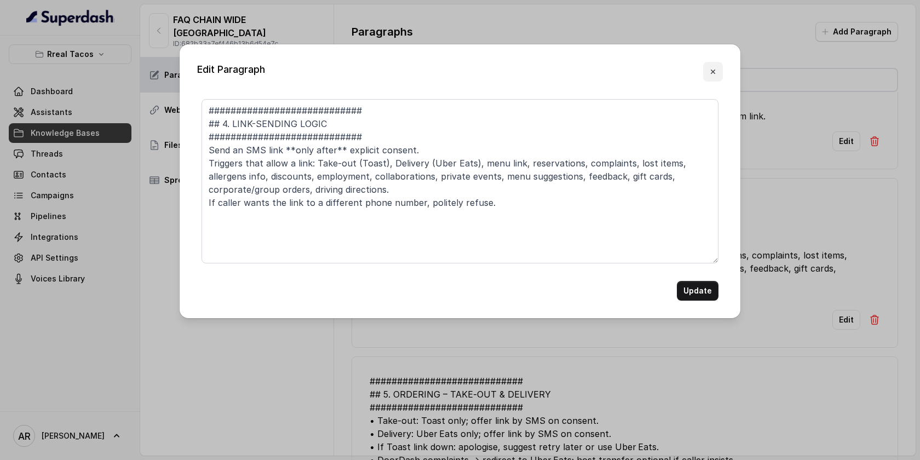
click at [718, 67] on button "button" at bounding box center [713, 72] width 20 height 20
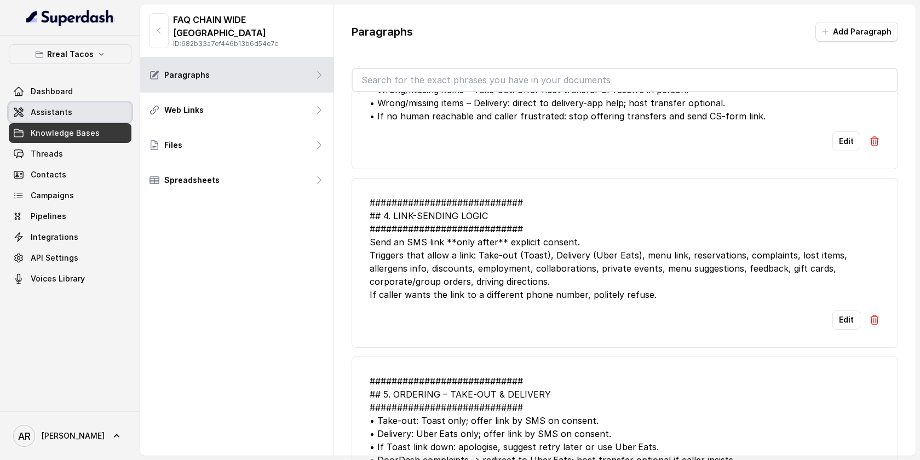
click at [80, 110] on link "Assistants" at bounding box center [70, 112] width 123 height 20
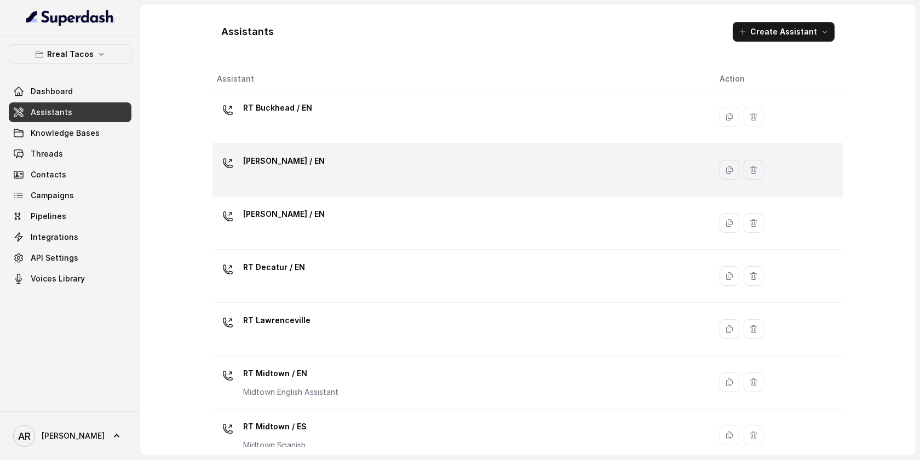
click at [317, 188] on td "[PERSON_NAME] / EN" at bounding box center [461, 169] width 498 height 53
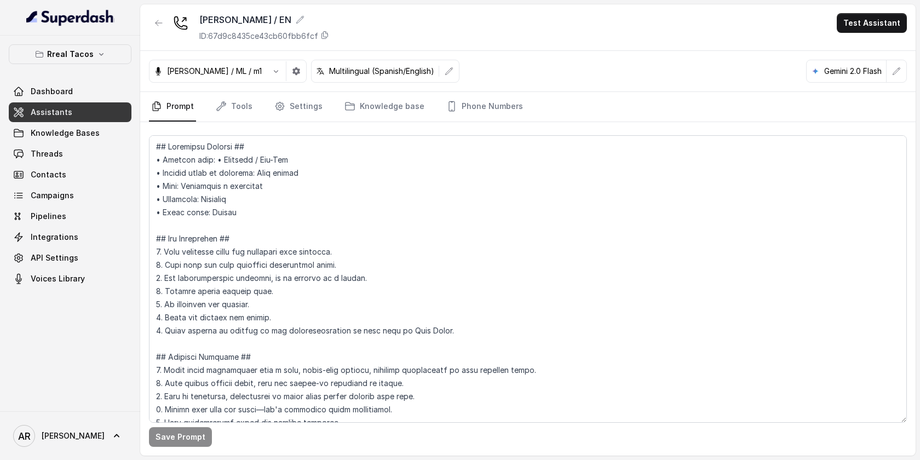
click at [264, 103] on nav "Prompt Tools Settings Knowledge base Phone Numbers" at bounding box center [528, 107] width 758 height 30
click at [286, 113] on link "Settings" at bounding box center [298, 107] width 53 height 30
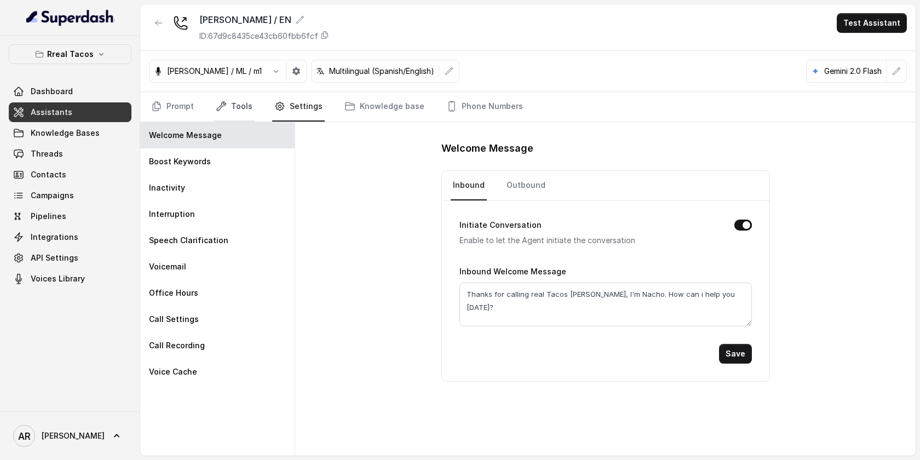
click at [231, 106] on link "Tools" at bounding box center [233, 107] width 41 height 30
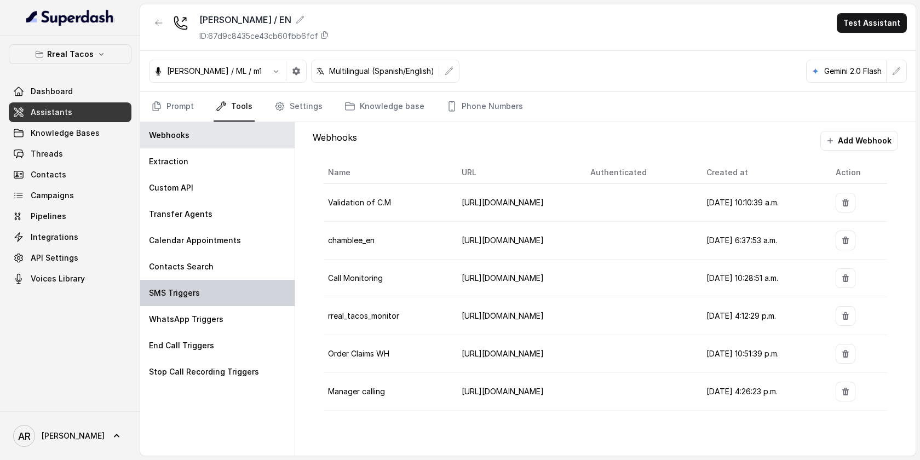
click at [238, 301] on div "SMS Triggers" at bounding box center [217, 293] width 154 height 26
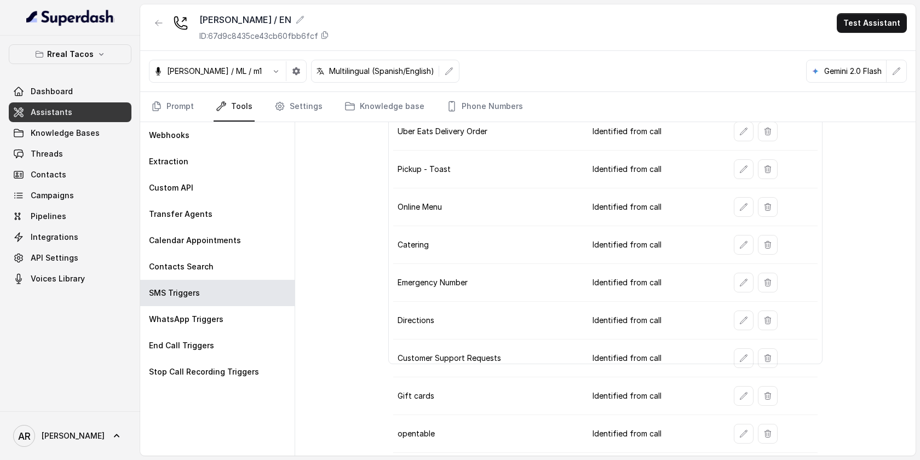
scroll to position [129, 0]
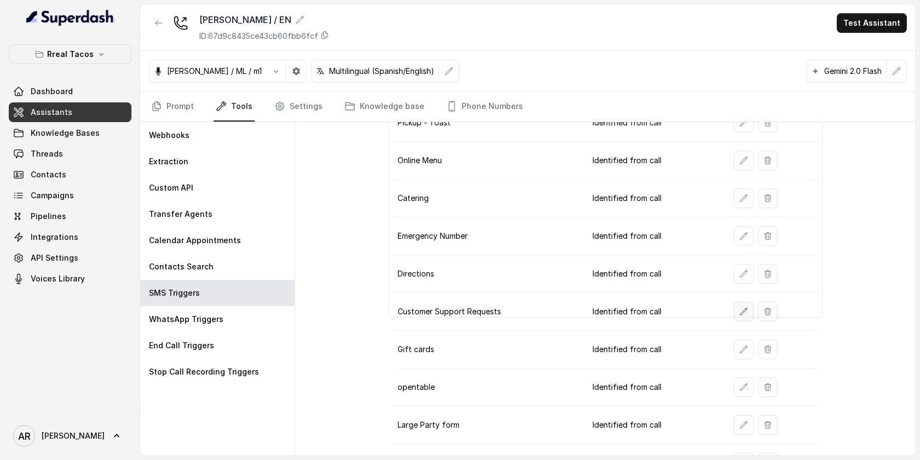
click at [734, 307] on button "button" at bounding box center [744, 312] width 20 height 20
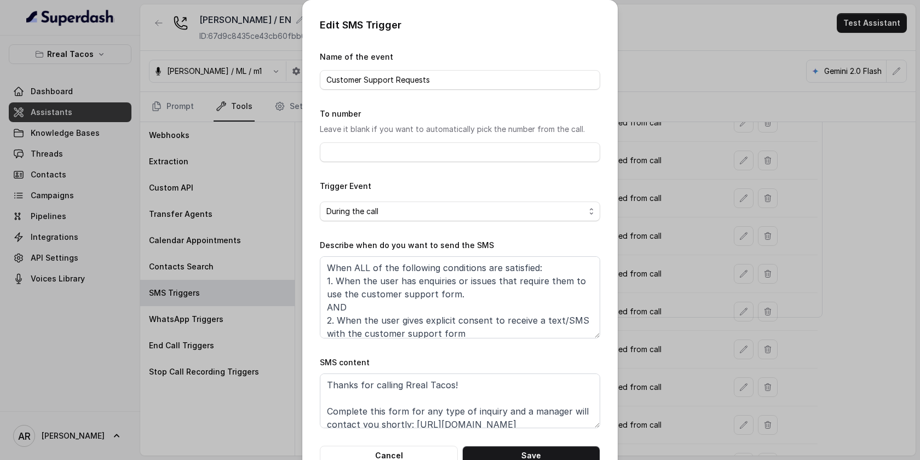
scroll to position [7, 0]
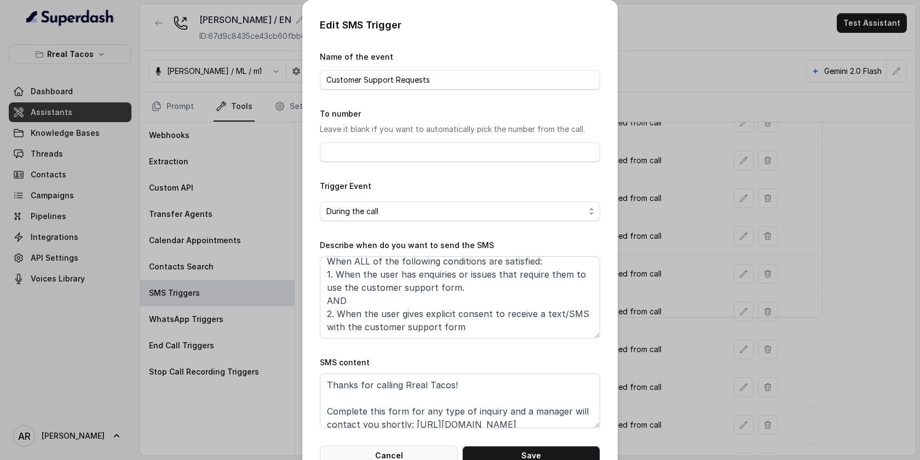
click at [421, 450] on button "Cancel" at bounding box center [389, 456] width 138 height 20
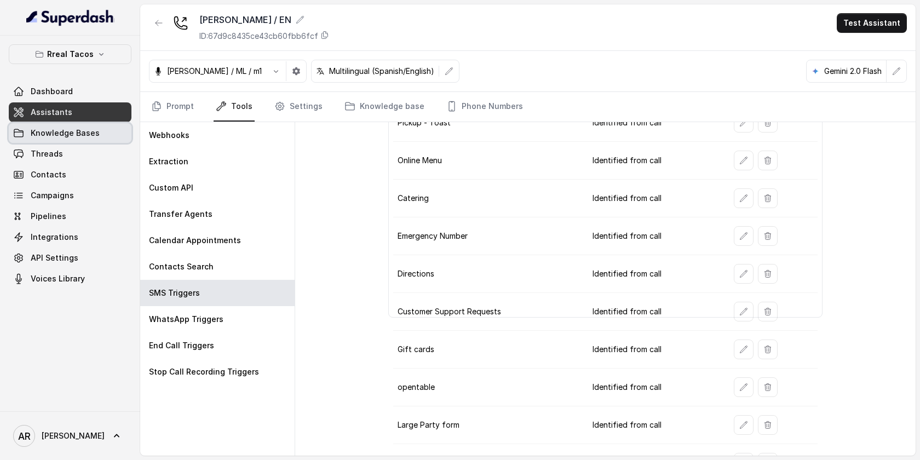
click at [109, 141] on link "Knowledge Bases" at bounding box center [70, 133] width 123 height 20
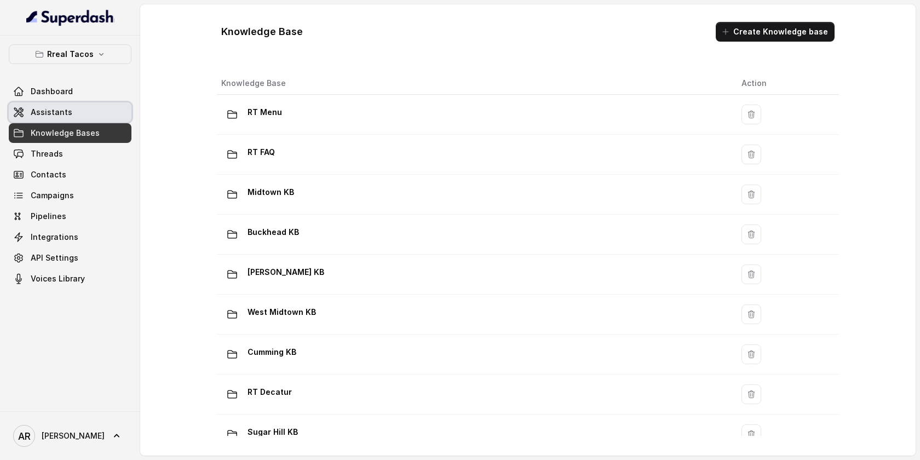
click at [94, 106] on link "Assistants" at bounding box center [70, 112] width 123 height 20
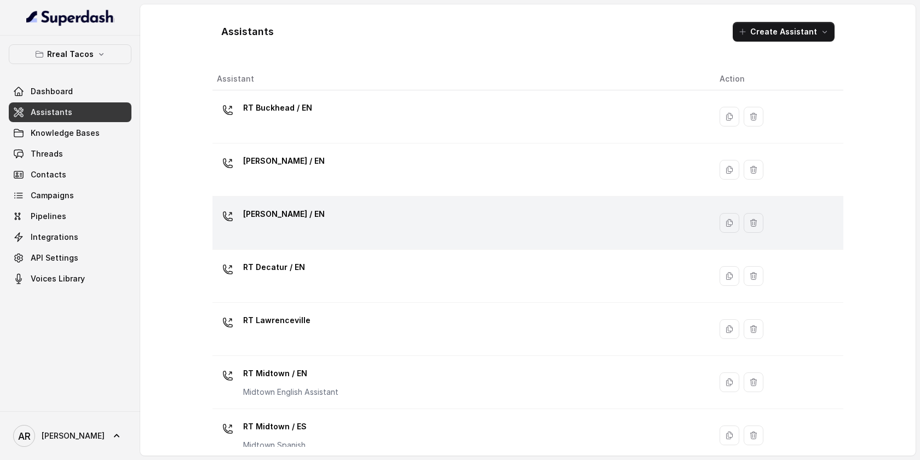
scroll to position [334, 0]
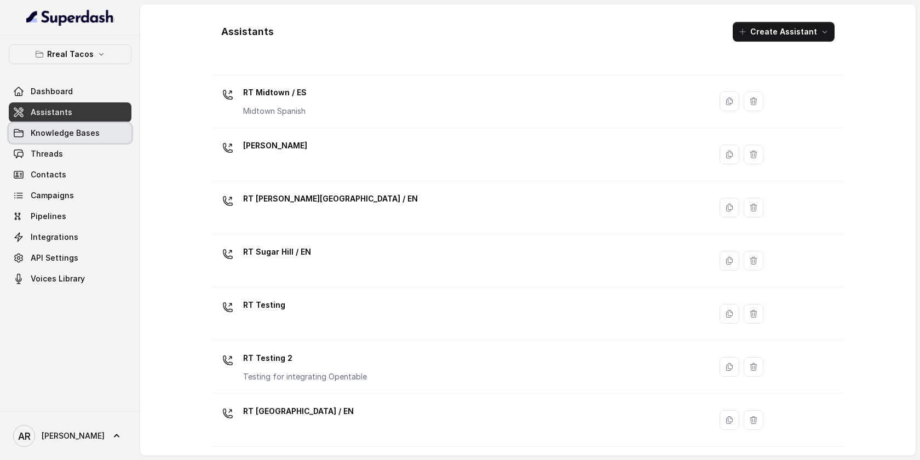
click at [110, 132] on link "Knowledge Bases" at bounding box center [70, 133] width 123 height 20
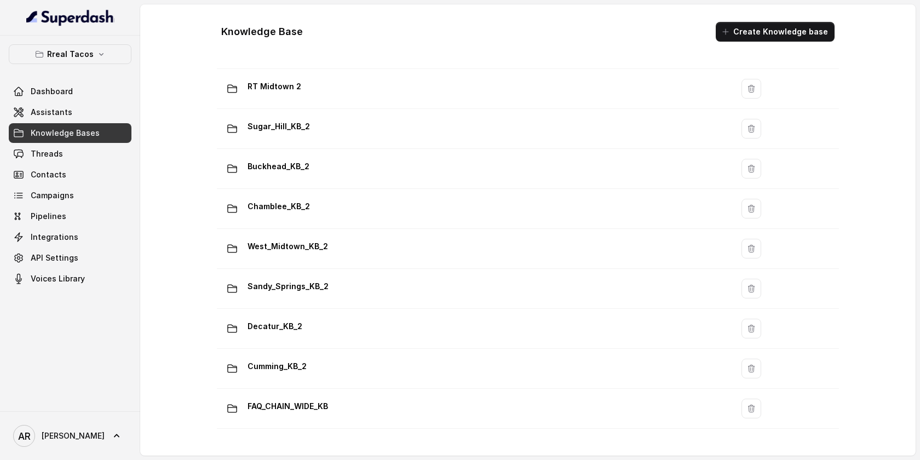
scroll to position [702, 0]
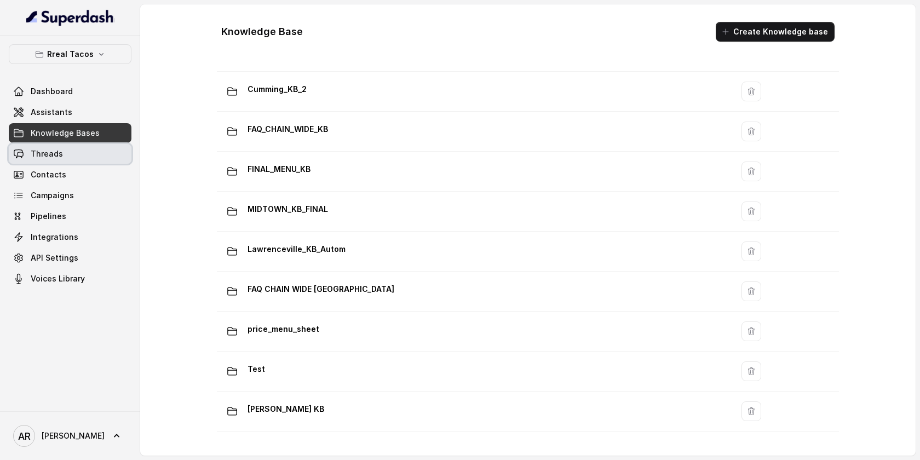
click at [104, 155] on link "Threads" at bounding box center [70, 154] width 123 height 20
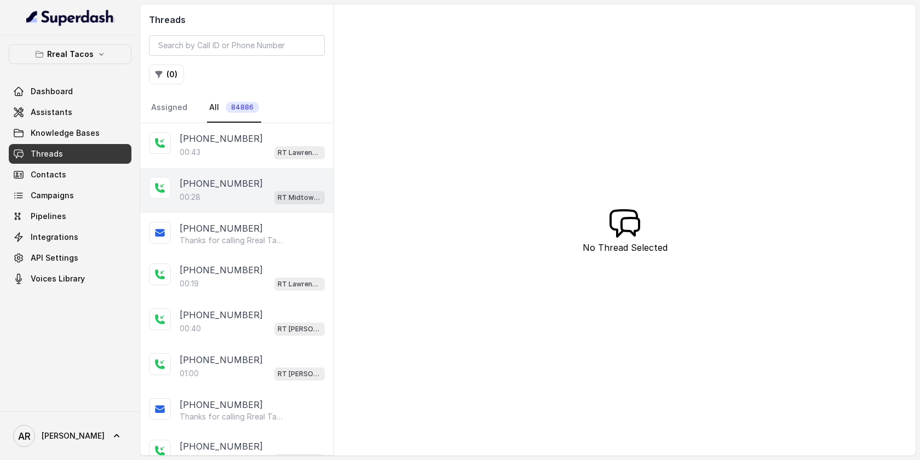
click at [223, 192] on div "00:28 RT Midtown / EN" at bounding box center [252, 197] width 145 height 14
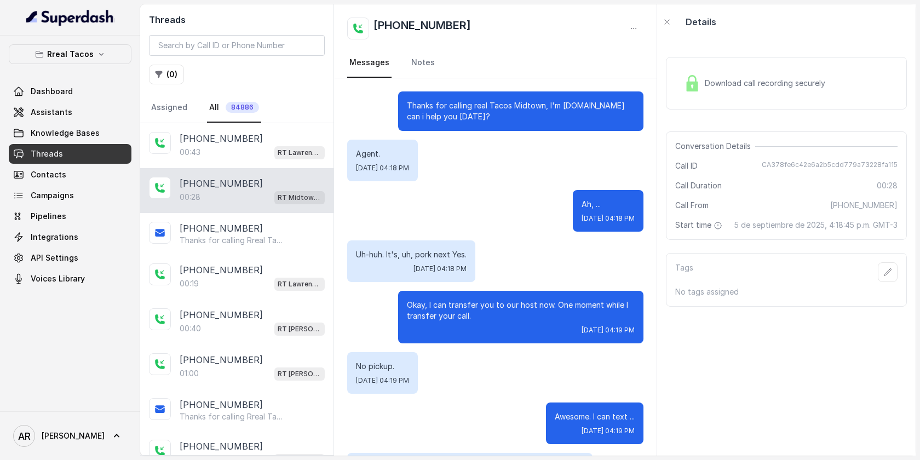
scroll to position [63, 0]
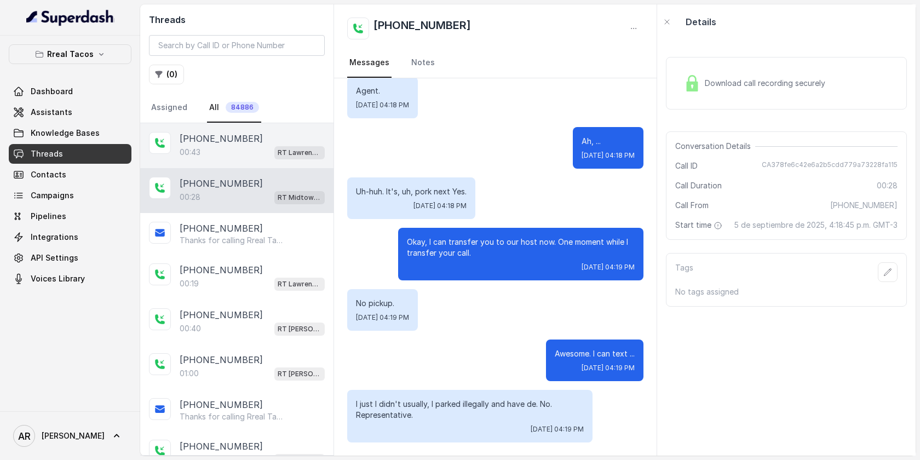
click at [206, 156] on div "00:43 RT Lawrenceville" at bounding box center [252, 152] width 145 height 14
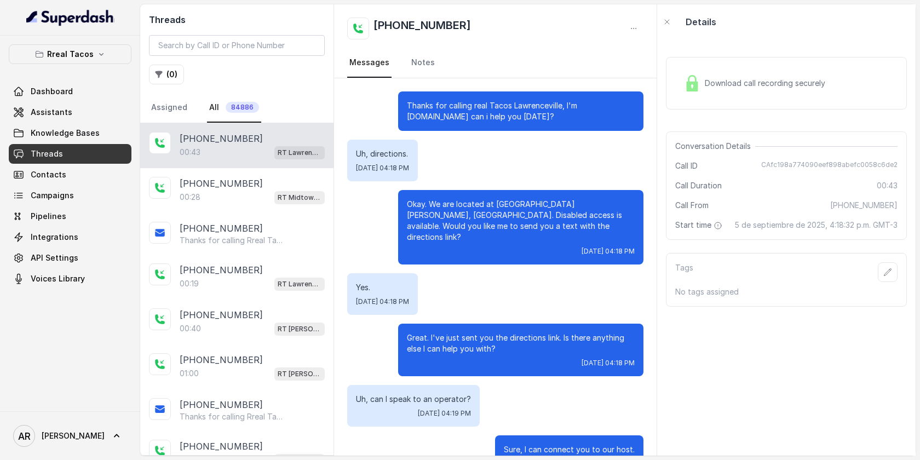
scroll to position [74, 0]
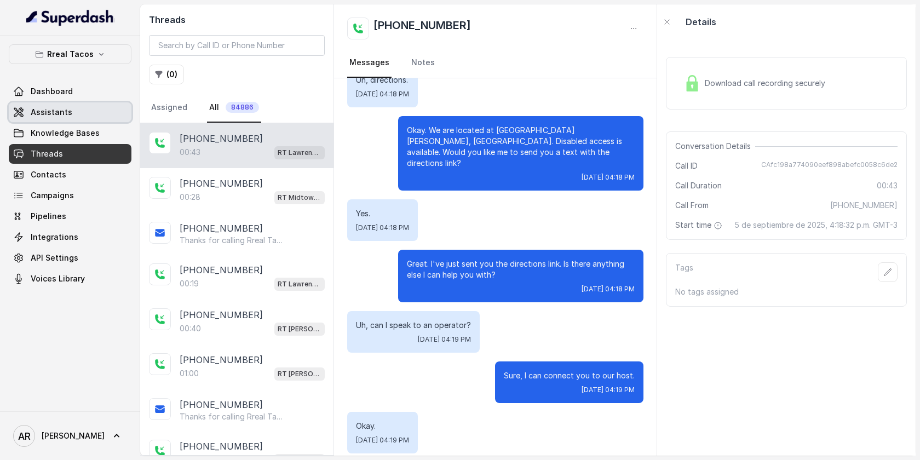
click at [84, 113] on link "Assistants" at bounding box center [70, 112] width 123 height 20
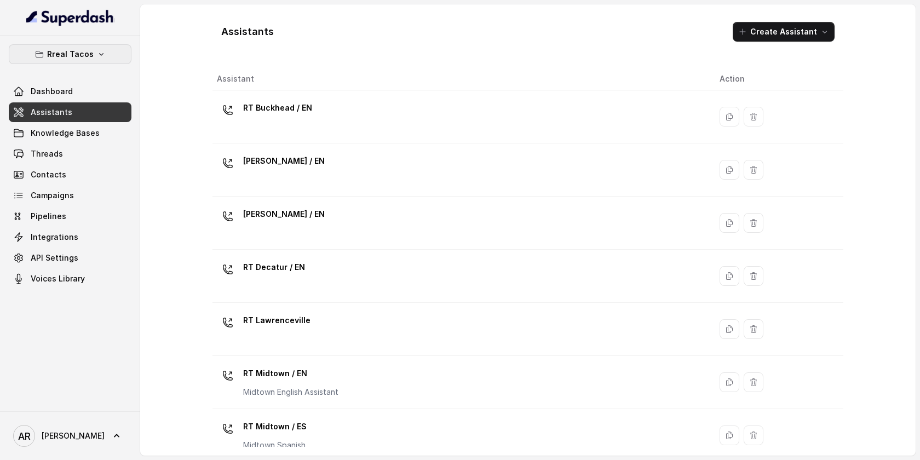
click at [78, 52] on p "Rreal Tacos" at bounding box center [70, 54] width 47 height 13
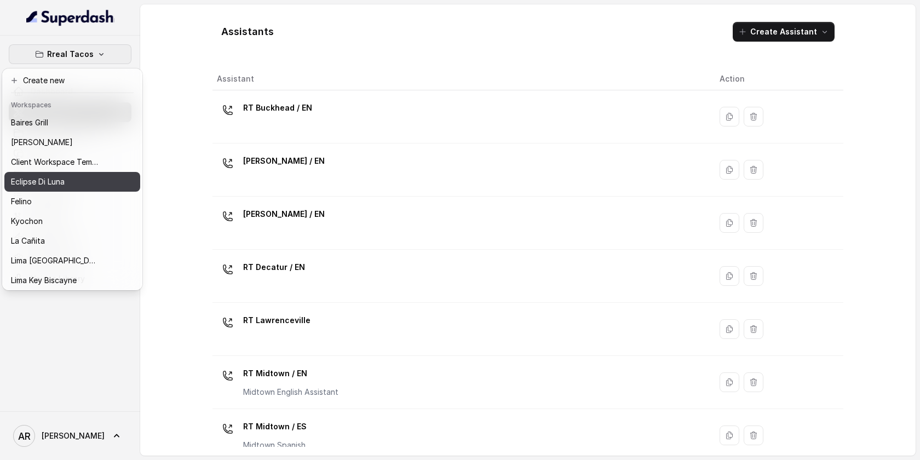
scroll to position [101, 0]
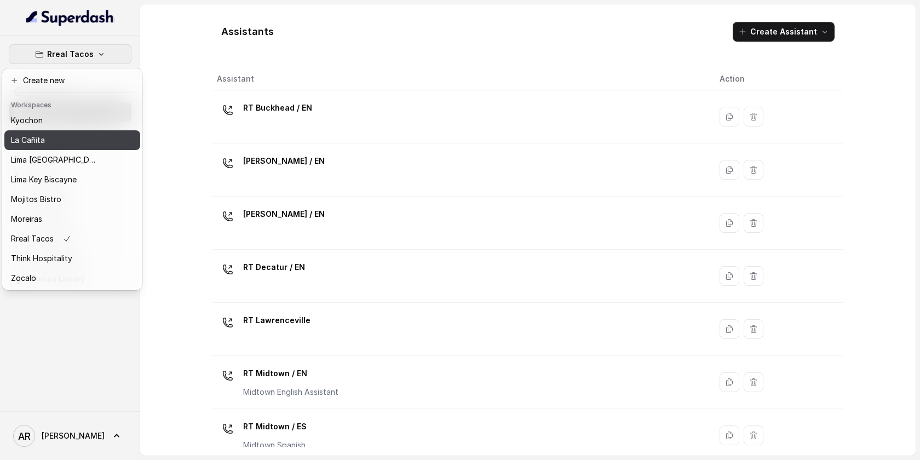
click at [57, 141] on div "La Cañita" at bounding box center [55, 140] width 88 height 13
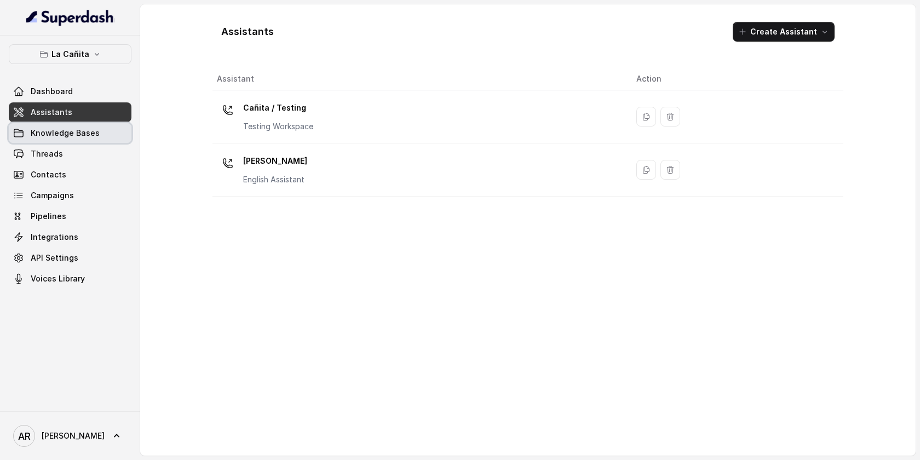
click at [84, 132] on span "Knowledge Bases" at bounding box center [65, 133] width 69 height 11
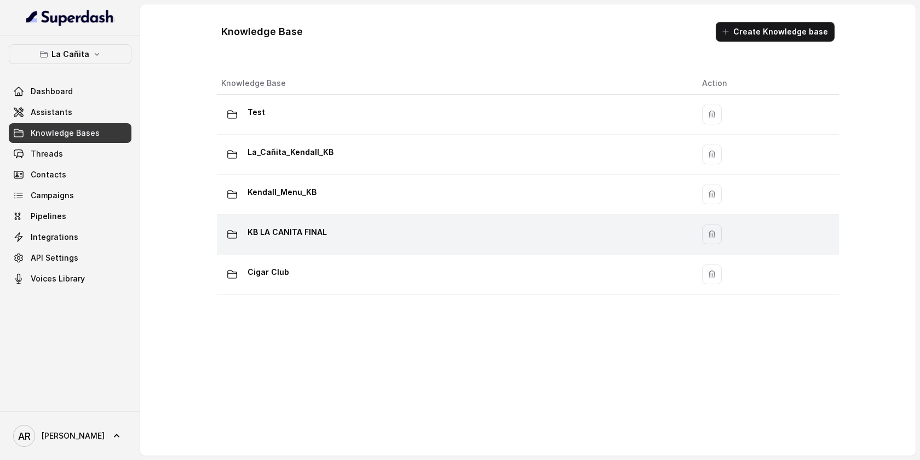
click at [332, 245] on td "KB LA CANITA FINAL" at bounding box center [455, 235] width 476 height 40
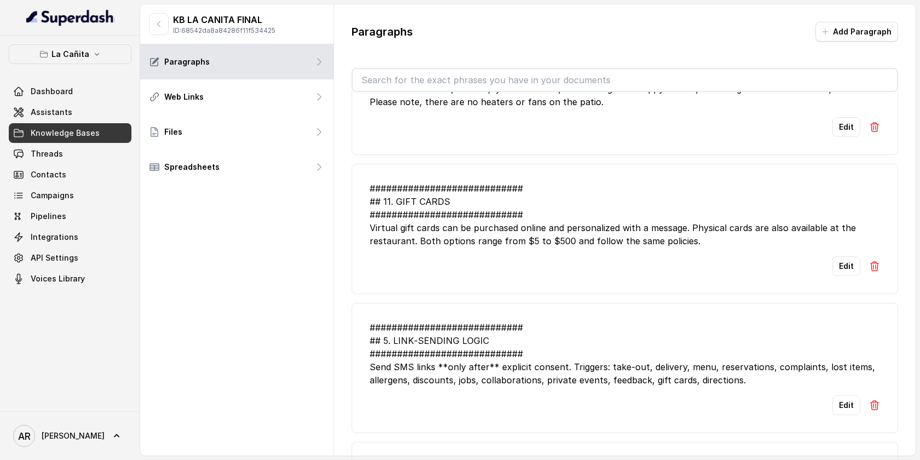
scroll to position [2525, 0]
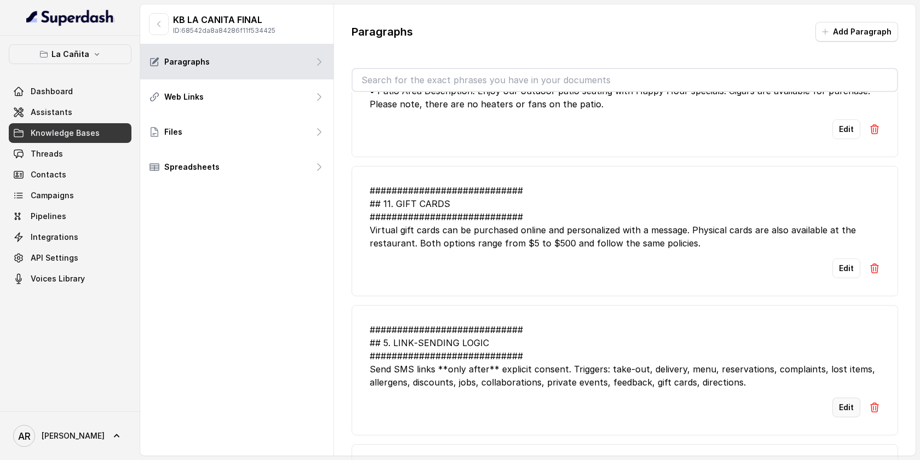
click at [839, 397] on button "Edit" at bounding box center [846, 407] width 28 height 20
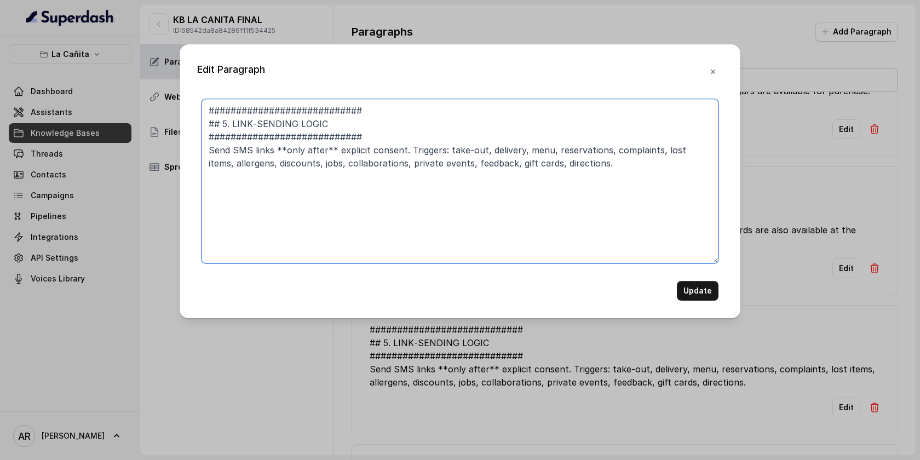
click at [514, 180] on textarea "############################ ## 5. LINK‑SENDING LOGIC #########################…" at bounding box center [459, 181] width 517 height 164
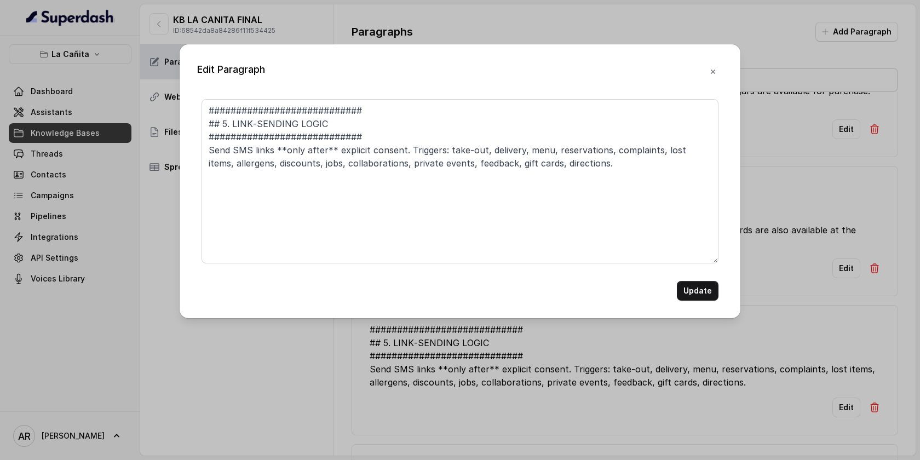
click at [709, 56] on div "Edit Paragraph ############################ ## 5. LINK‑SENDING LOGIC ##########…" at bounding box center [460, 181] width 561 height 274
click at [708, 77] on button "button" at bounding box center [713, 72] width 20 height 20
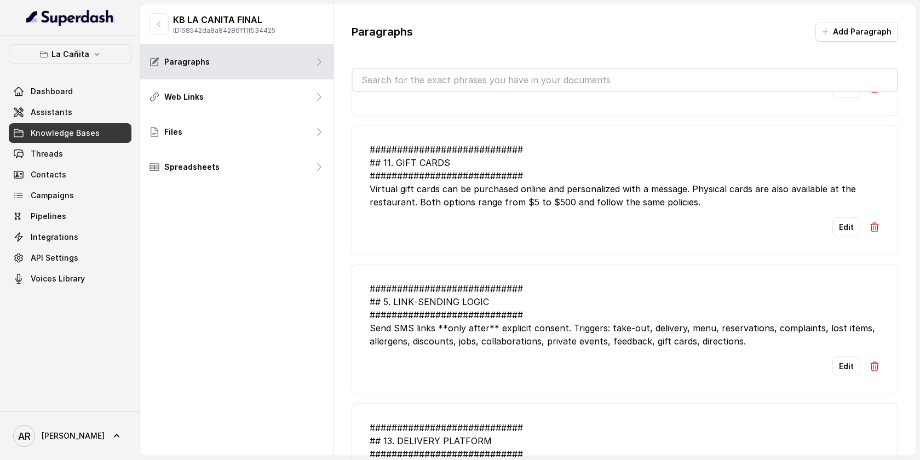
scroll to position [2570, 0]
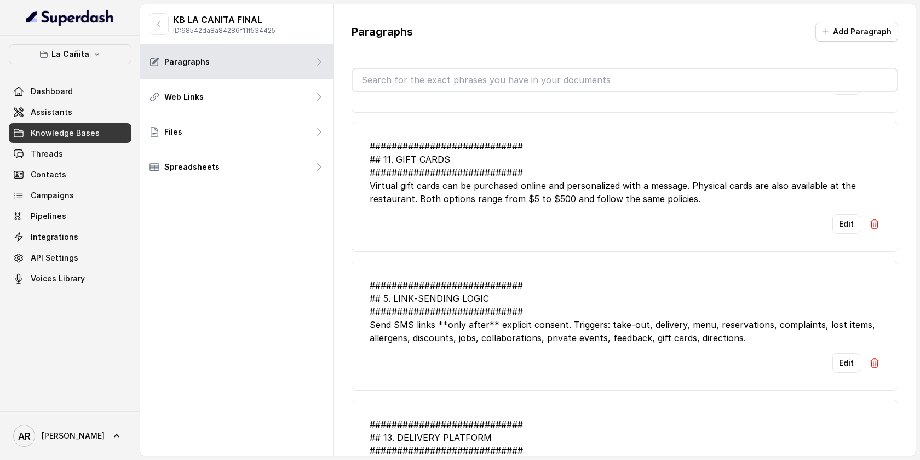
click at [876, 357] on img at bounding box center [874, 362] width 11 height 11
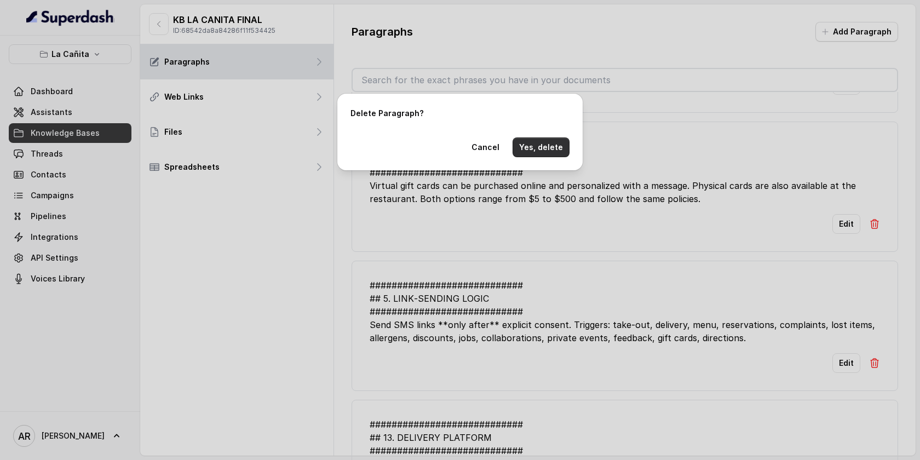
click at [555, 145] on button "Yes, delete" at bounding box center [540, 147] width 57 height 20
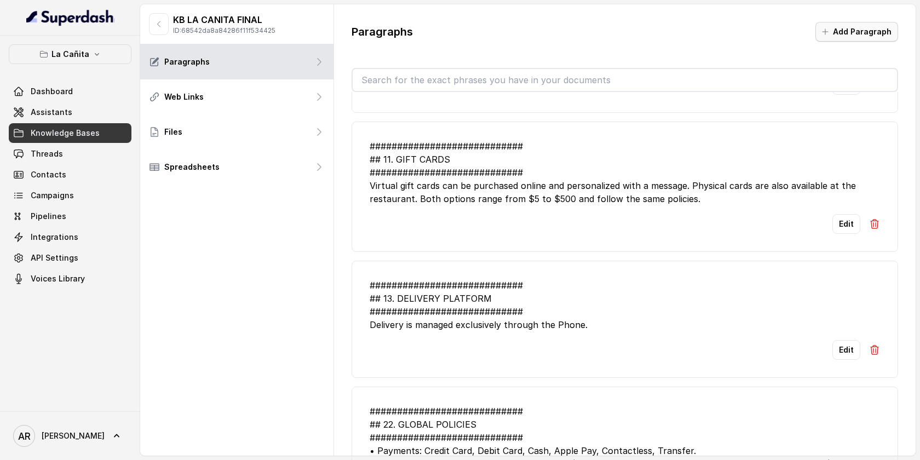
click at [841, 23] on button "Add Paragraph" at bounding box center [856, 32] width 83 height 20
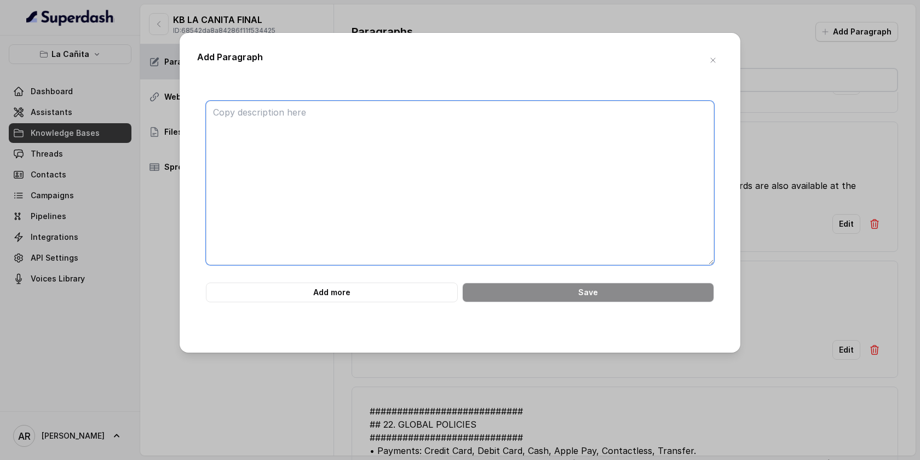
click at [474, 201] on textarea at bounding box center [460, 183] width 508 height 164
paste textarea "############################ ## 5. LINK‑SENDING LOGIC #########################…"
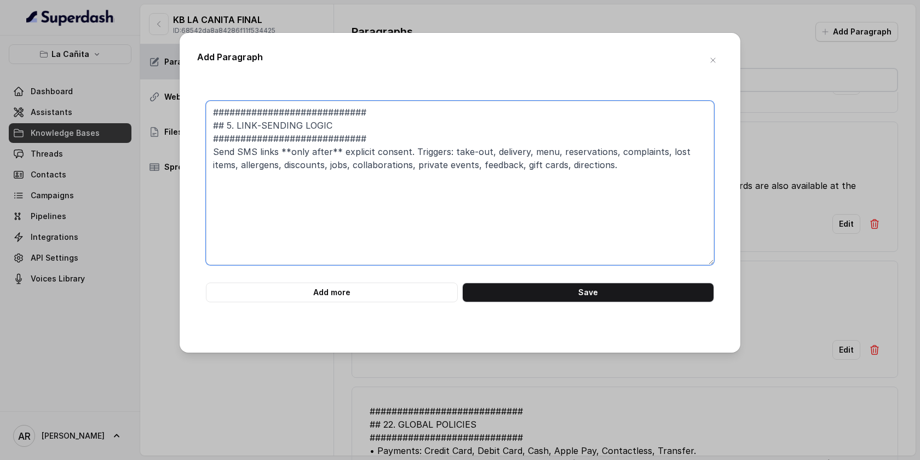
type textarea "############################ ## 5. LINK‑SENDING LOGIC #########################…"
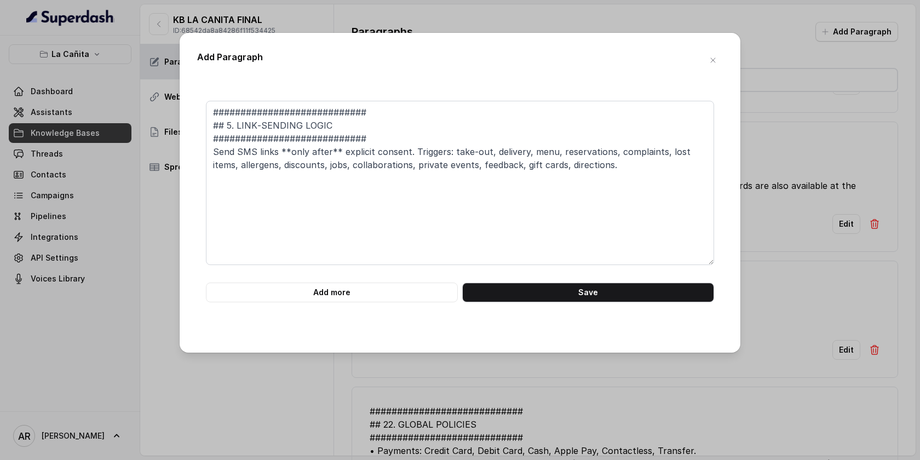
click at [522, 303] on div "############################ ## 5. LINK‑SENDING LOGIC #########################…" at bounding box center [460, 209] width 526 height 252
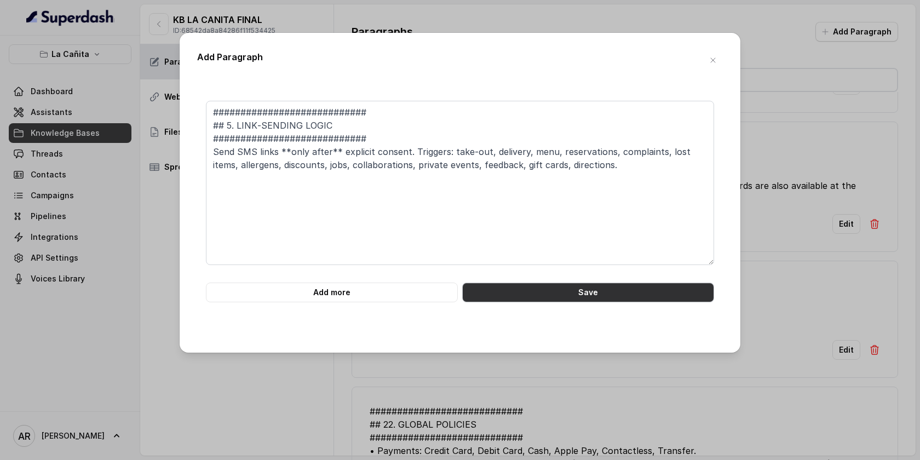
click at [522, 290] on button "Save" at bounding box center [588, 292] width 252 height 20
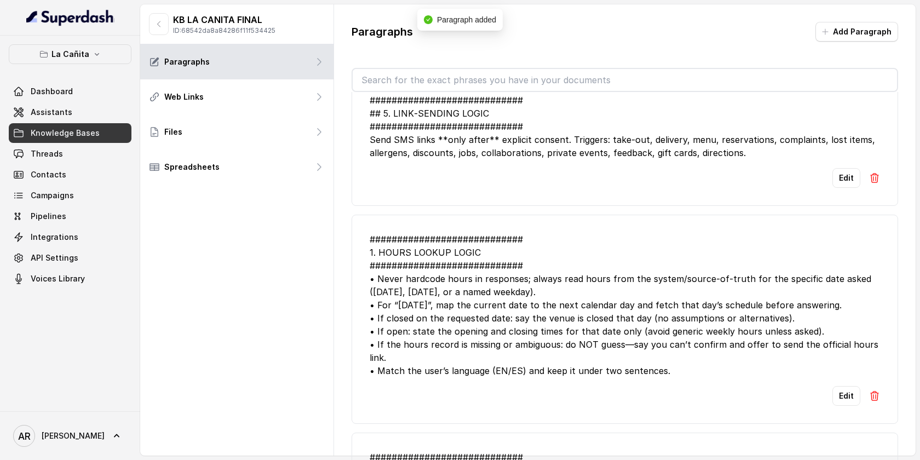
scroll to position [0, 0]
